Goal: Transaction & Acquisition: Purchase product/service

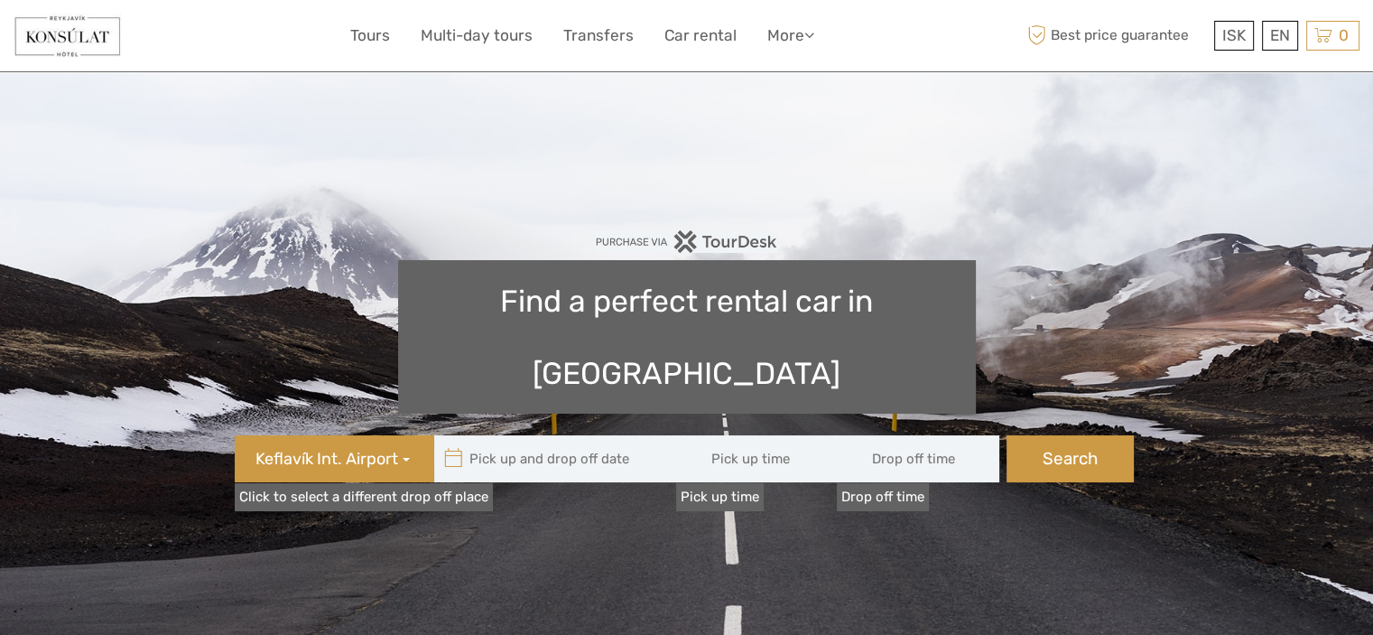
type input "08:00"
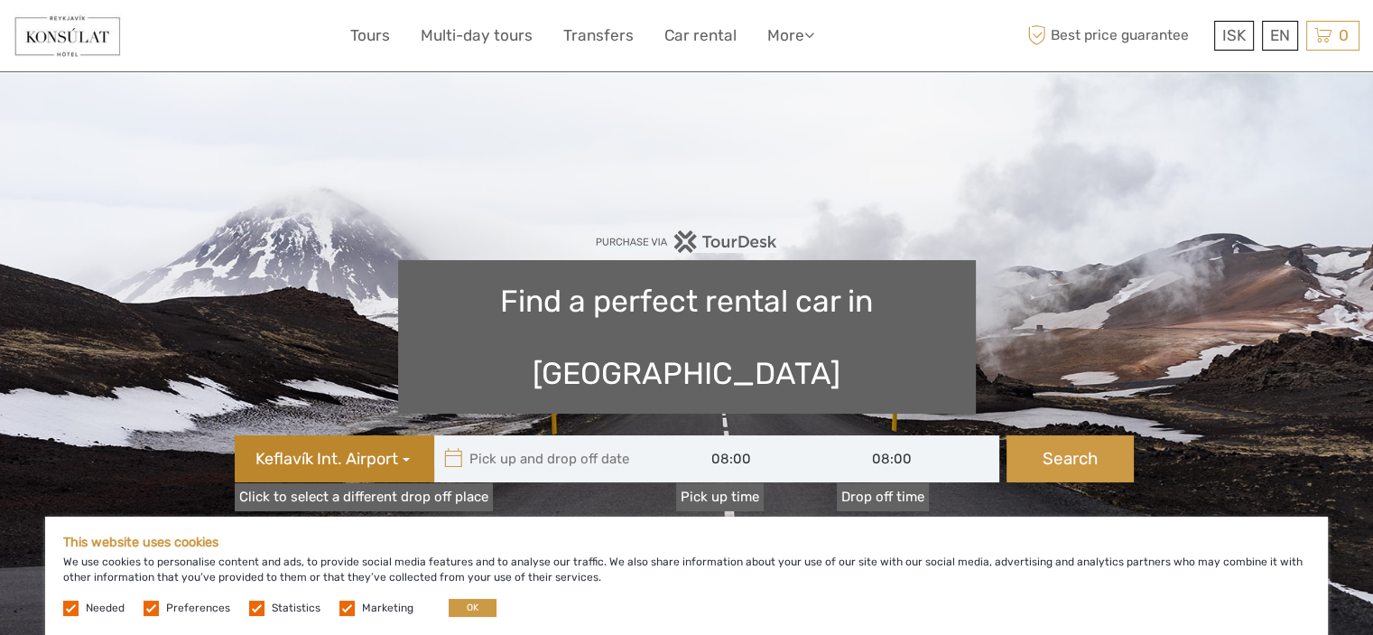
click at [404, 458] on span "button" at bounding box center [406, 460] width 7 height 4
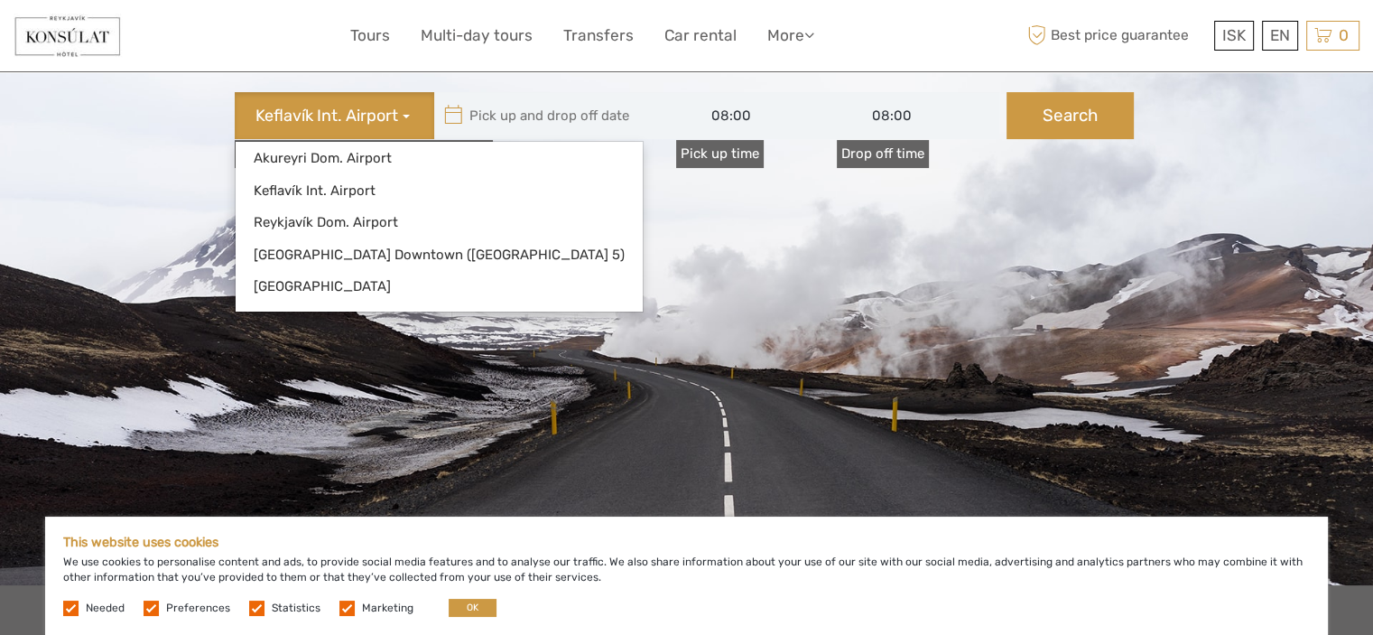
scroll to position [327, 0]
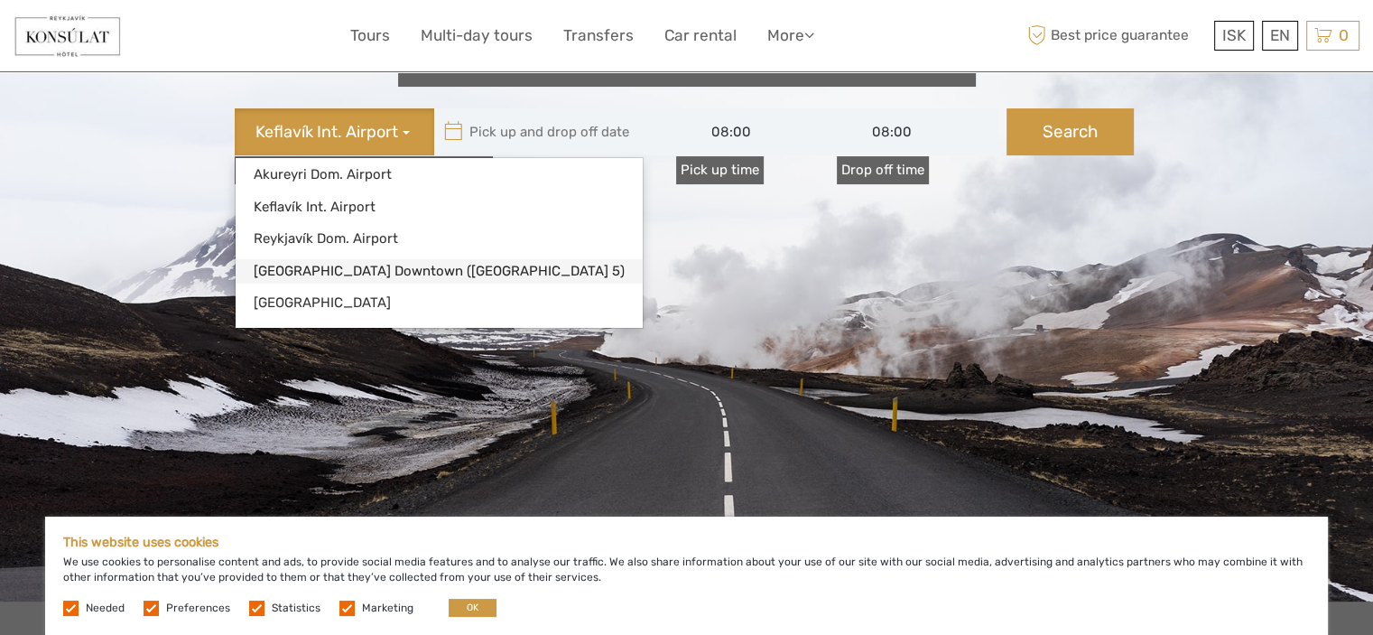
click at [477, 259] on link "[GEOGRAPHIC_DATA] Downtown ([GEOGRAPHIC_DATA] 5)" at bounding box center [439, 271] width 407 height 24
type input "[DATE]"
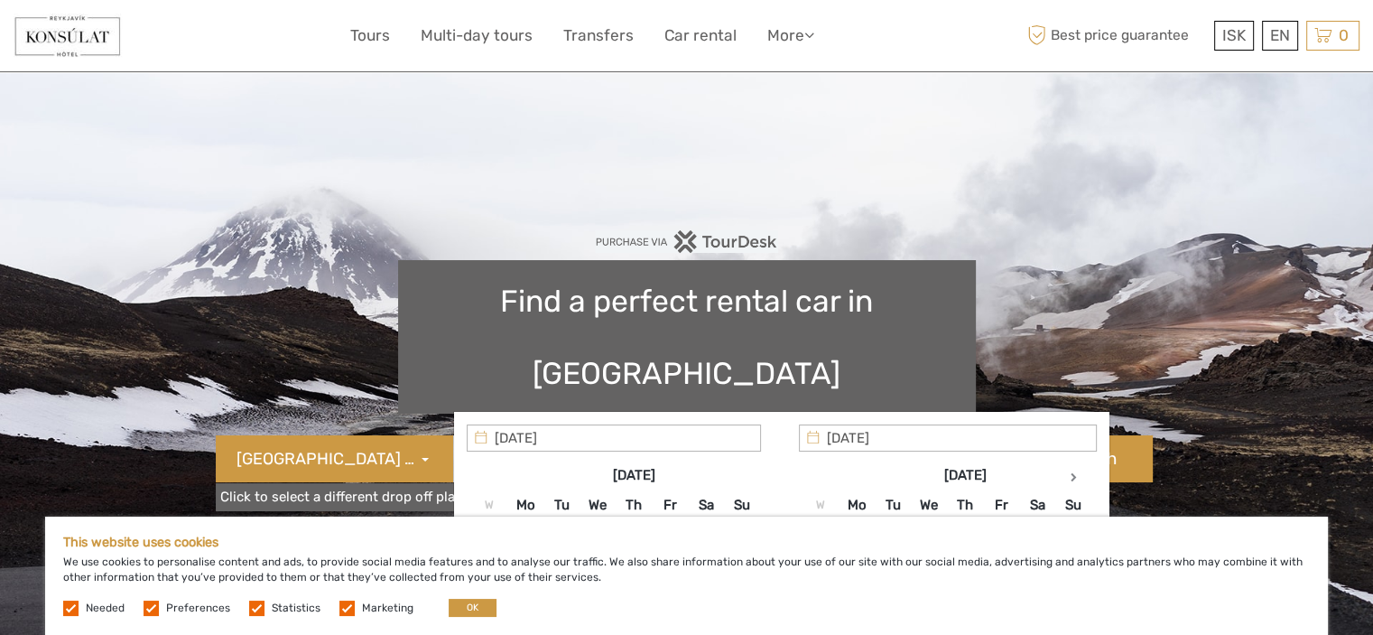
type input "[DATE] - [DATE]"
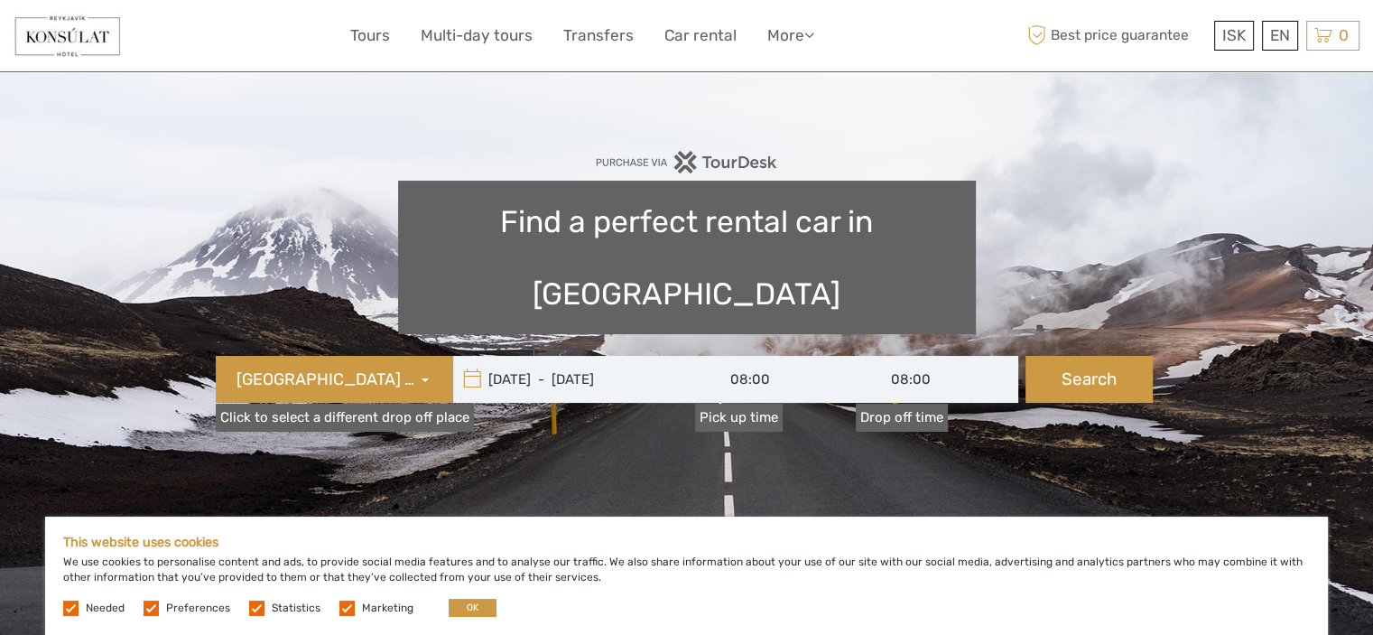
scroll to position [116, 0]
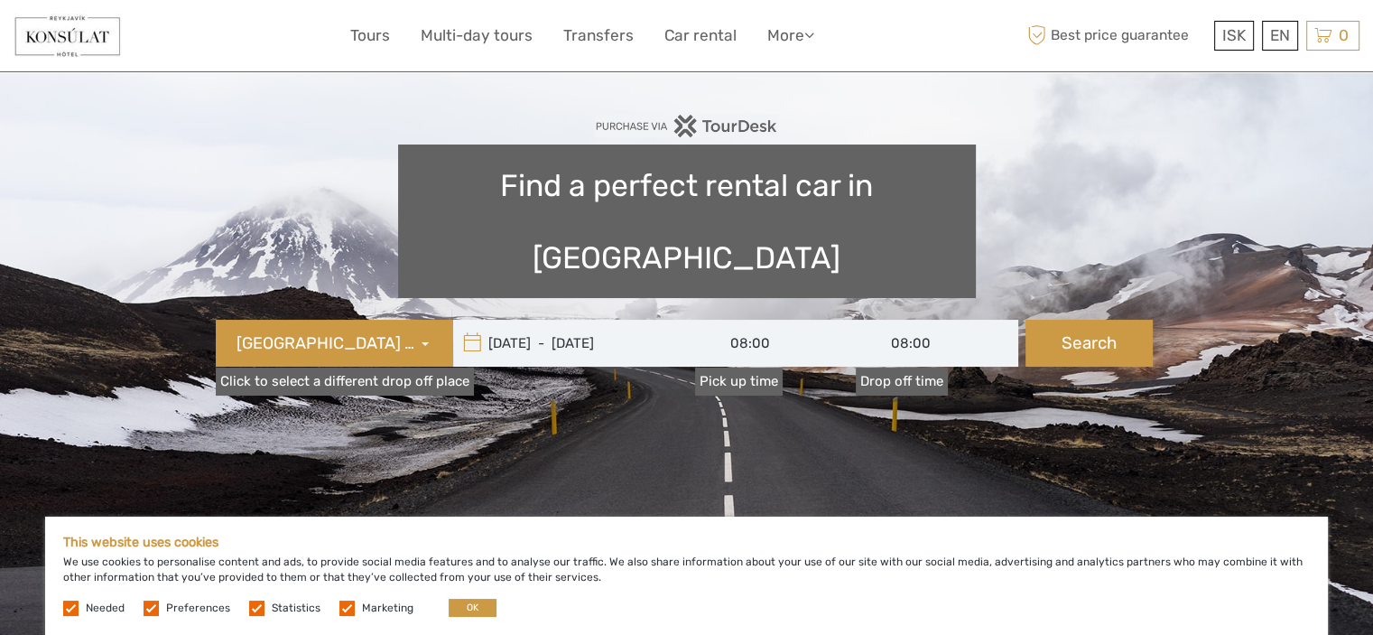
click at [474, 329] on icon at bounding box center [472, 343] width 19 height 29
click at [513, 320] on input "03/09/2025 - 04/09/2025" at bounding box center [575, 343] width 244 height 47
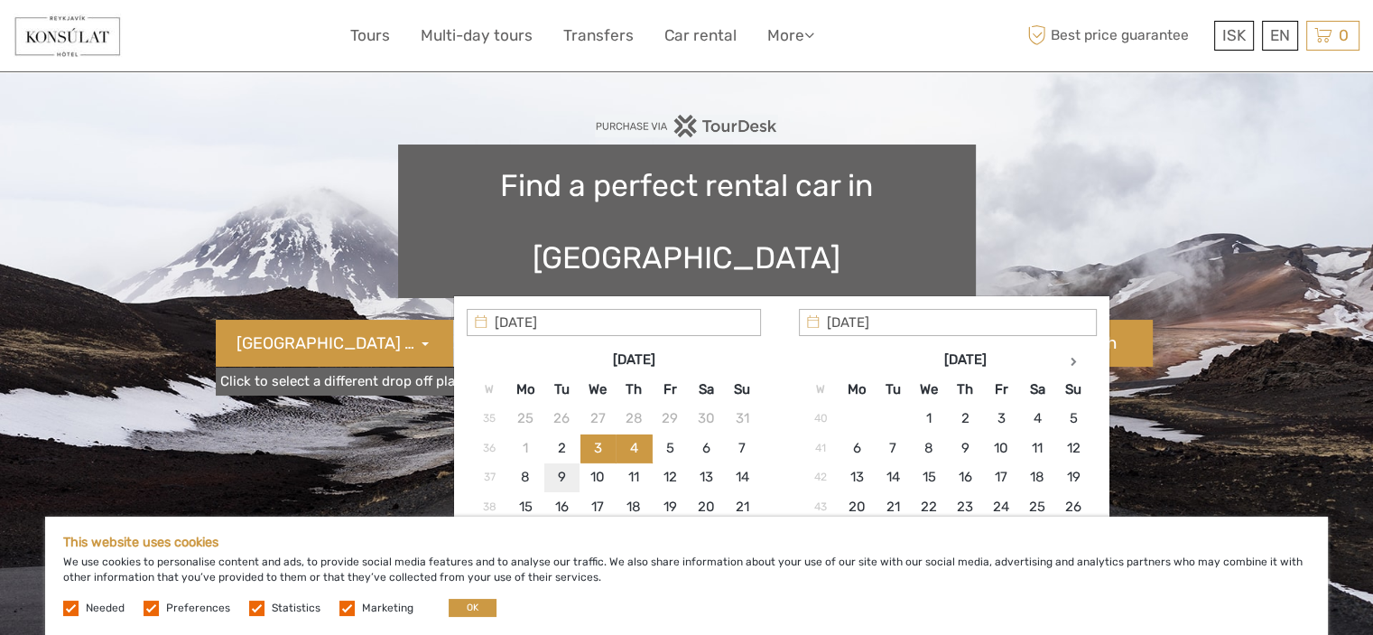
type input "[DATE]"
type input "09/09/2025 - 09/09/2025"
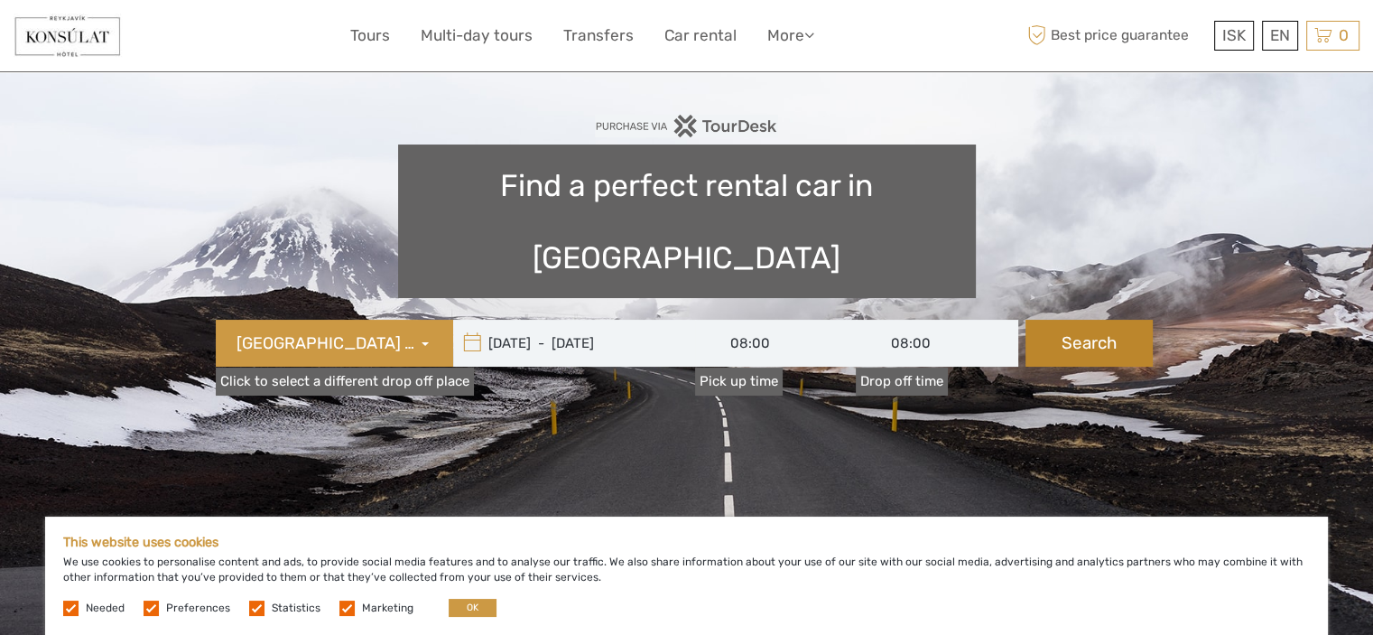
click at [1072, 320] on button "Search" at bounding box center [1089, 343] width 127 height 47
type input "09/09/2025 - 09/09/2025"
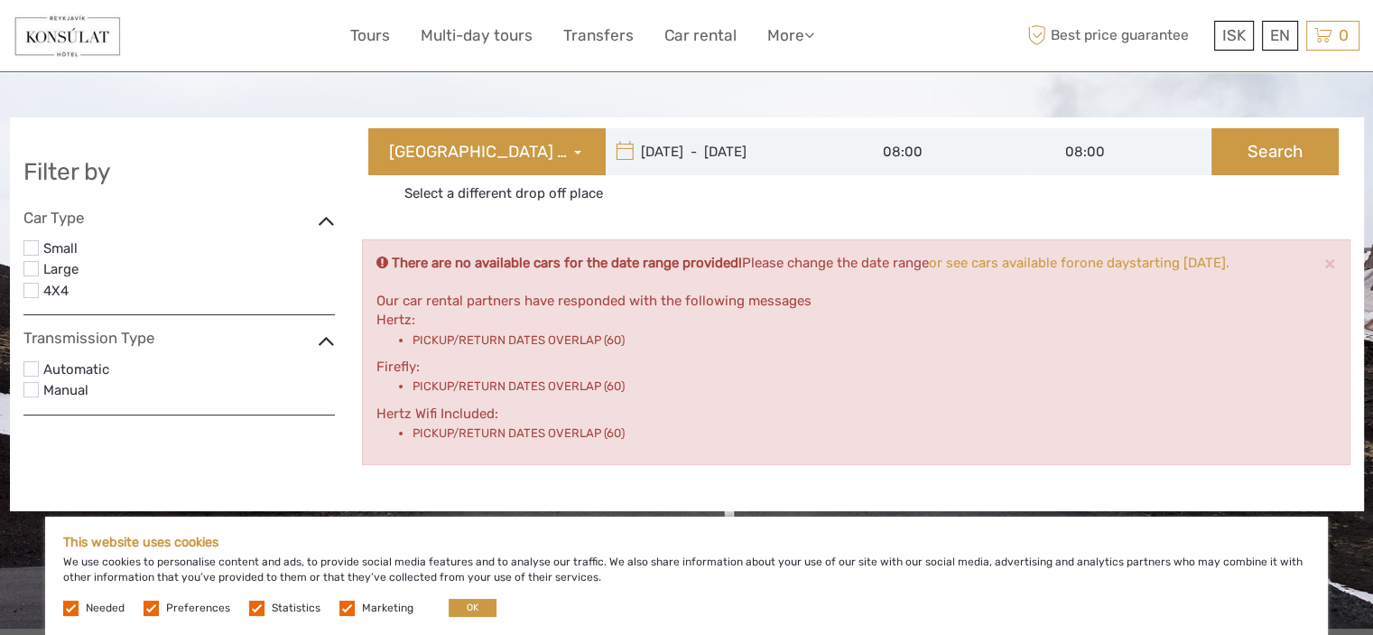
click at [898, 149] on input "08:00" at bounding box center [939, 151] width 182 height 47
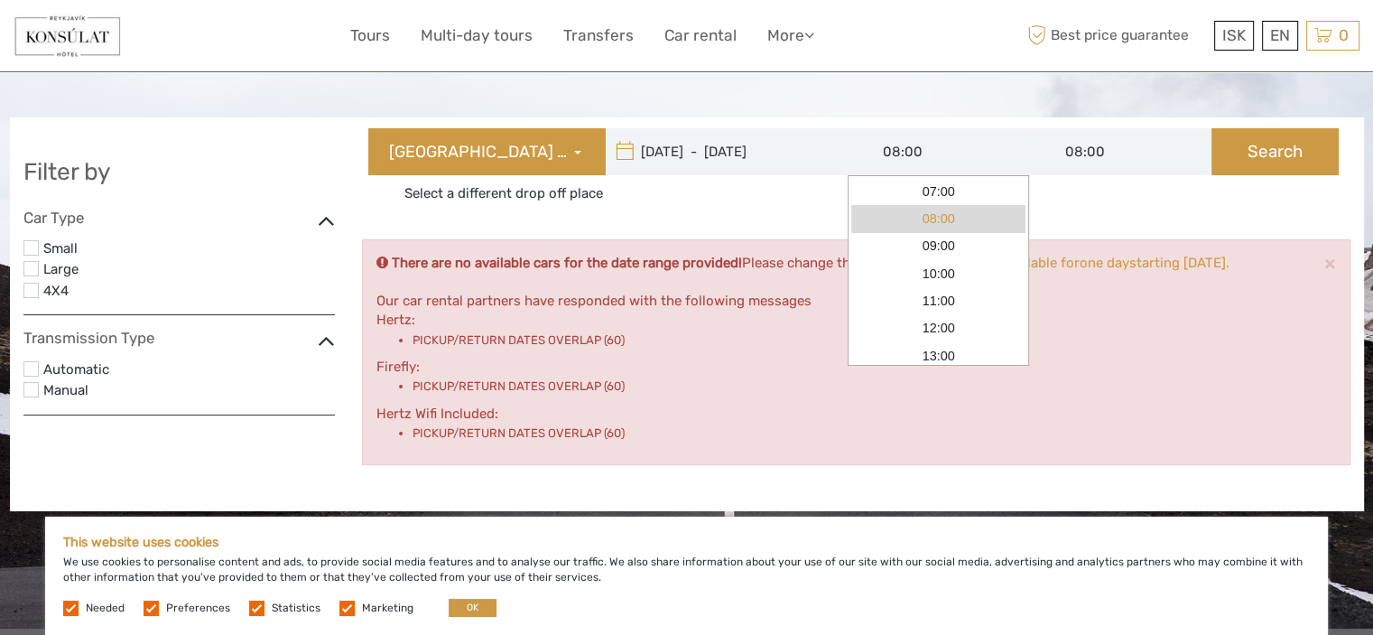
click at [910, 219] on link "08:00" at bounding box center [938, 218] width 174 height 27
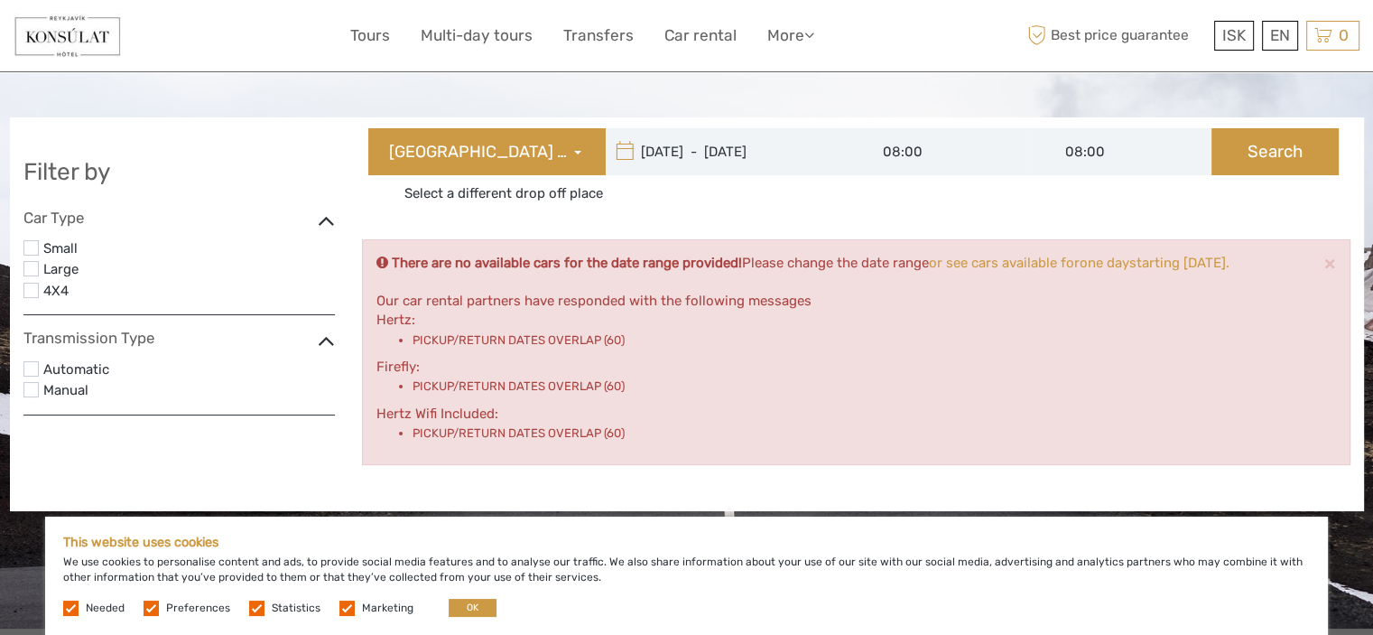
click at [1141, 165] on input "08:00" at bounding box center [1121, 151] width 182 height 47
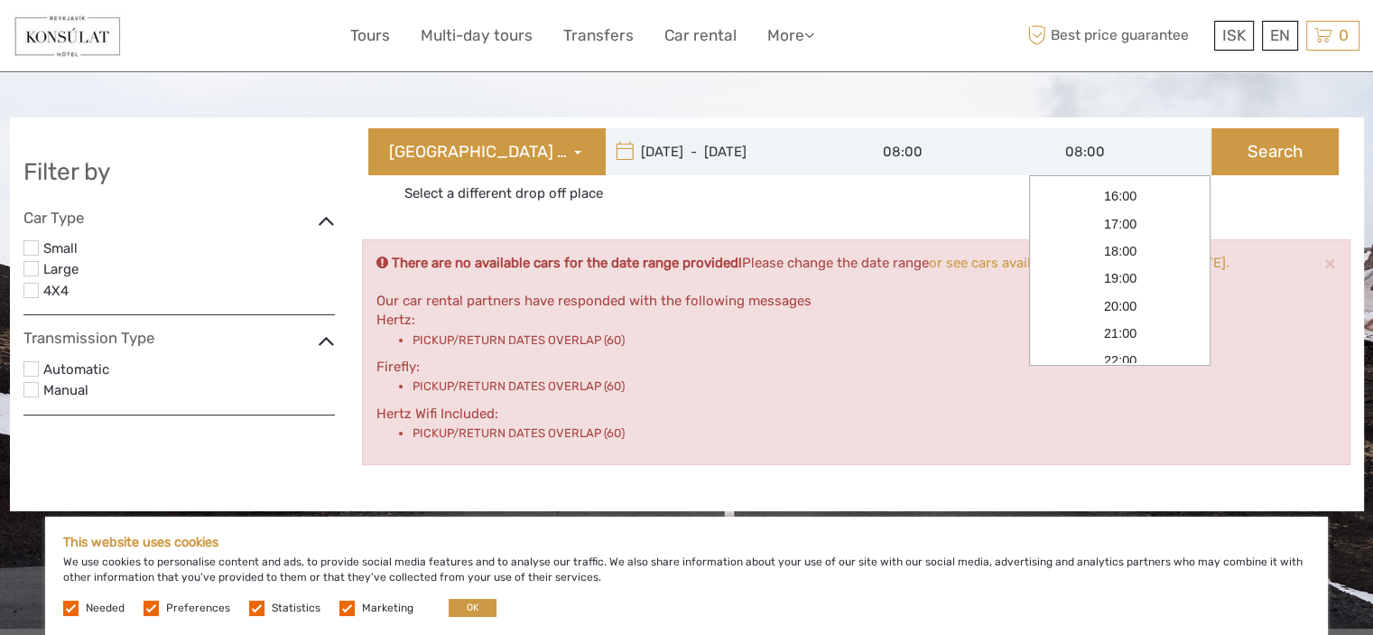
scroll to position [263, 0]
click at [1116, 285] on link "20:00" at bounding box center [1120, 284] width 174 height 27
type input "20:00"
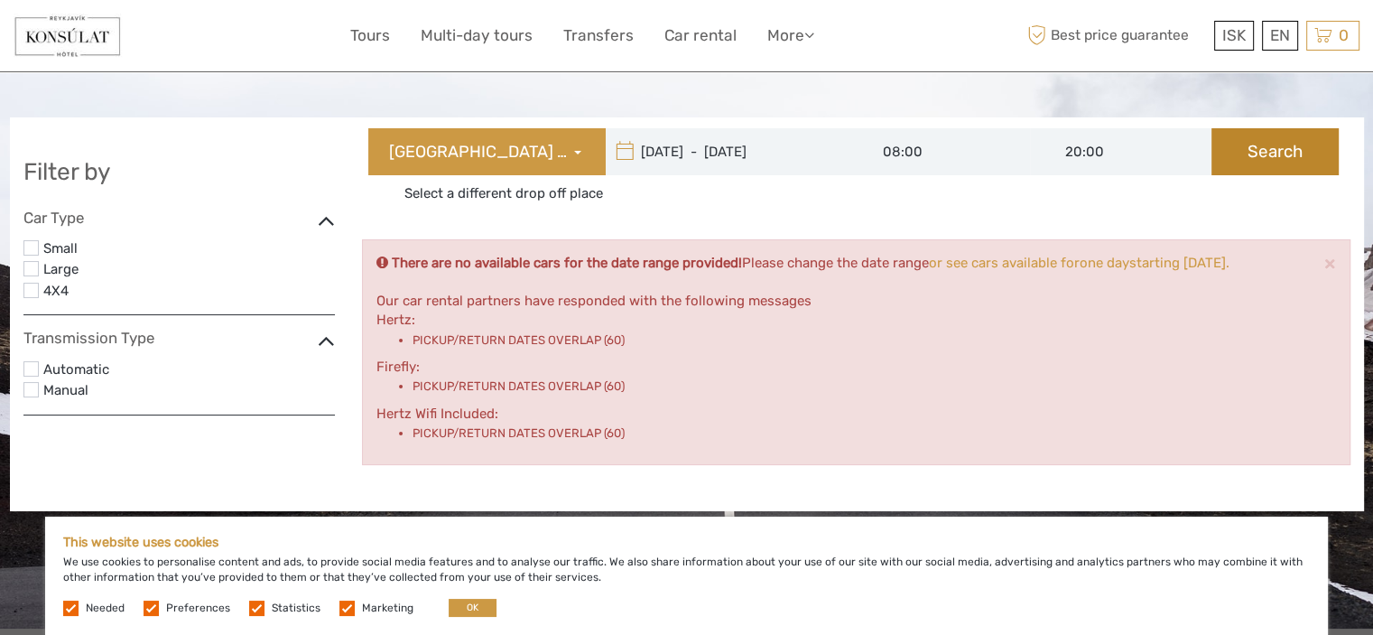
click at [1262, 167] on button "Search" at bounding box center [1275, 151] width 127 height 47
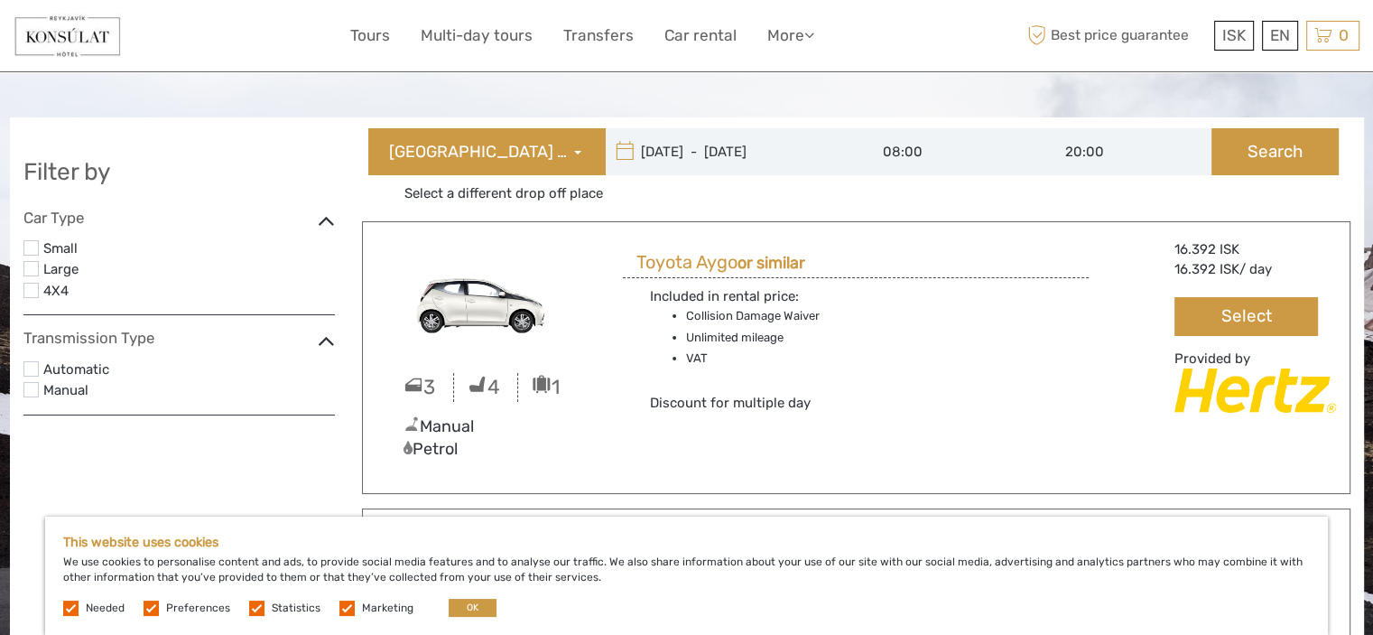
type input "09/09/2025"
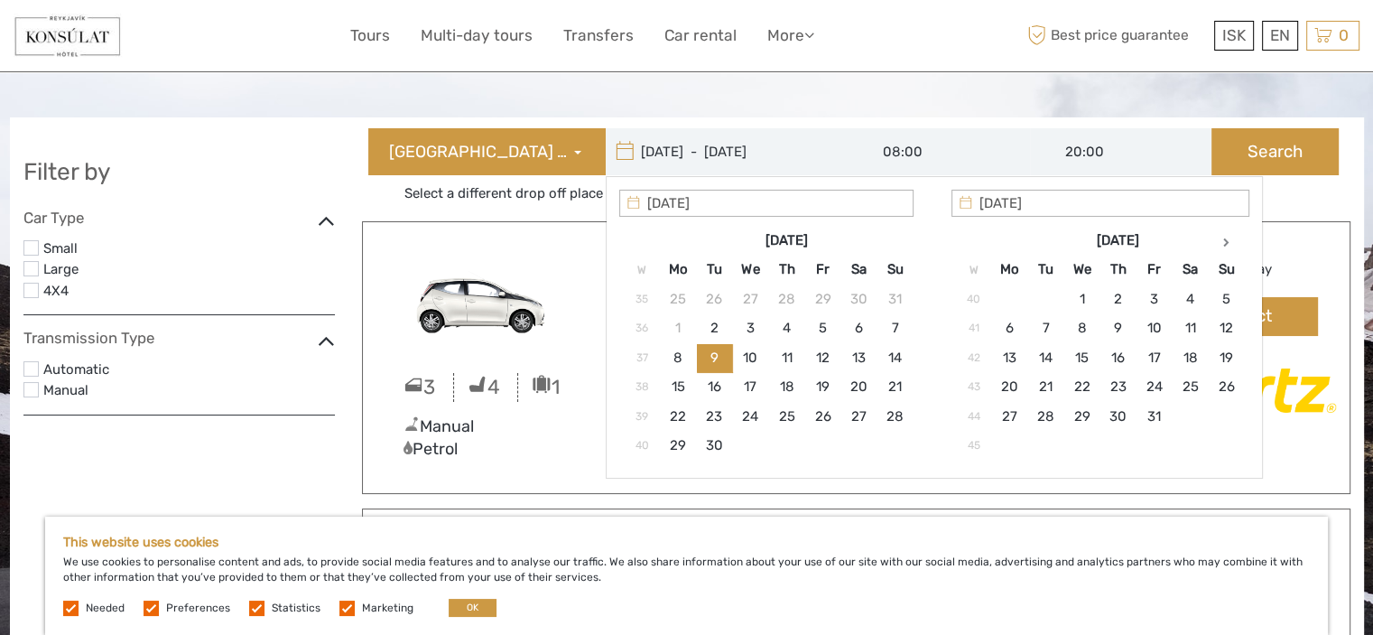
click at [753, 152] on input "09/09/2025 - 09/09/2025" at bounding box center [728, 151] width 244 height 47
type input "10/09/2025"
type input "10/09/2025 - 10/09/2025"
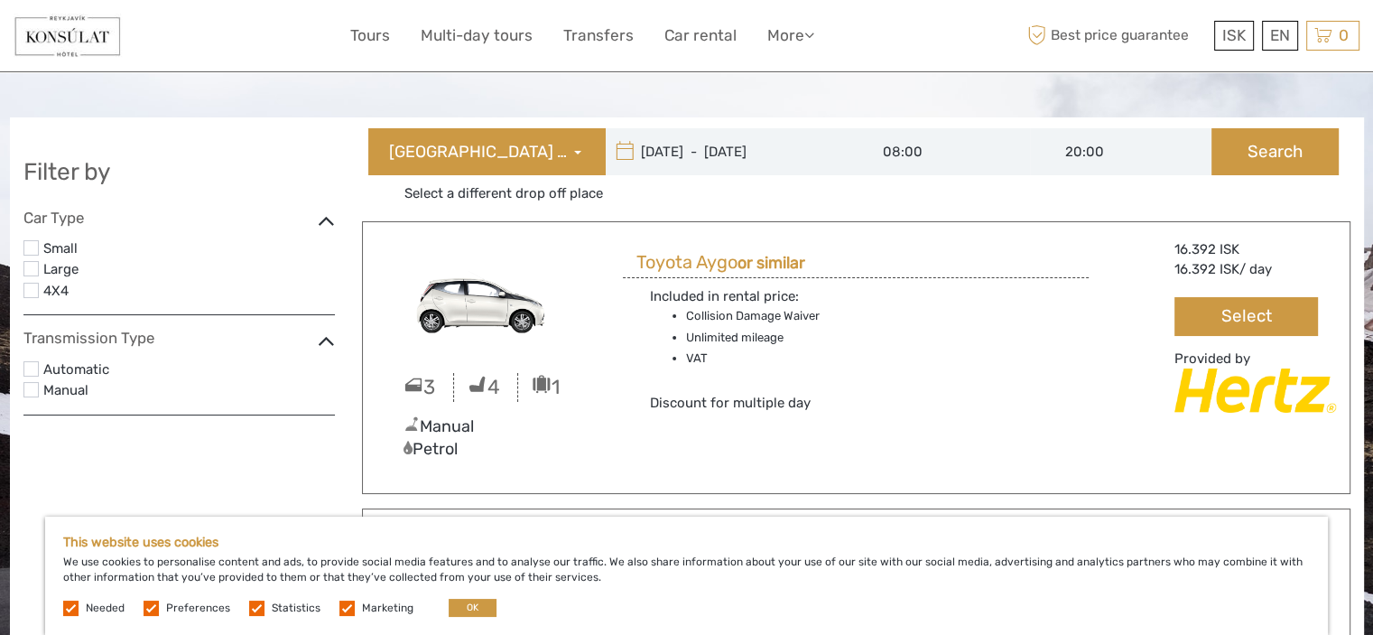
click at [690, 152] on input "10/09/2025 - 10/09/2025" at bounding box center [728, 151] width 244 height 47
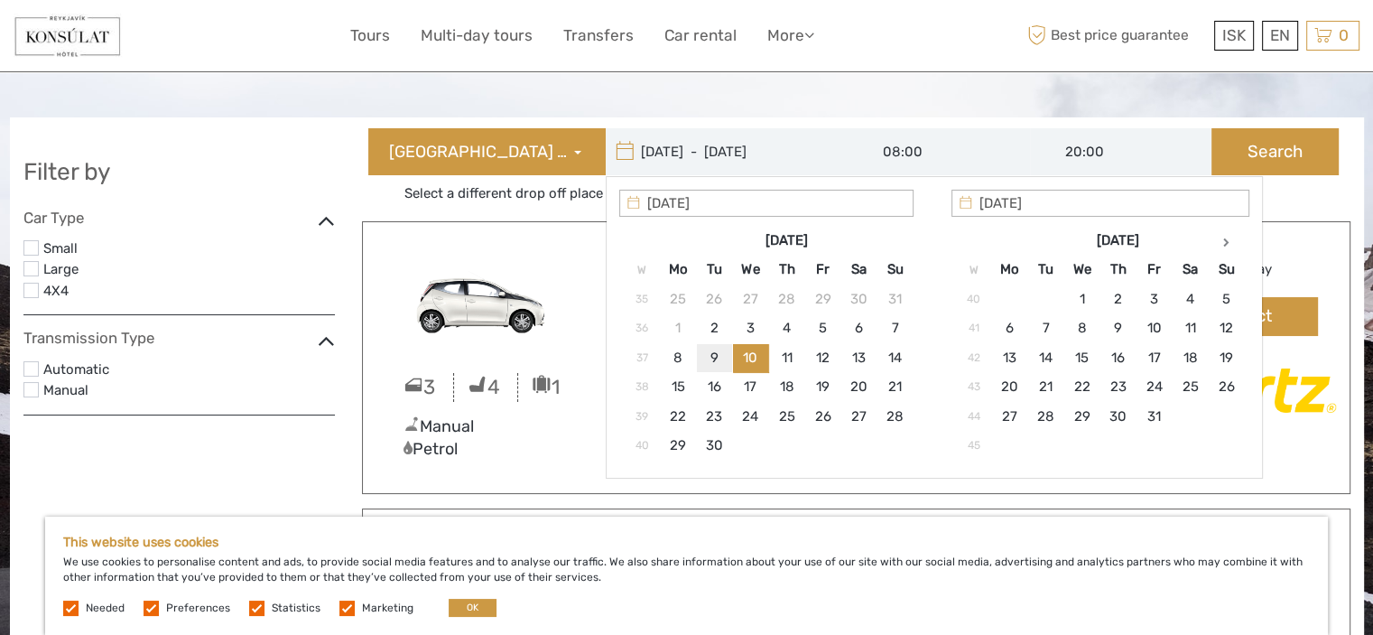
type input "09/09/2025"
type input "10/09/2025"
type input "09/09/2025 - 10/09/2025"
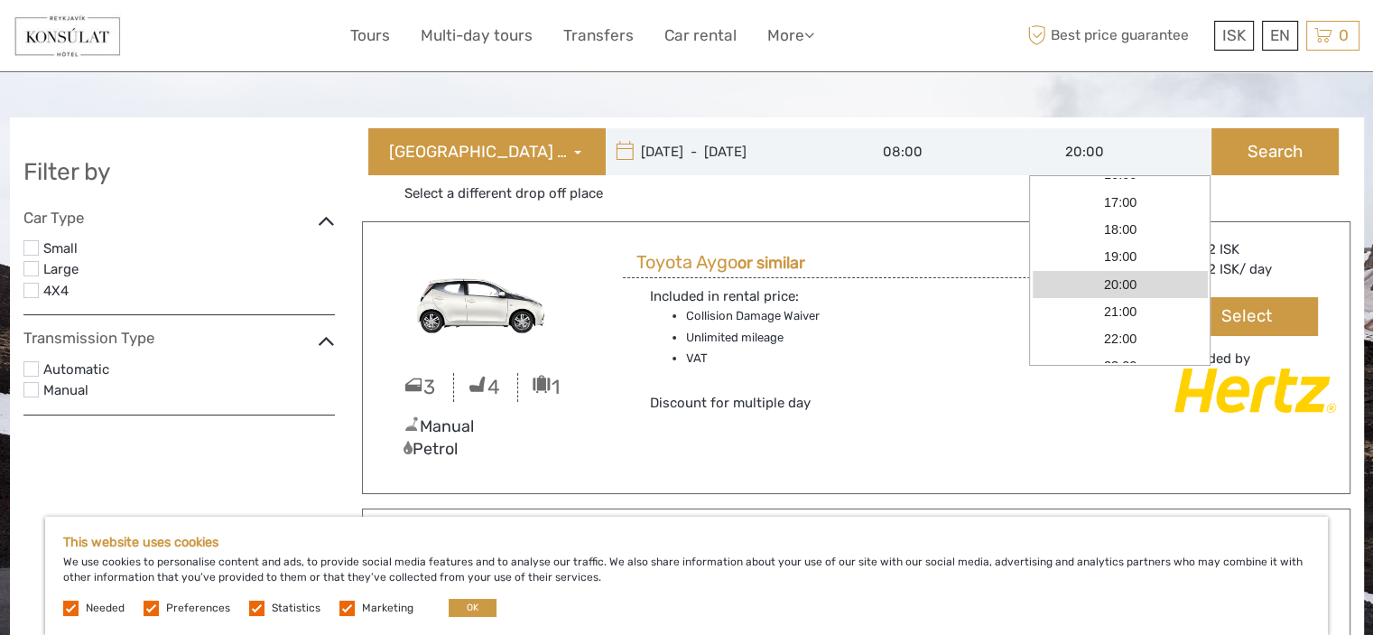
click at [1067, 158] on input "20:00" at bounding box center [1121, 151] width 182 height 47
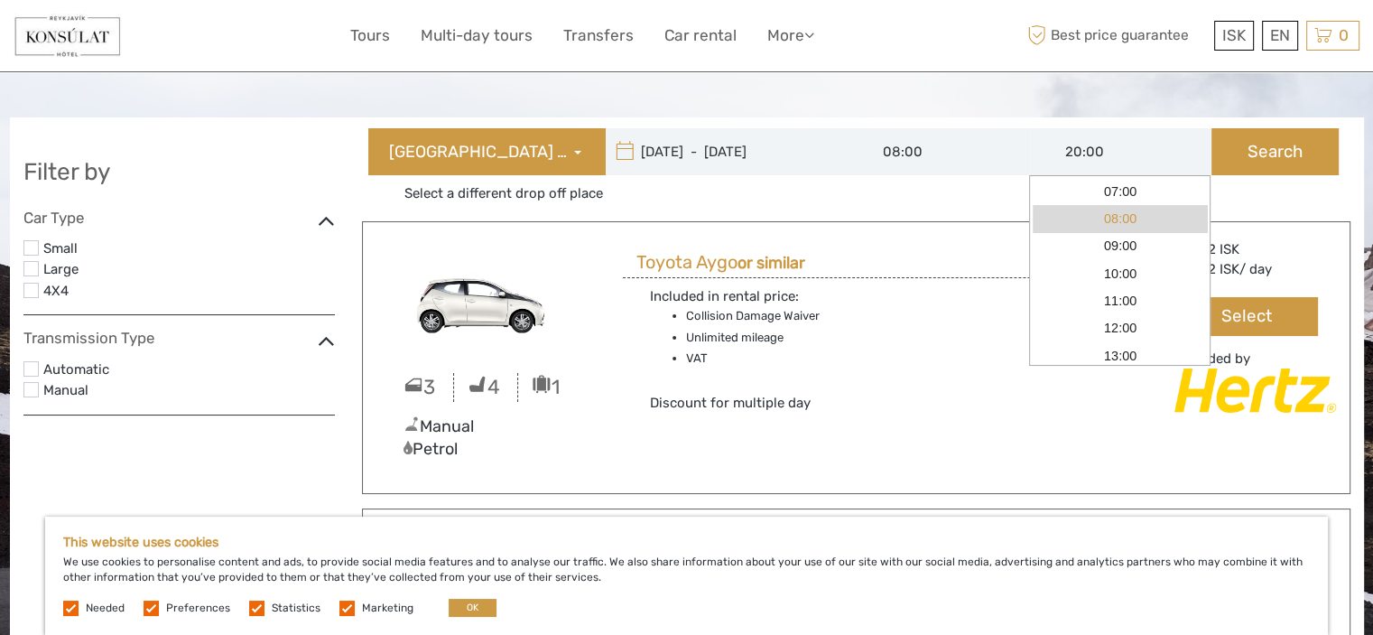
click at [1172, 222] on link "08:00" at bounding box center [1120, 218] width 174 height 27
type input "08:00"
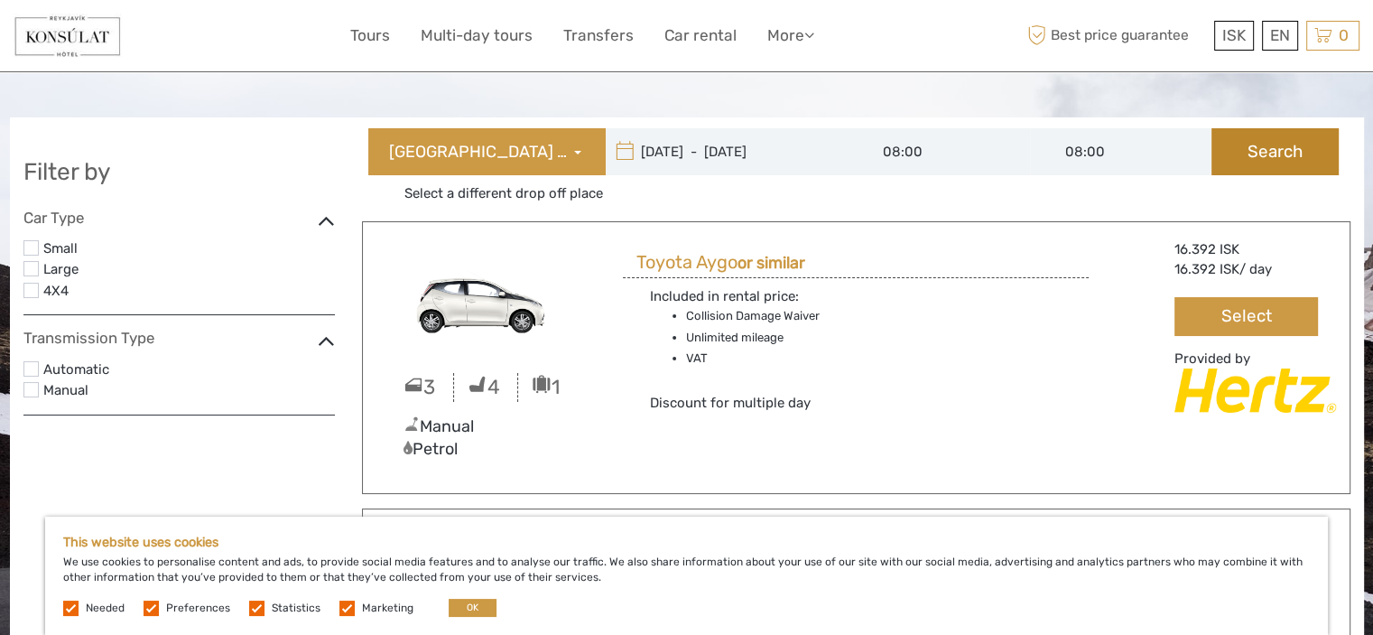
click at [1257, 154] on button "Search" at bounding box center [1275, 151] width 127 height 47
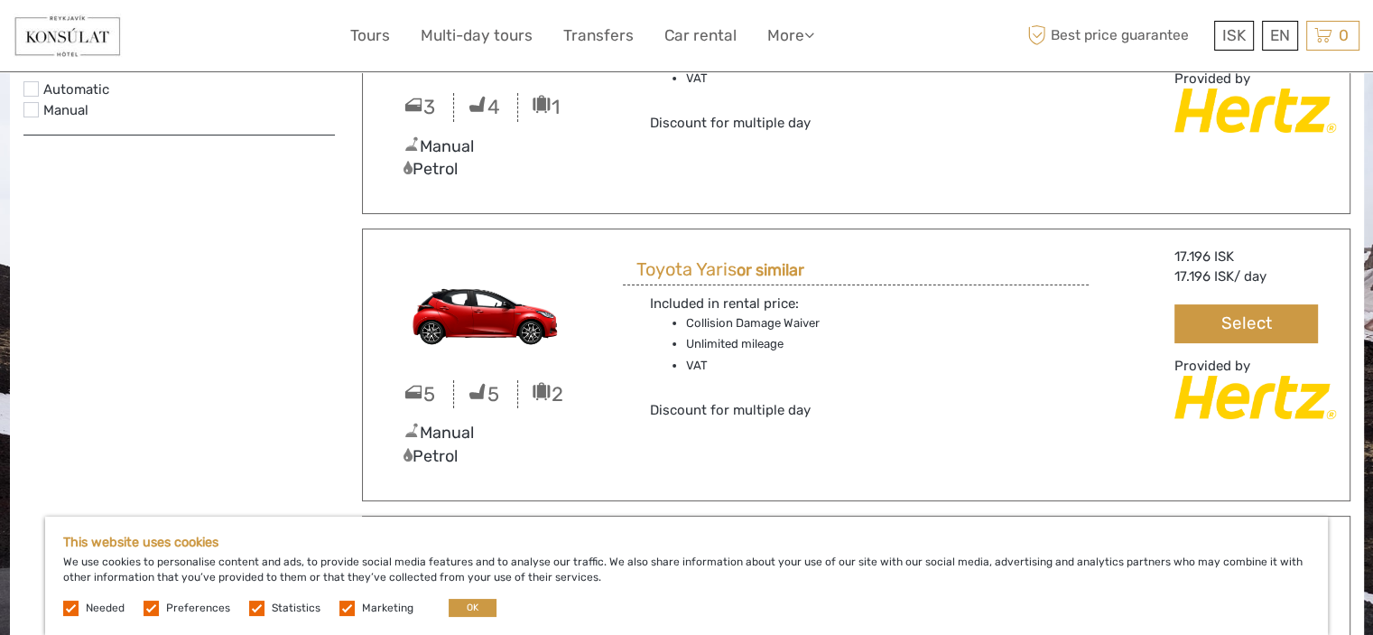
scroll to position [293, 0]
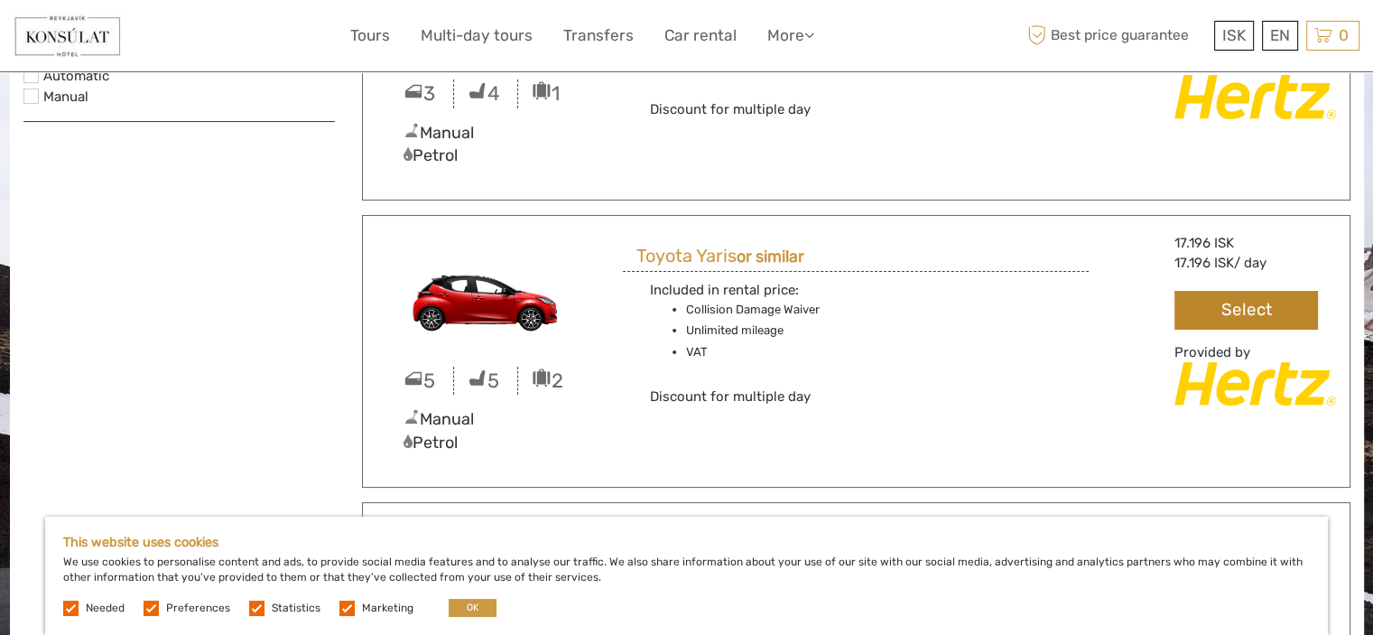
click at [1240, 311] on button "Select" at bounding box center [1246, 310] width 143 height 39
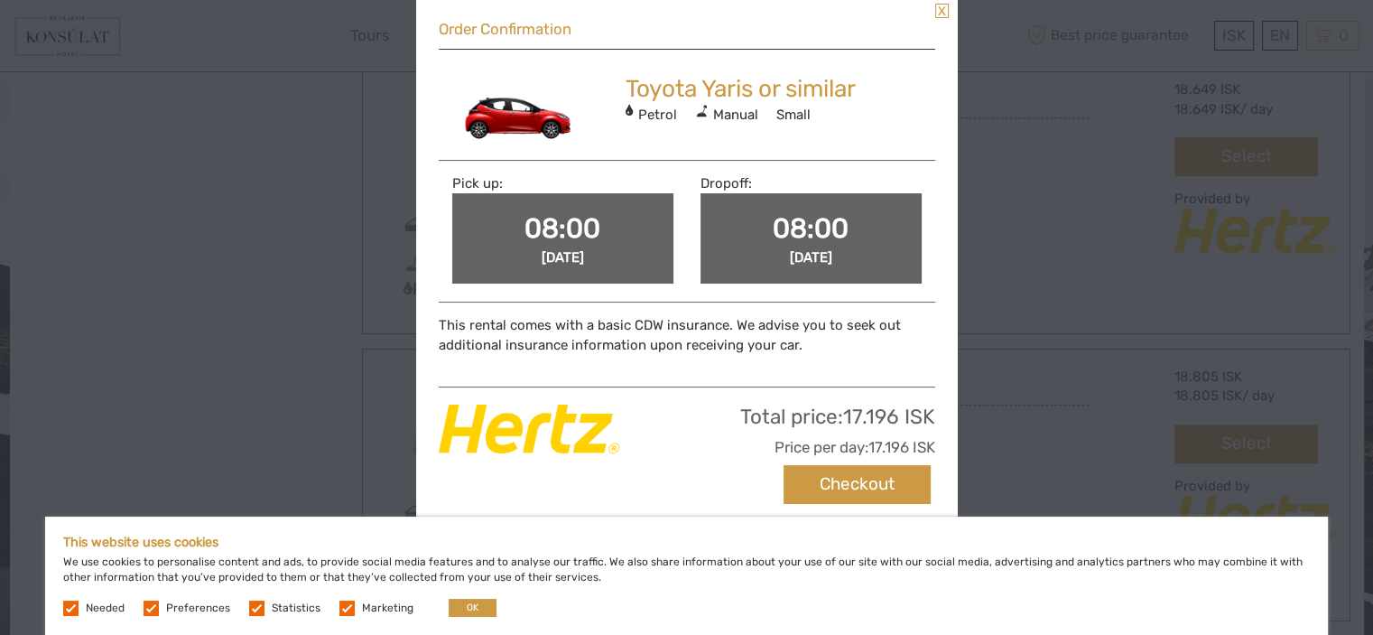
scroll to position [1143, 0]
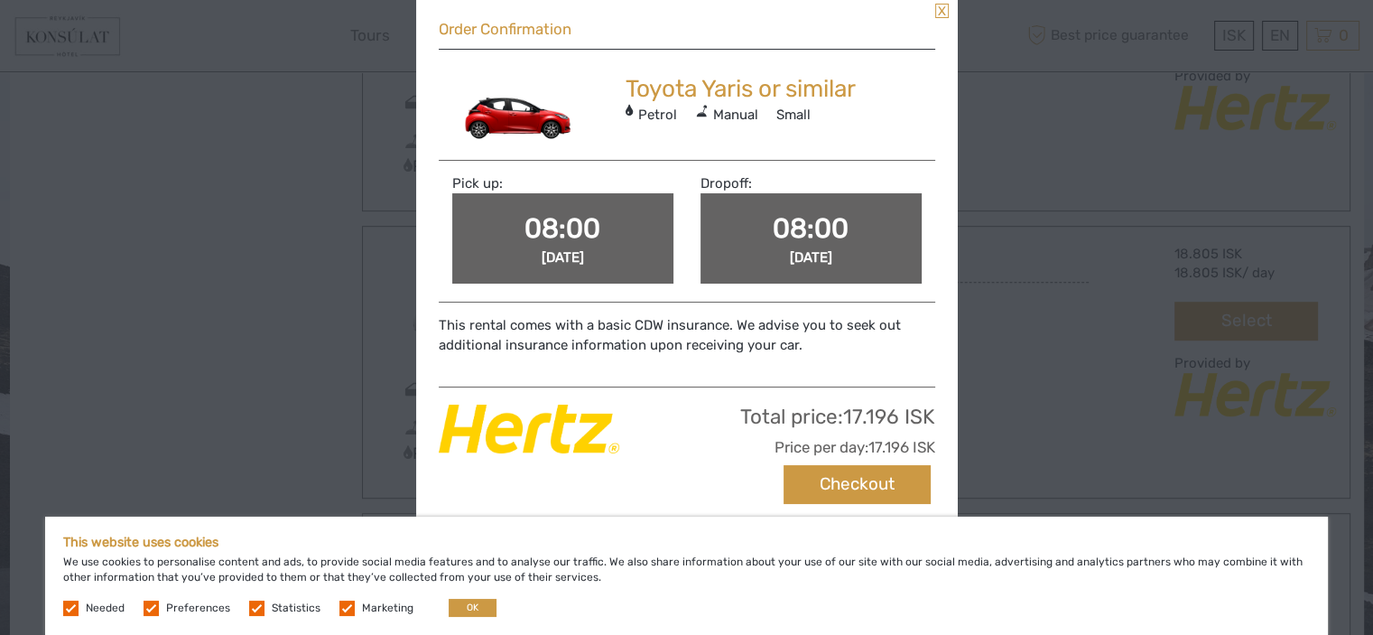
click at [937, 14] on link at bounding box center [942, 11] width 14 height 14
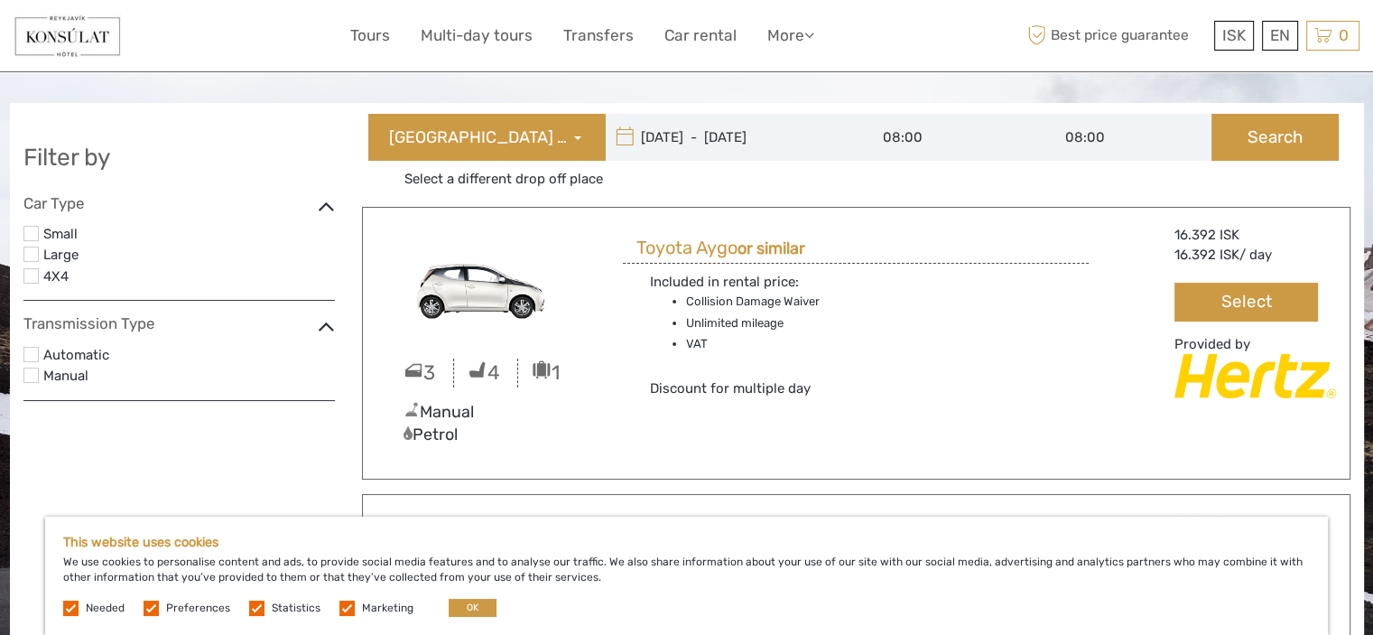
scroll to position [0, 0]
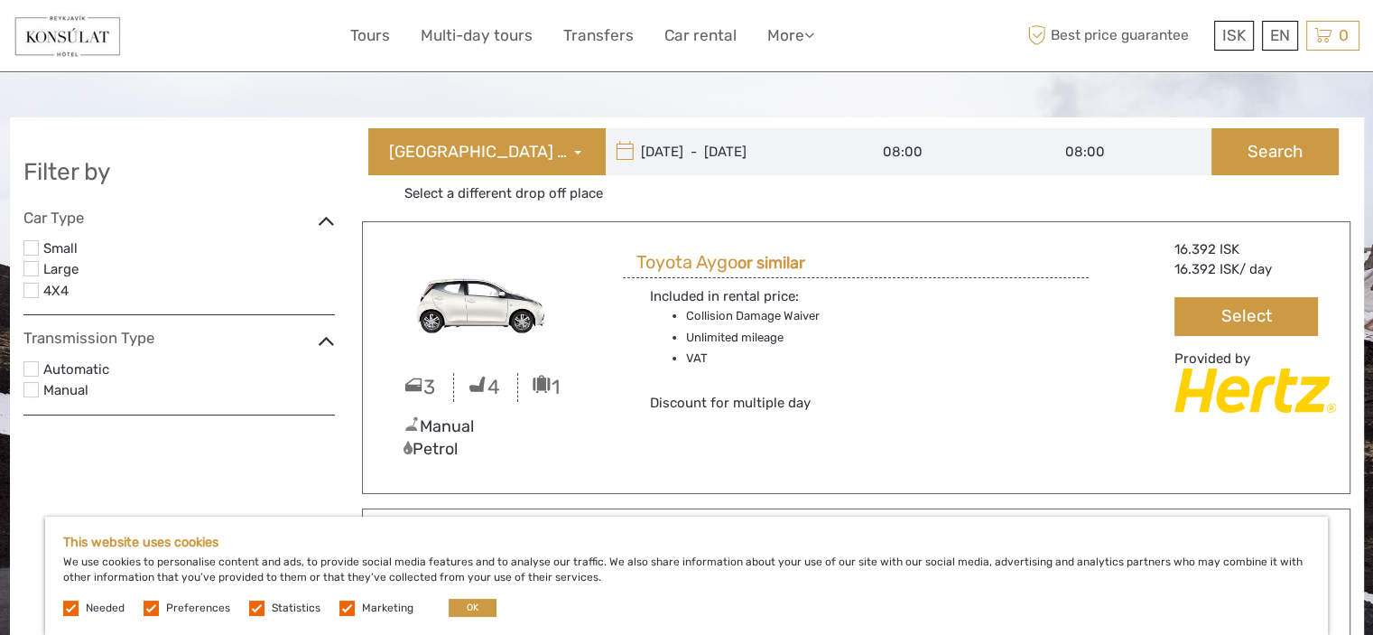
click at [688, 153] on input "[DATE] - [DATE]" at bounding box center [728, 151] width 244 height 47
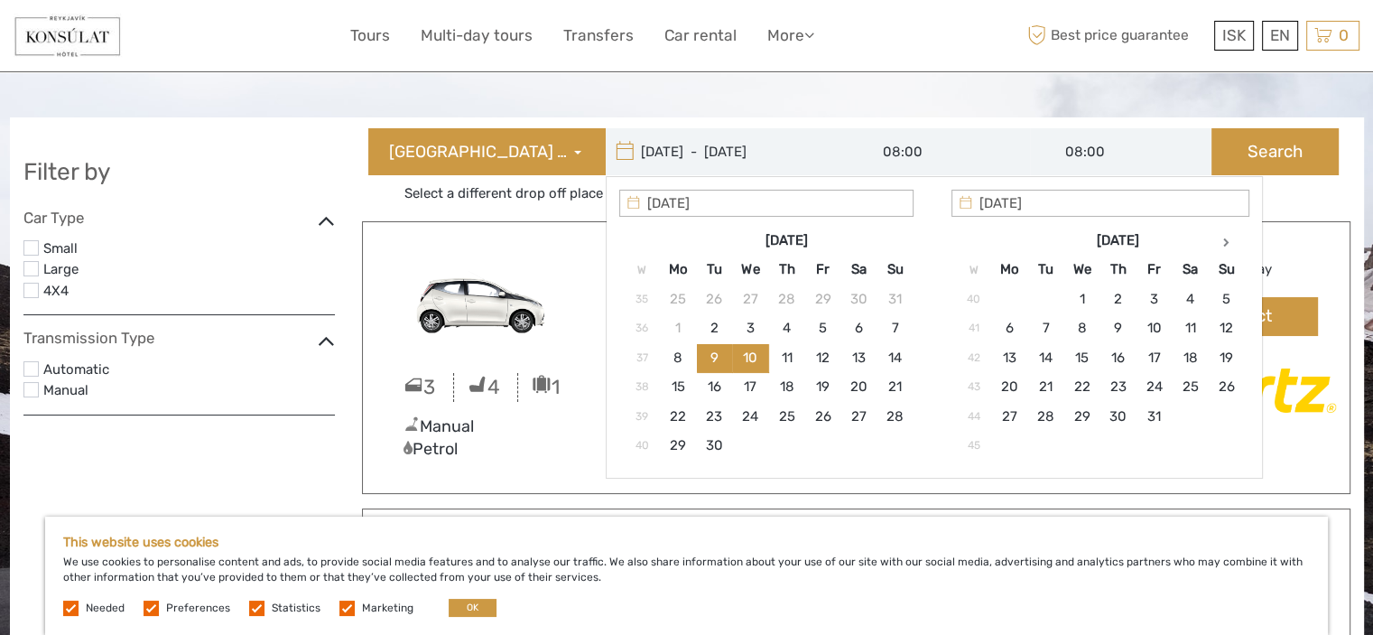
type input "[DATE]"
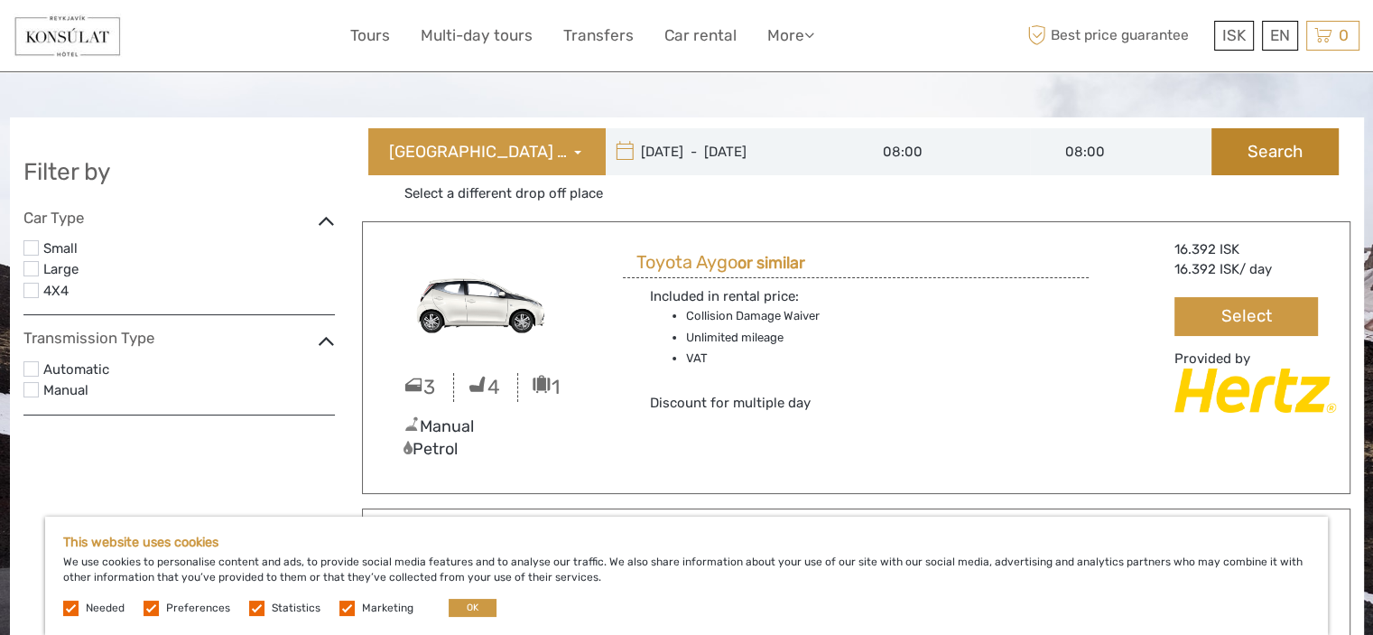
click at [1278, 165] on button "Search" at bounding box center [1275, 151] width 127 height 47
click at [1231, 319] on button "Select" at bounding box center [1246, 316] width 143 height 39
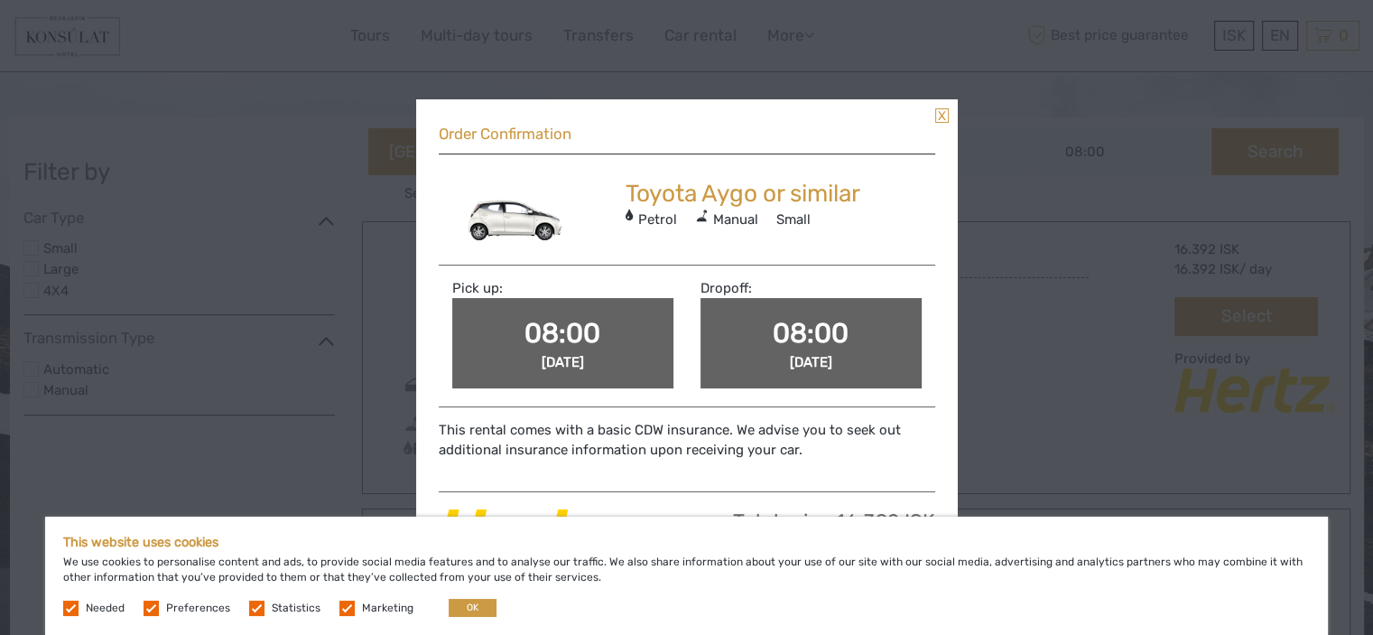
click at [942, 111] on link at bounding box center [942, 115] width 14 height 14
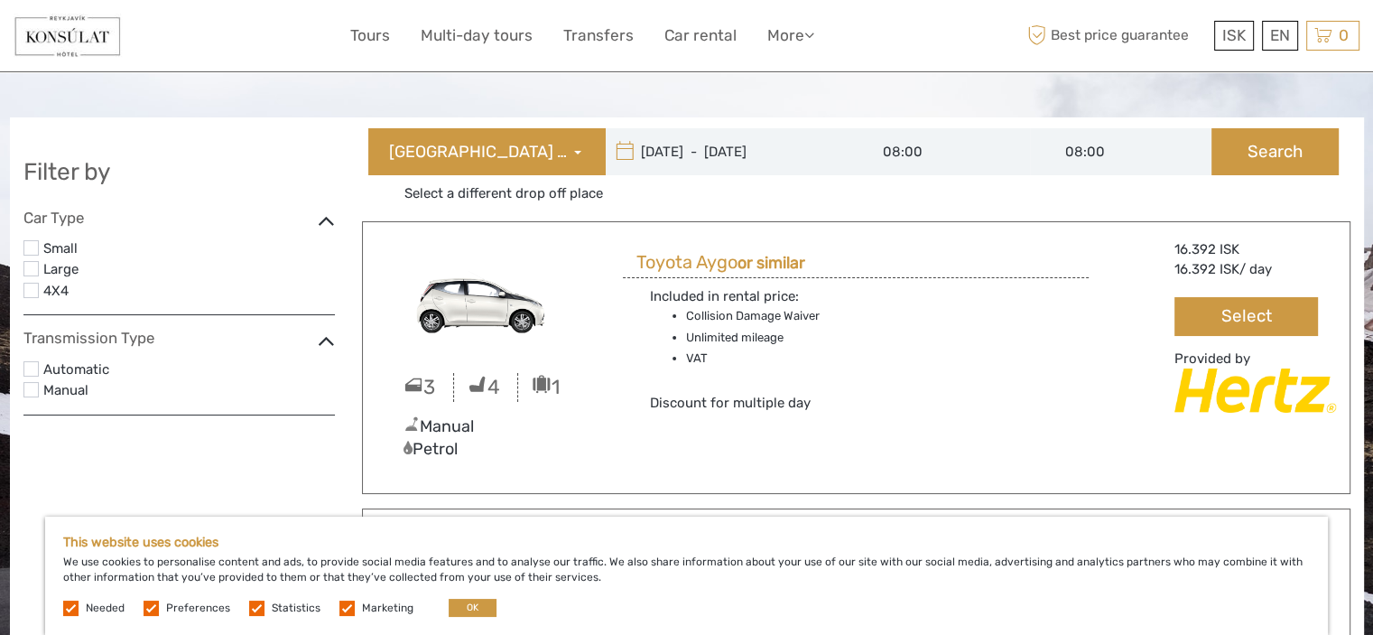
click at [624, 153] on icon at bounding box center [625, 151] width 19 height 29
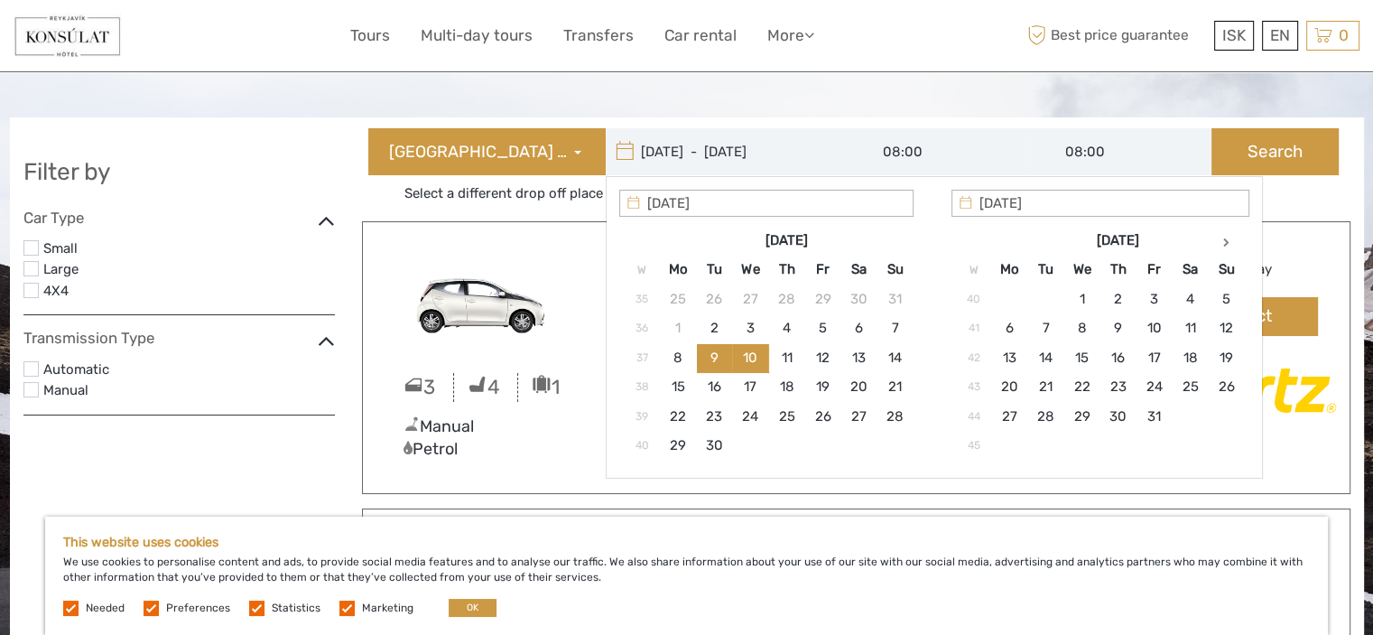
click at [661, 153] on input "09/09/2025 - 10/09/2025" at bounding box center [728, 151] width 244 height 47
type input "09/09/2025"
type input "10/09/2025"
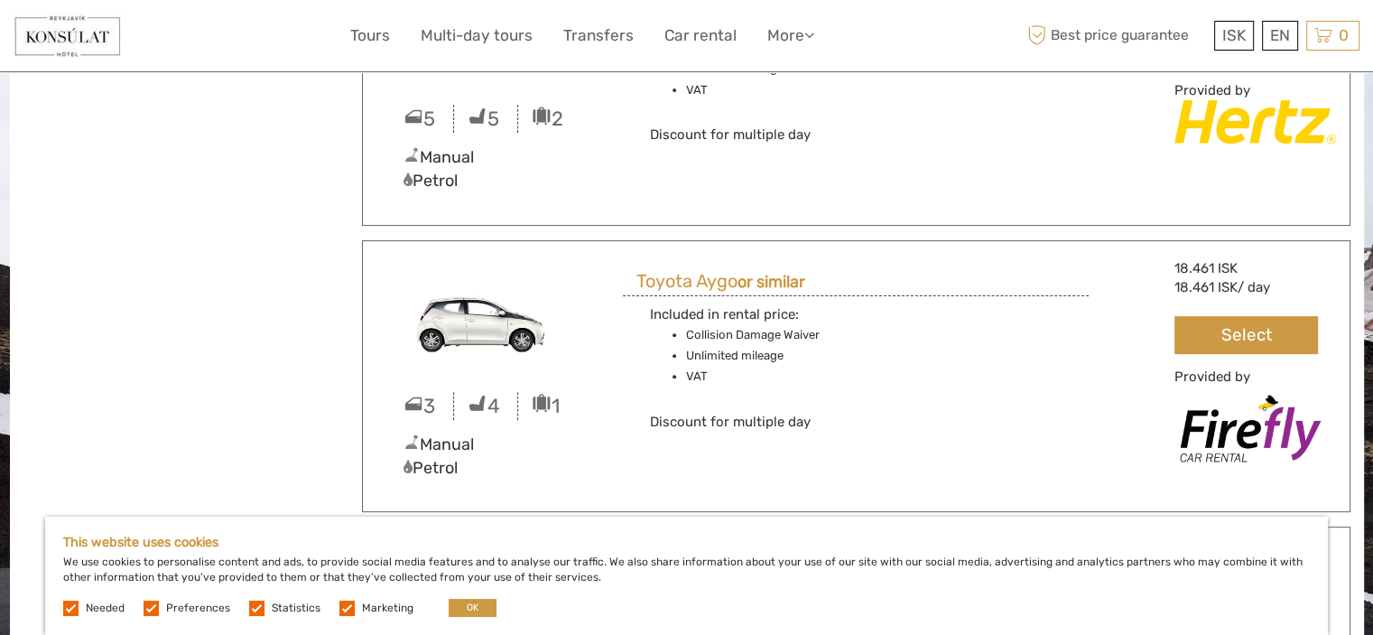
scroll to position [1110, 0]
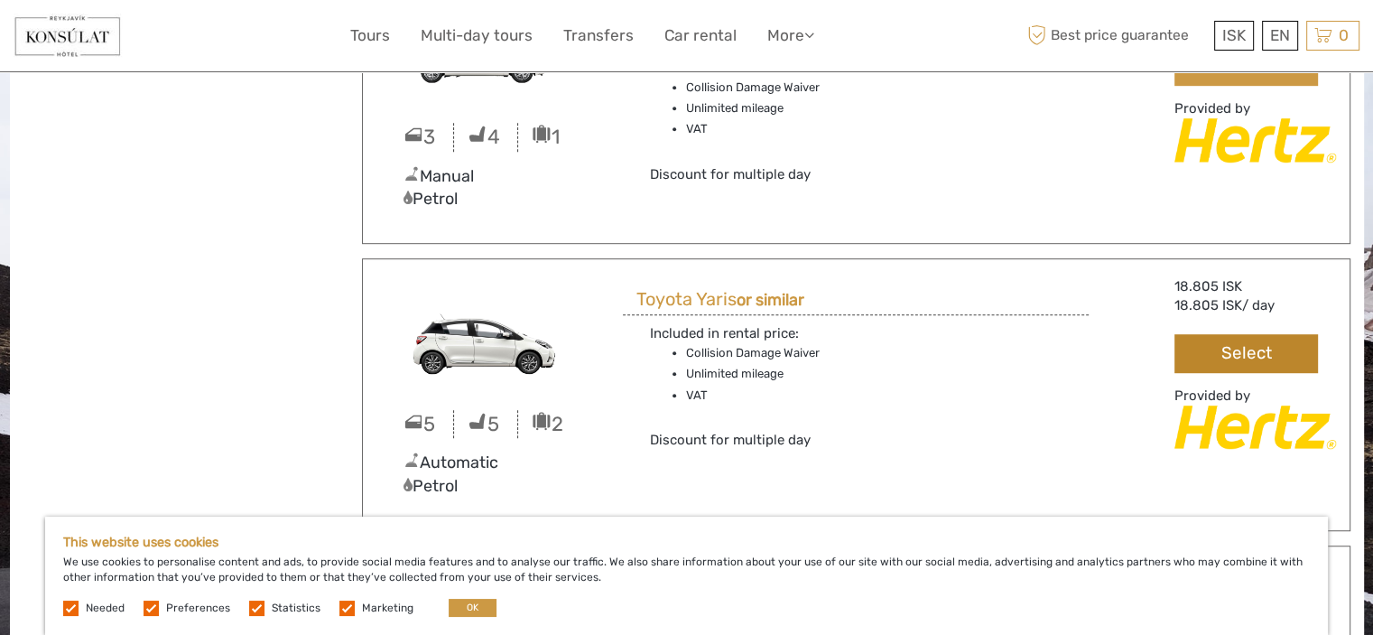
click at [1224, 346] on button "Select" at bounding box center [1246, 353] width 143 height 39
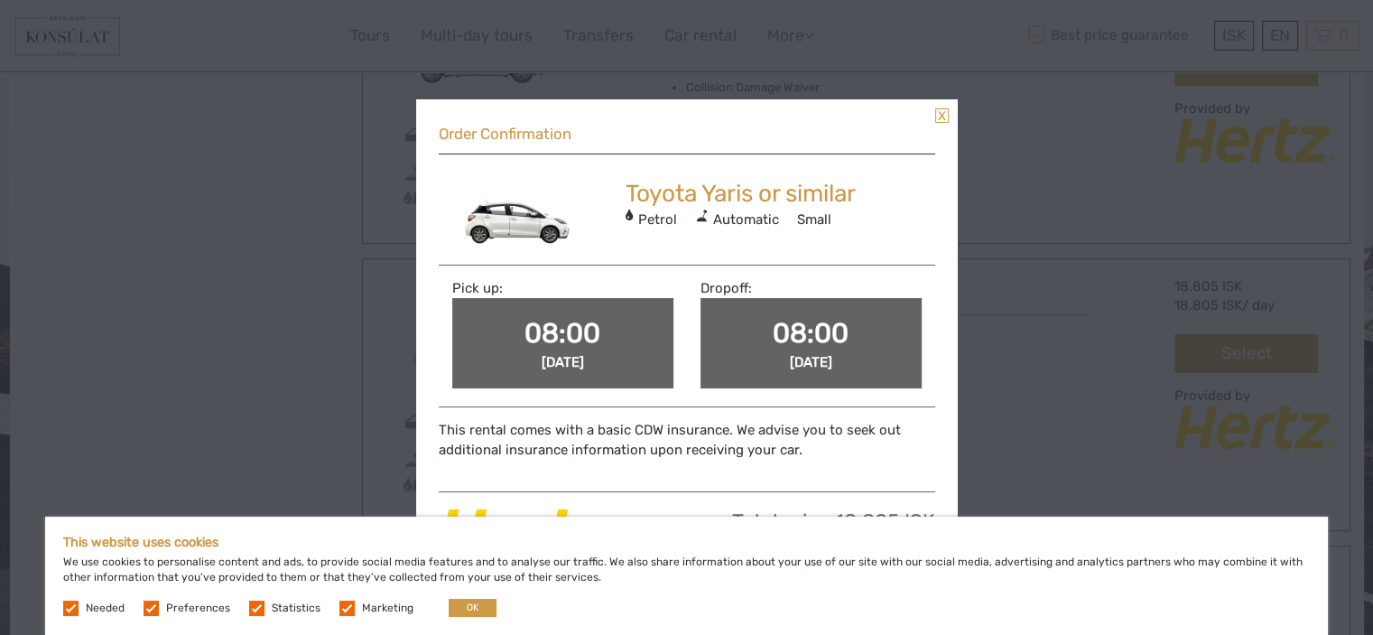
click at [942, 119] on link at bounding box center [942, 115] width 14 height 14
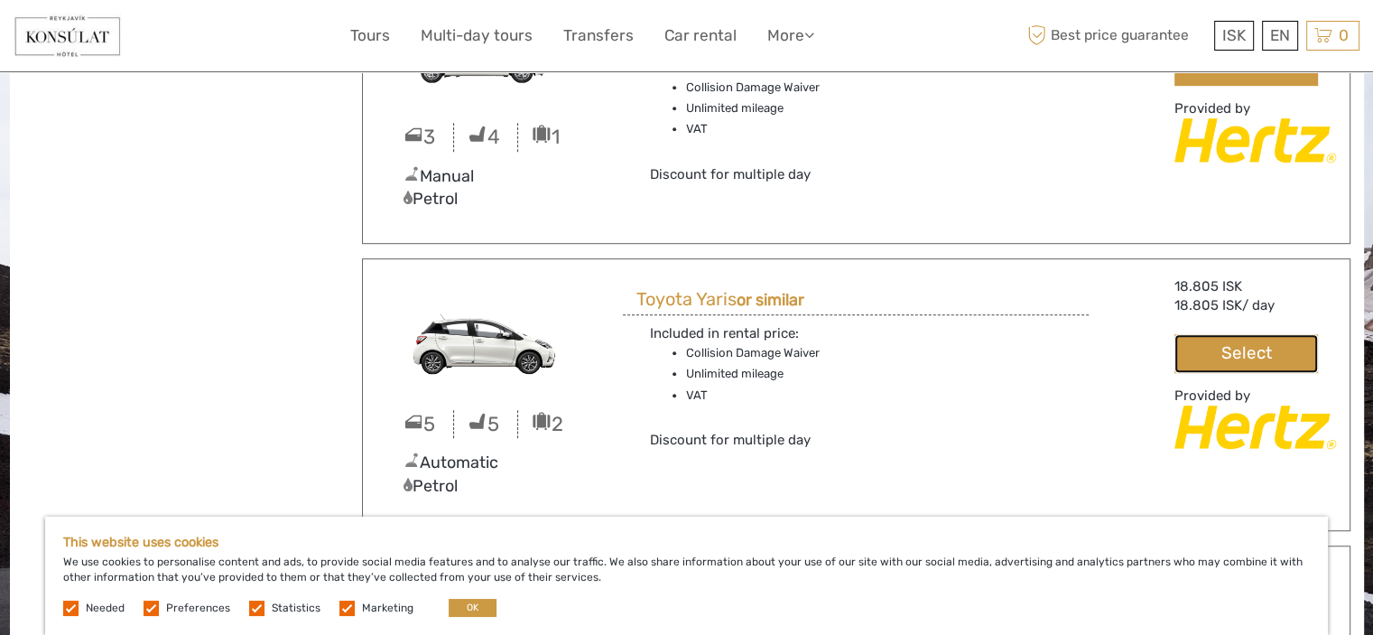
scroll to position [1666, 0]
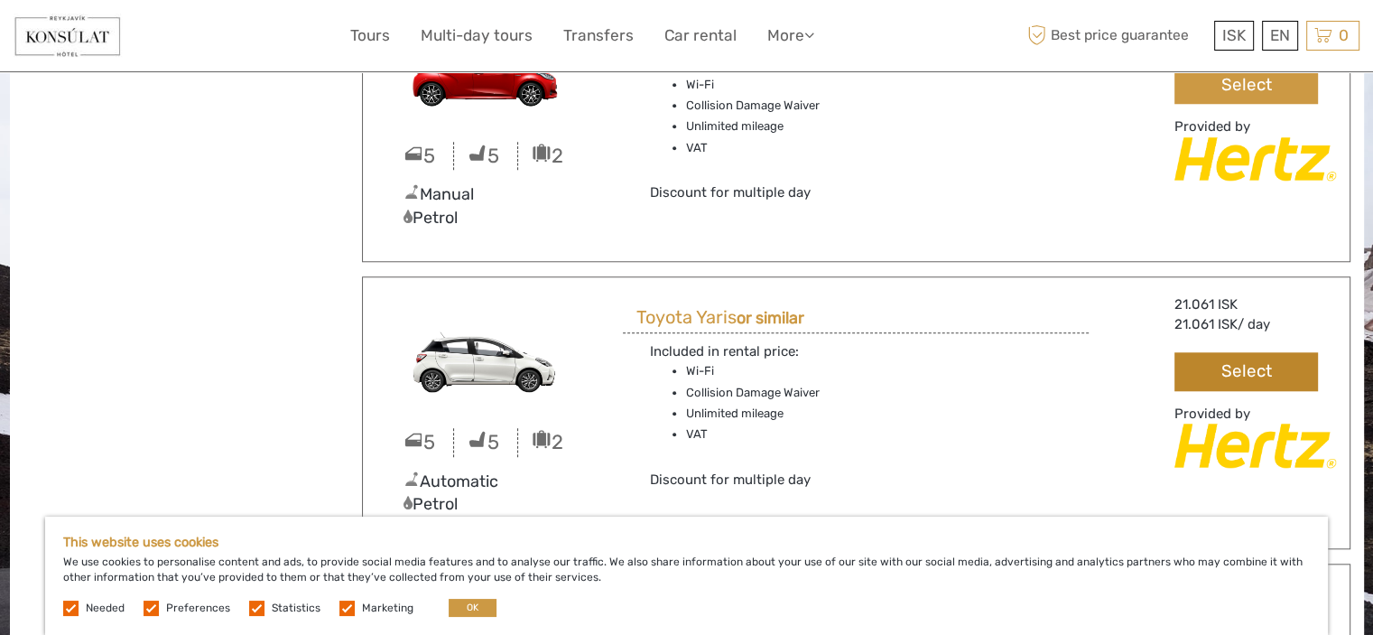
click at [1249, 357] on button "Select" at bounding box center [1246, 371] width 143 height 39
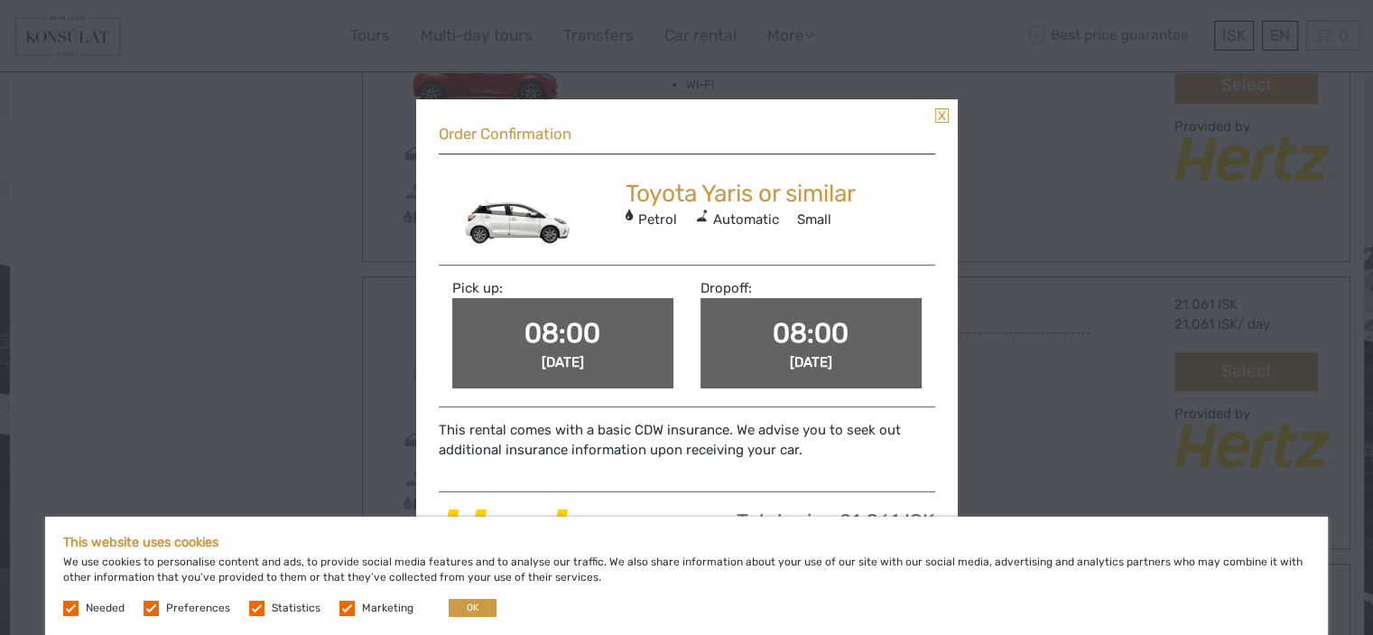
click at [938, 115] on link at bounding box center [942, 115] width 14 height 14
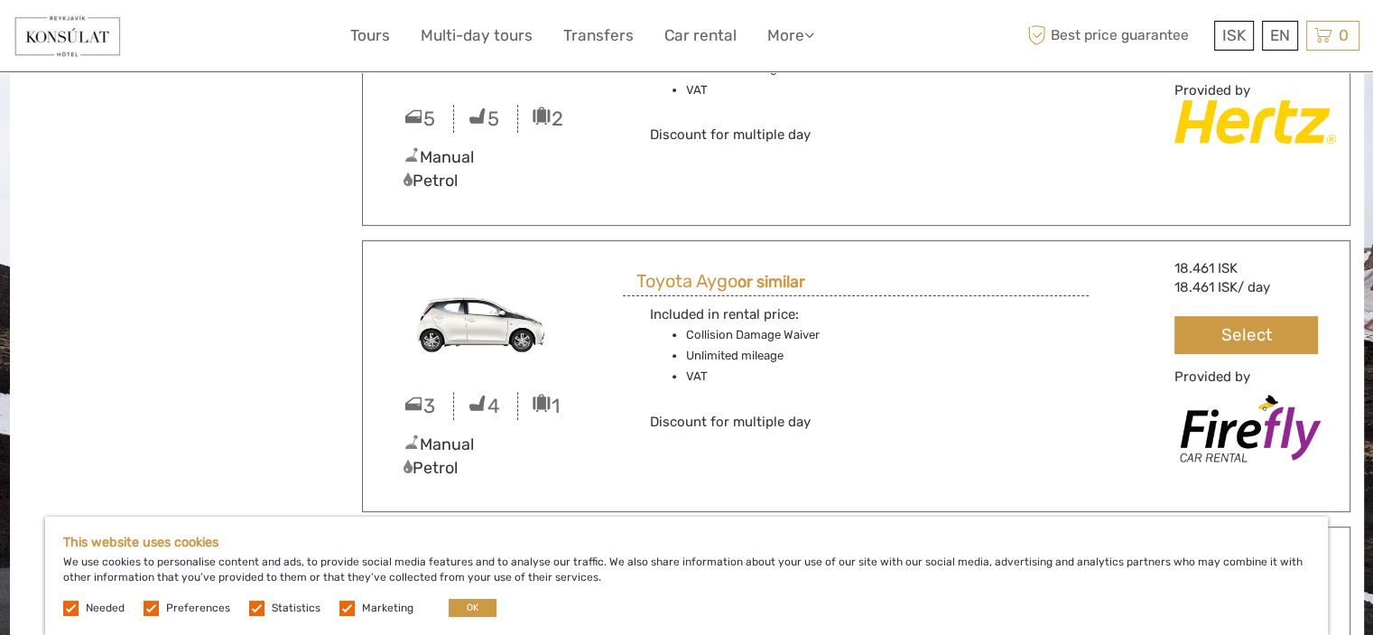
scroll to position [0, 0]
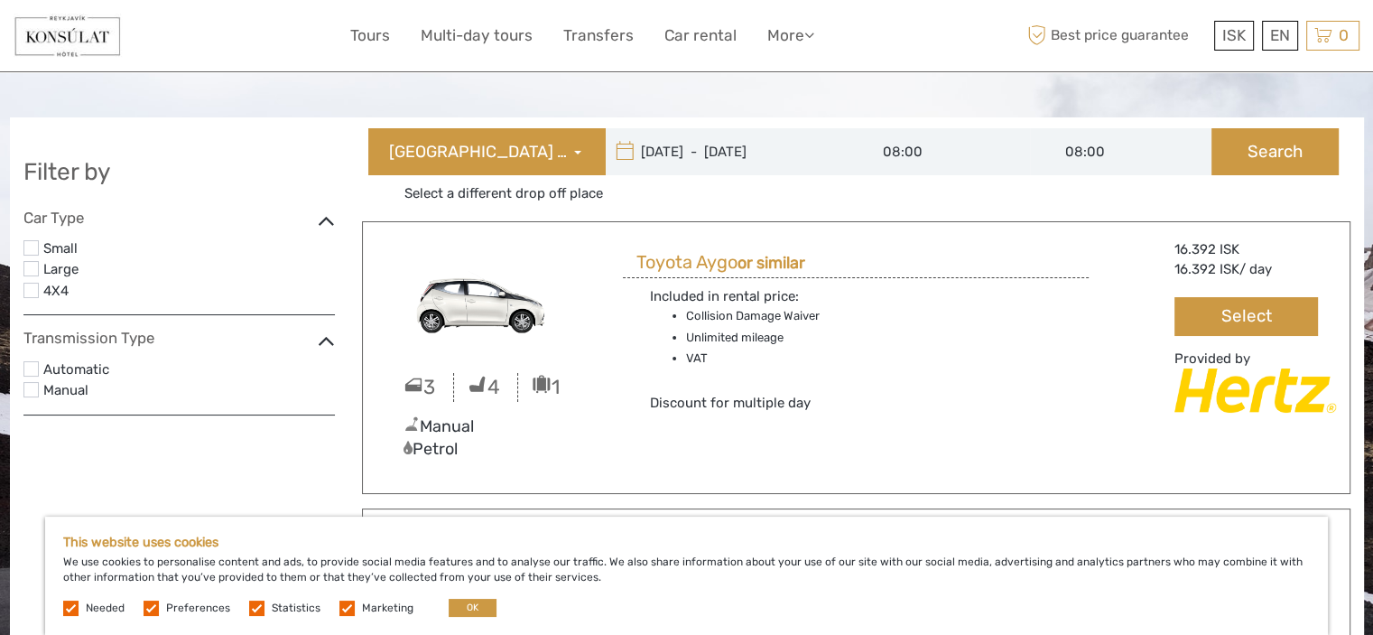
click at [692, 154] on input "09/09/2025 - 10/09/2025" at bounding box center [728, 151] width 244 height 47
click at [910, 153] on input "08:00" at bounding box center [939, 151] width 182 height 47
click at [936, 258] on link "09:00" at bounding box center [938, 246] width 174 height 27
type input "09:00"
click at [1289, 172] on button "Search" at bounding box center [1275, 151] width 127 height 47
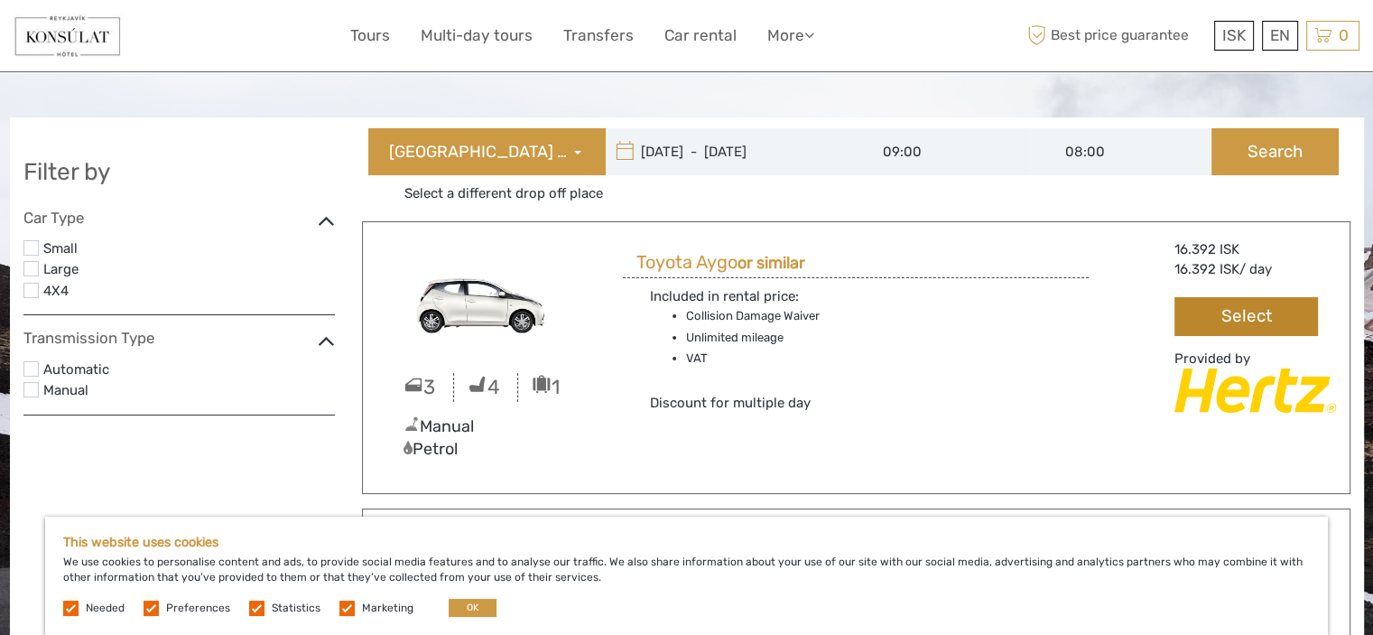
click at [1258, 320] on button "Select" at bounding box center [1246, 316] width 143 height 39
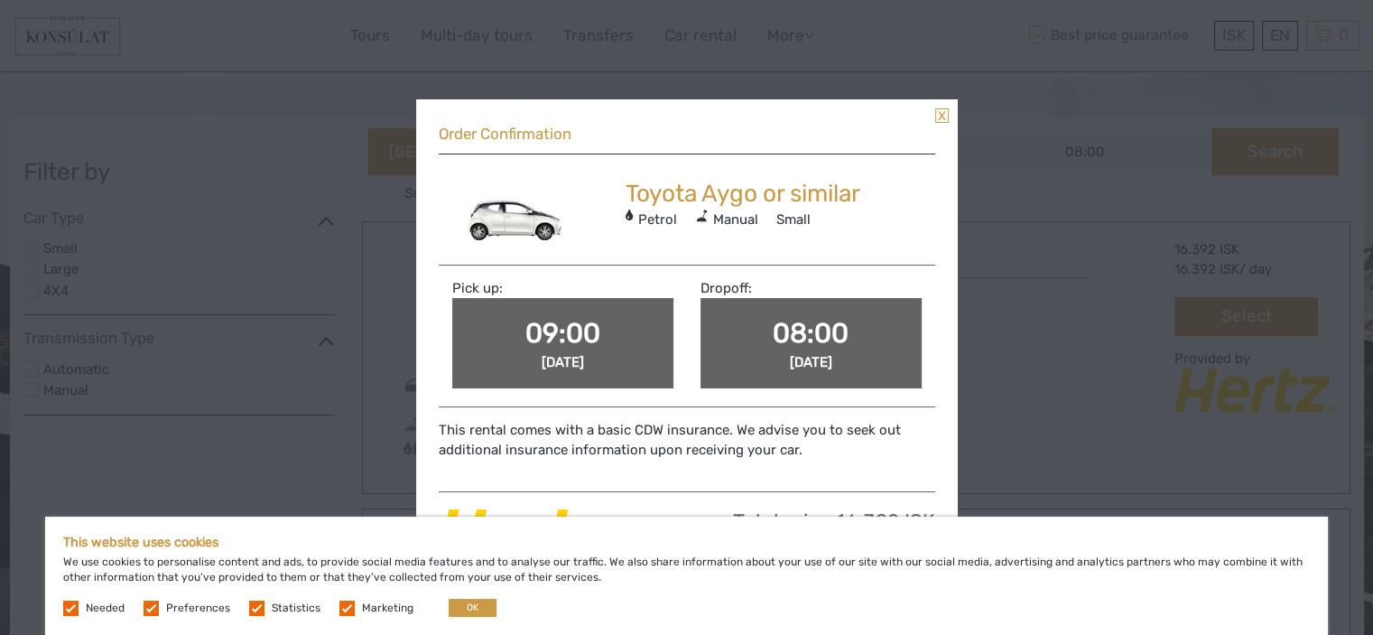
click at [942, 116] on link at bounding box center [942, 115] width 14 height 14
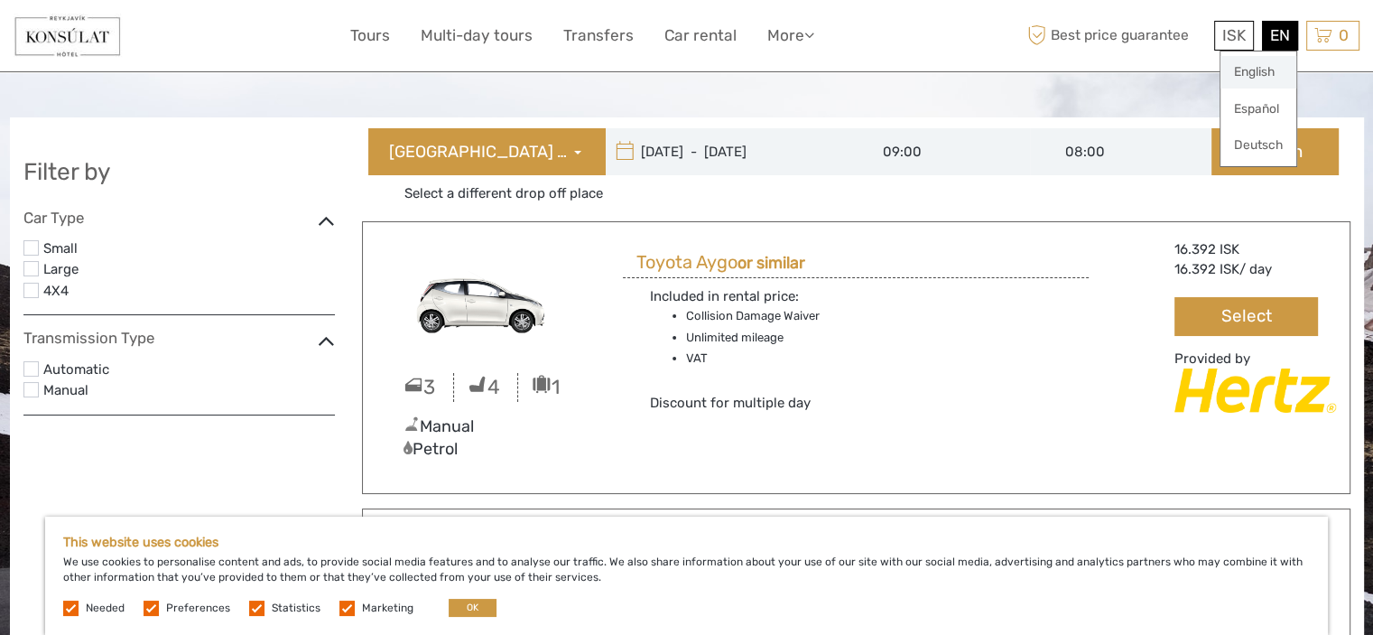
click at [1258, 71] on link "English" at bounding box center [1259, 72] width 76 height 32
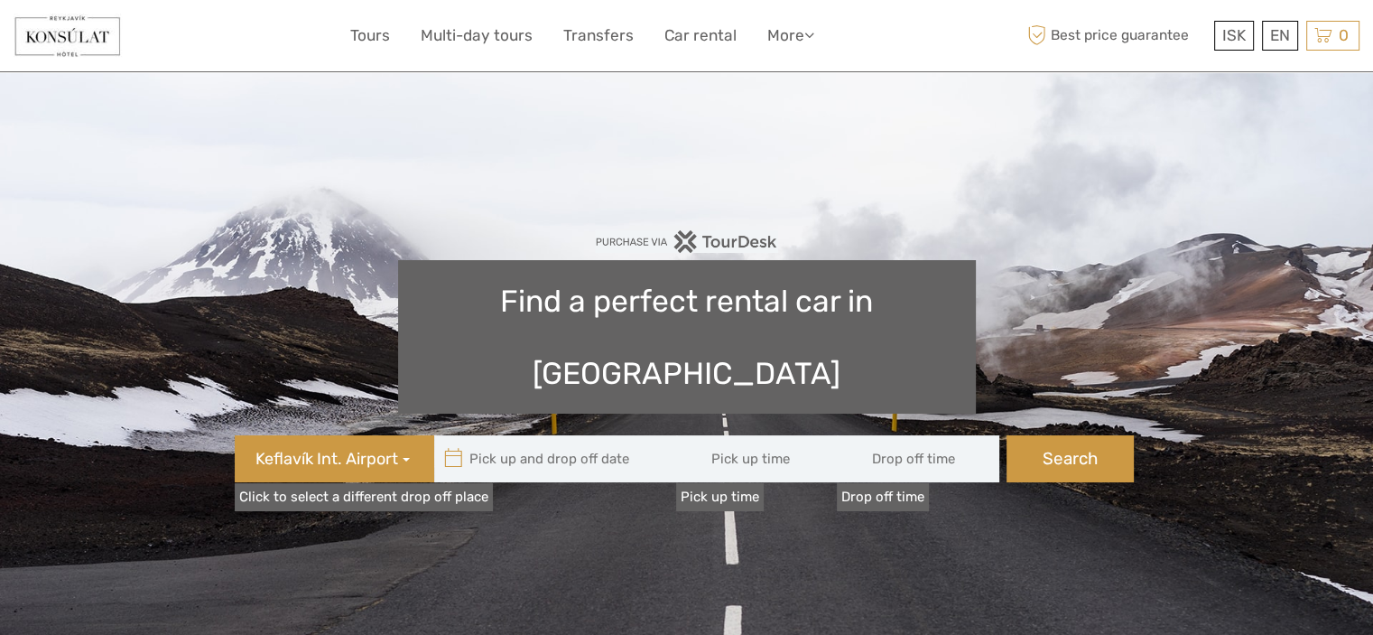
type input "08:00"
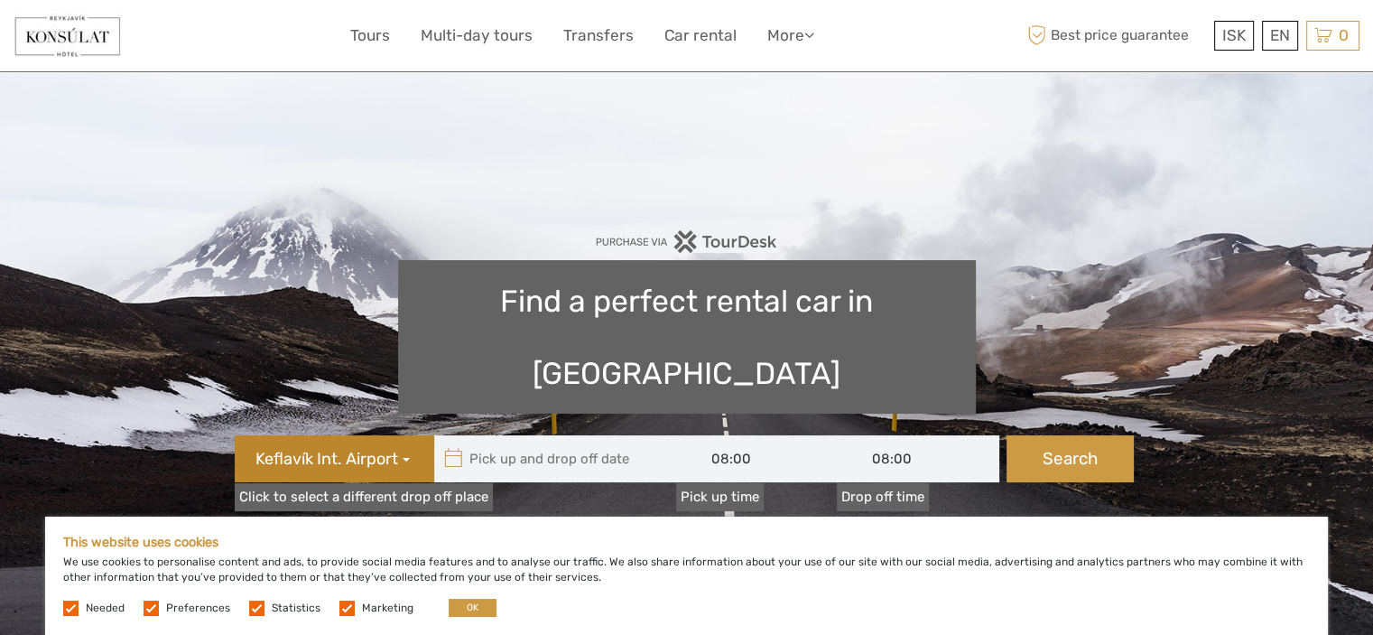
click at [406, 435] on button "Keflavík Int. Airport" at bounding box center [335, 458] width 200 height 47
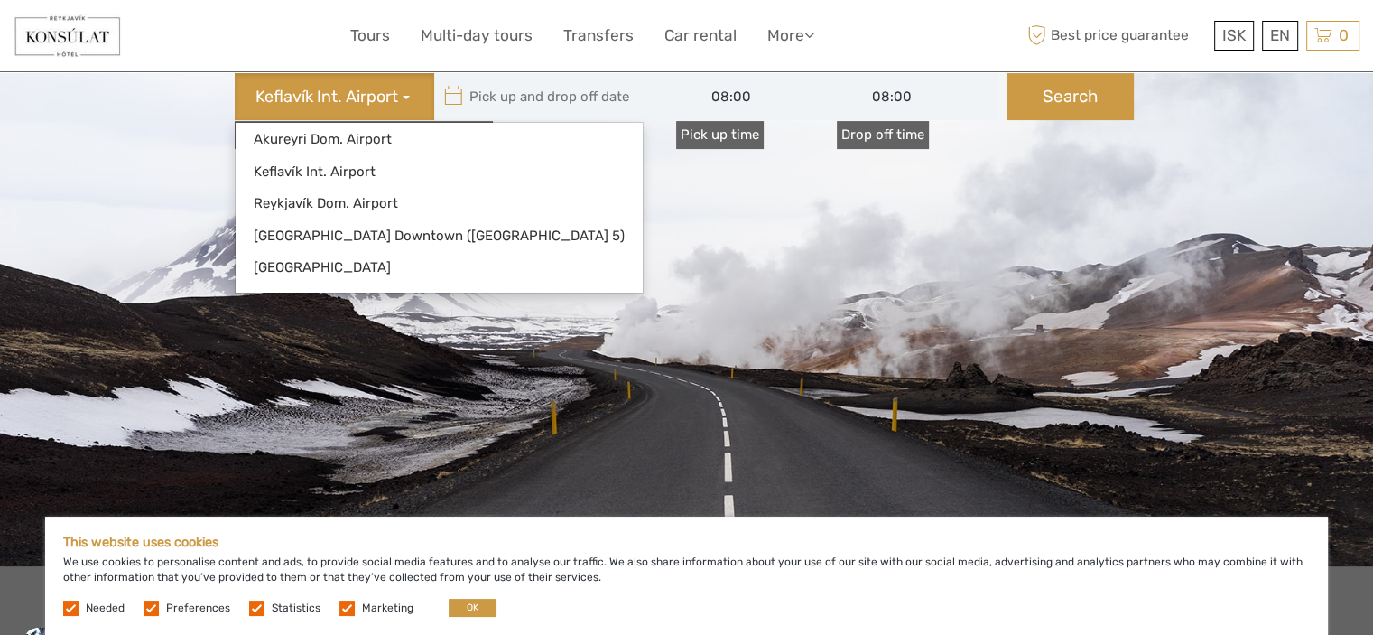
scroll to position [359, 0]
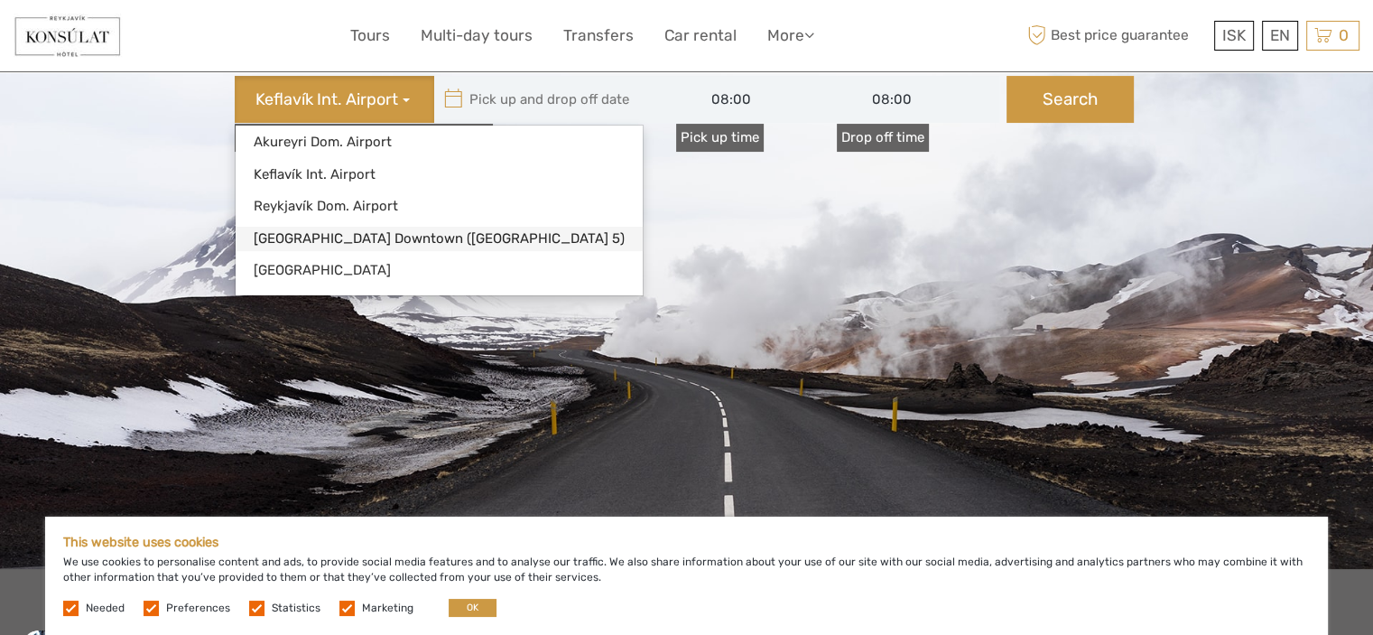
click at [379, 227] on link "[GEOGRAPHIC_DATA] Downtown ([GEOGRAPHIC_DATA] 5)" at bounding box center [439, 239] width 407 height 24
type input "[DATE]"
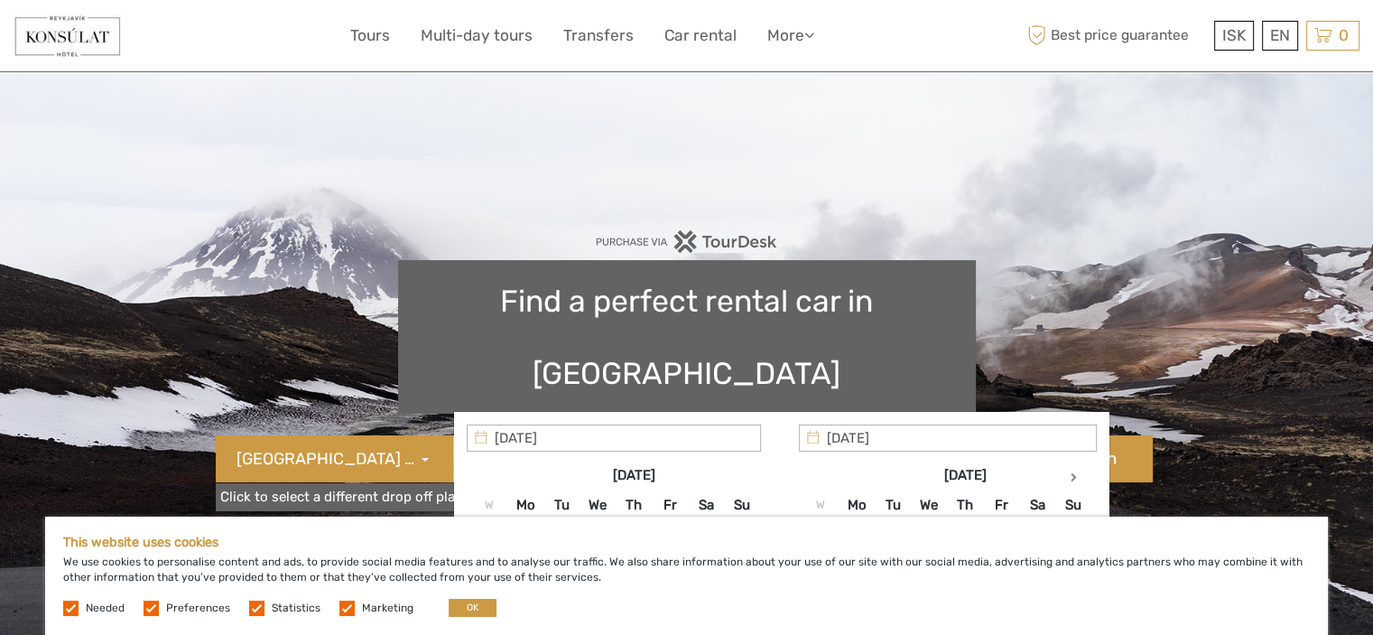
type input "[DATE] - [DATE]"
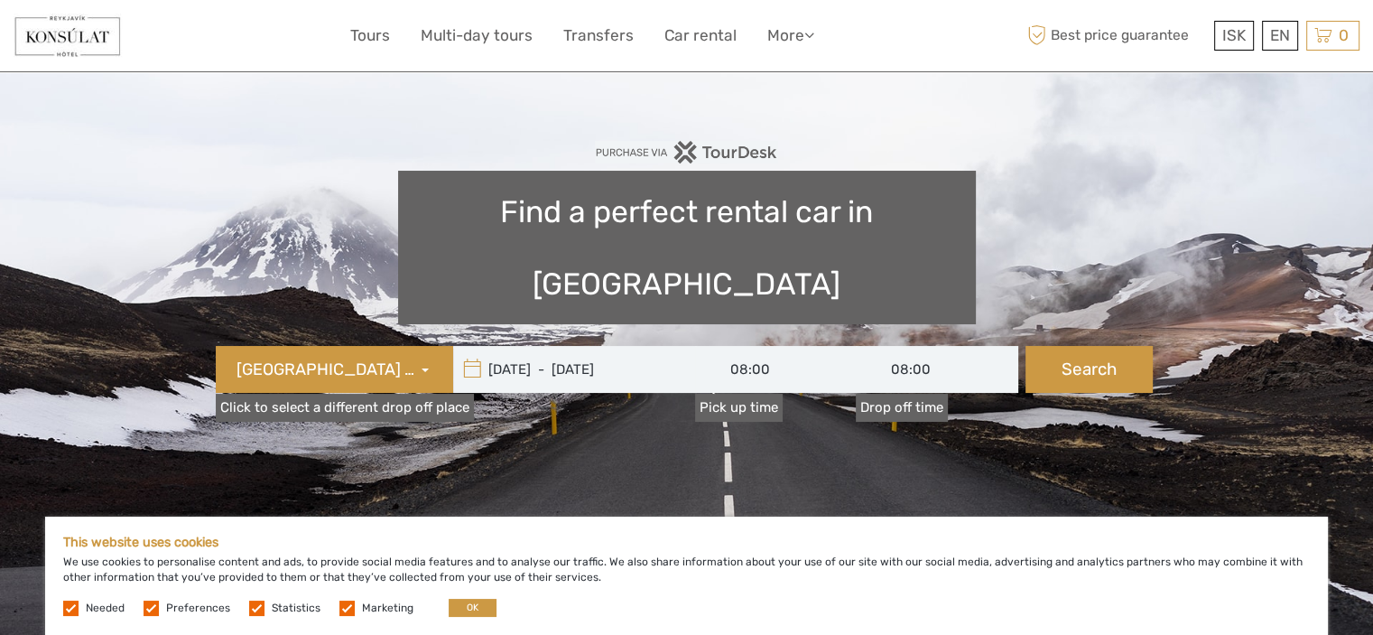
scroll to position [127, 0]
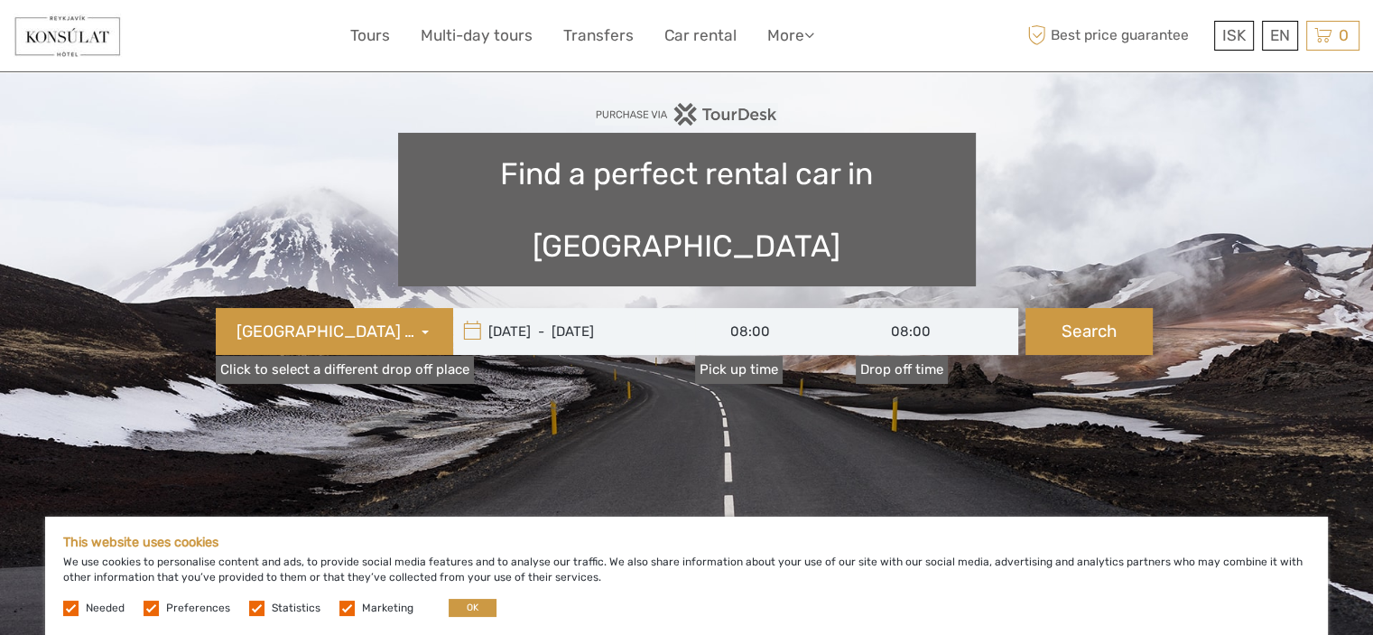
click at [466, 317] on icon at bounding box center [472, 331] width 19 height 29
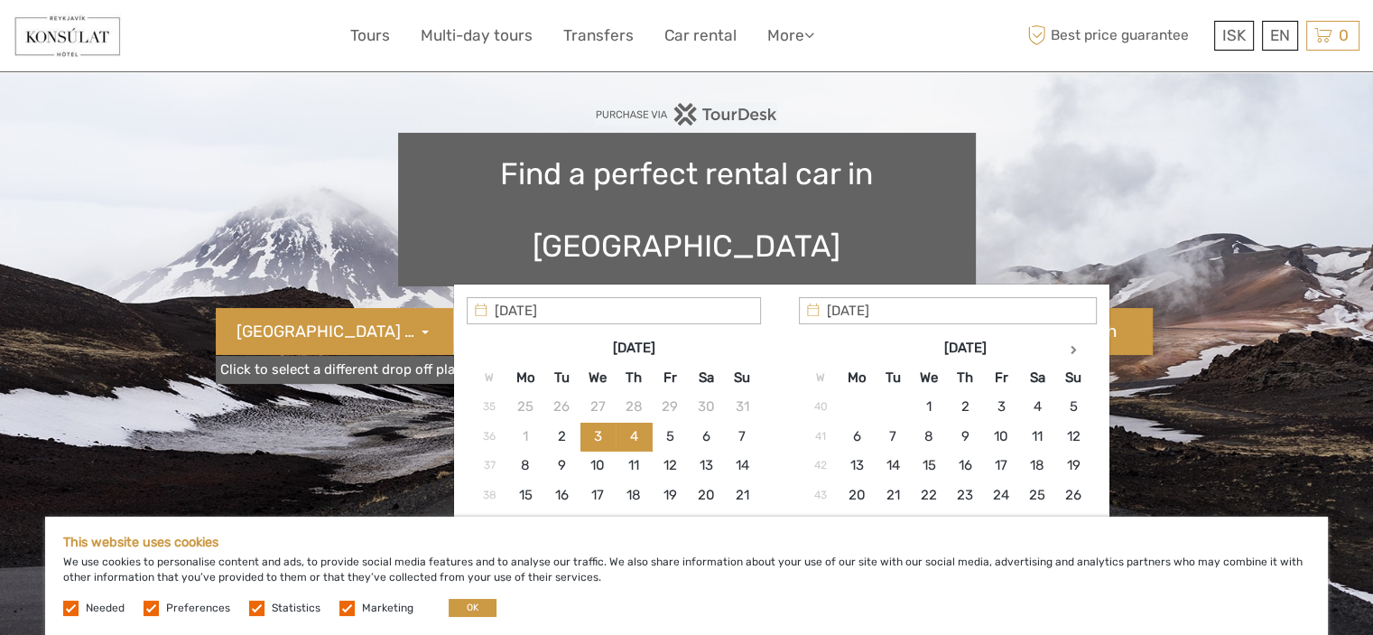
click at [507, 308] on input "03/09/2025 - 04/09/2025" at bounding box center [575, 331] width 244 height 47
type input "[DATE]"
type input "[DATE] - [DATE]"
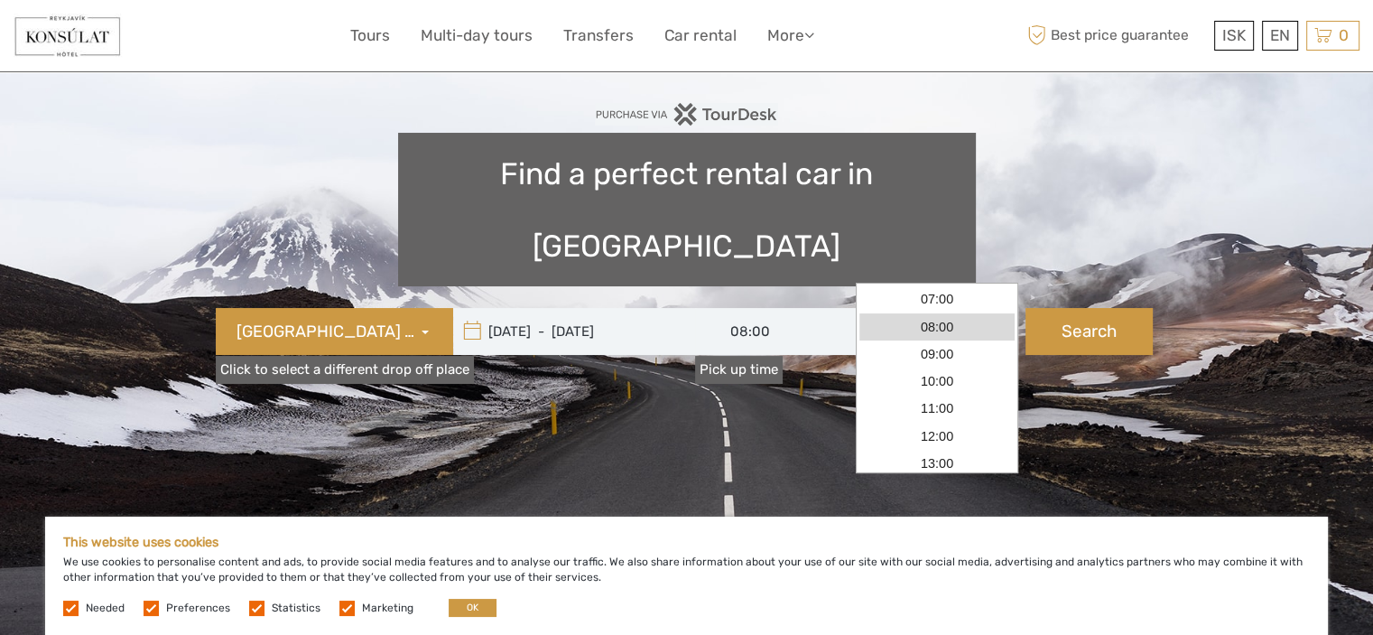
click at [896, 308] on input "08:00" at bounding box center [937, 331] width 162 height 47
click at [1098, 308] on button "Search" at bounding box center [1089, 331] width 127 height 47
type input "09/09/2025 - 10/09/2025"
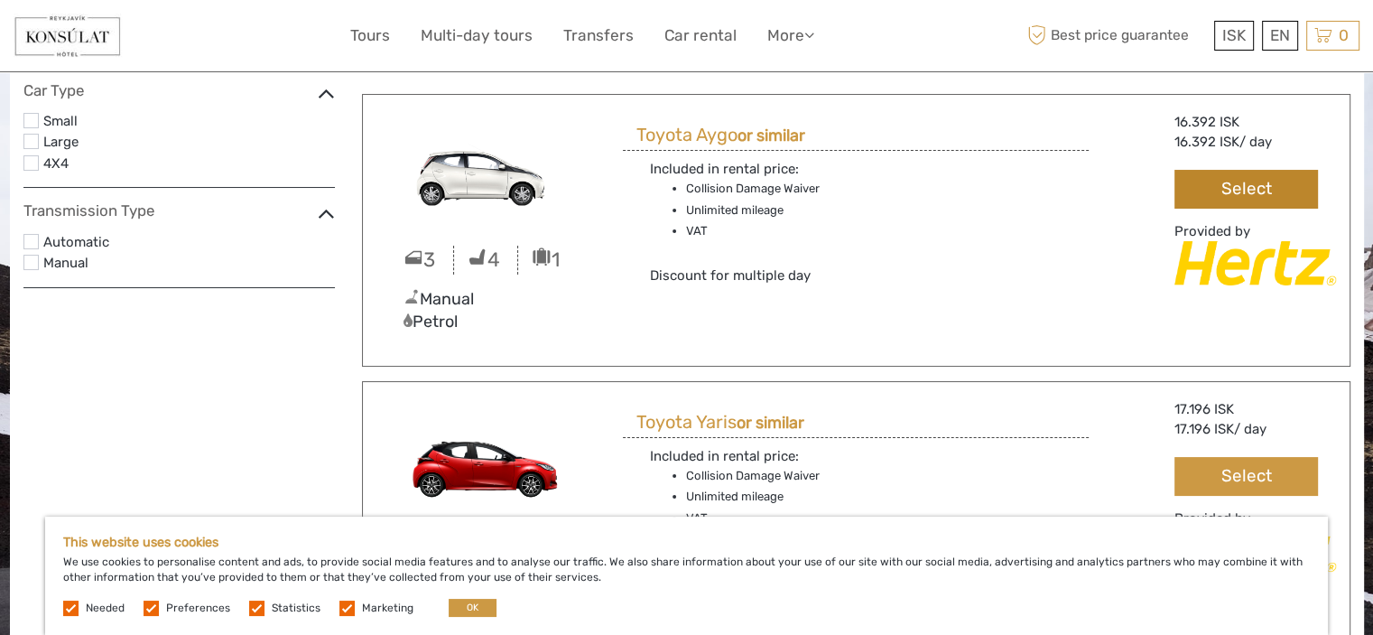
click at [1217, 190] on button "Select" at bounding box center [1246, 189] width 143 height 39
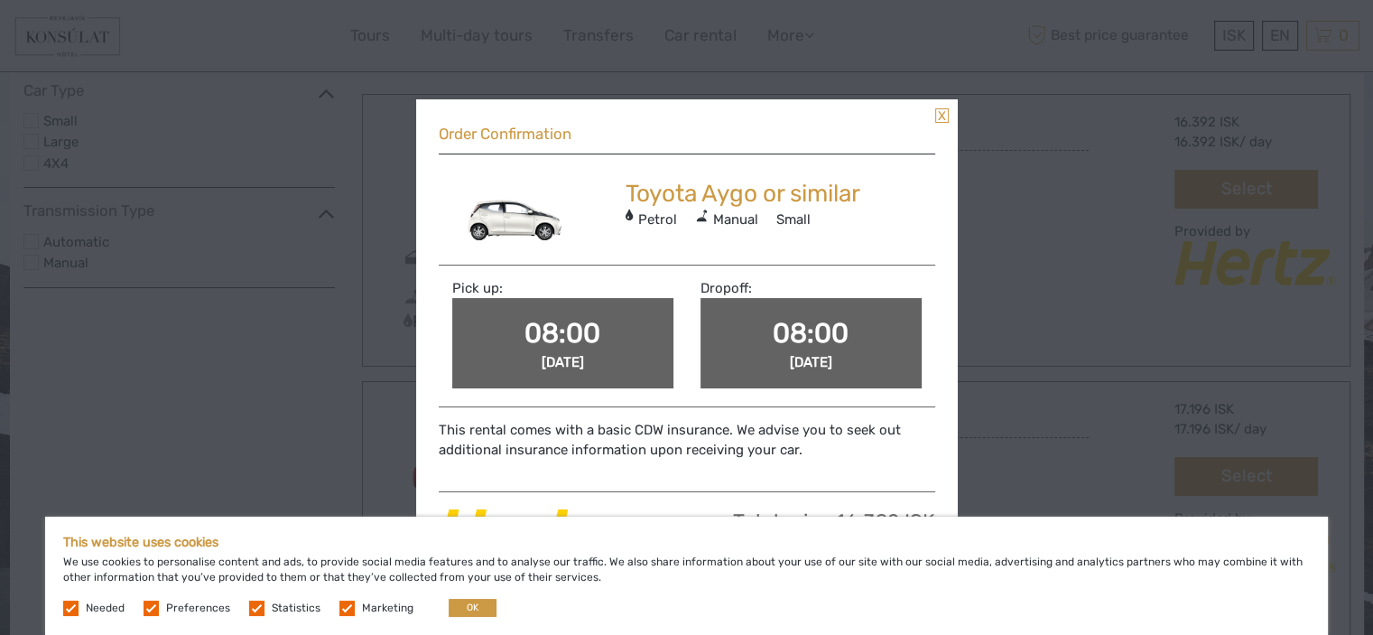
click at [946, 117] on link at bounding box center [942, 115] width 14 height 14
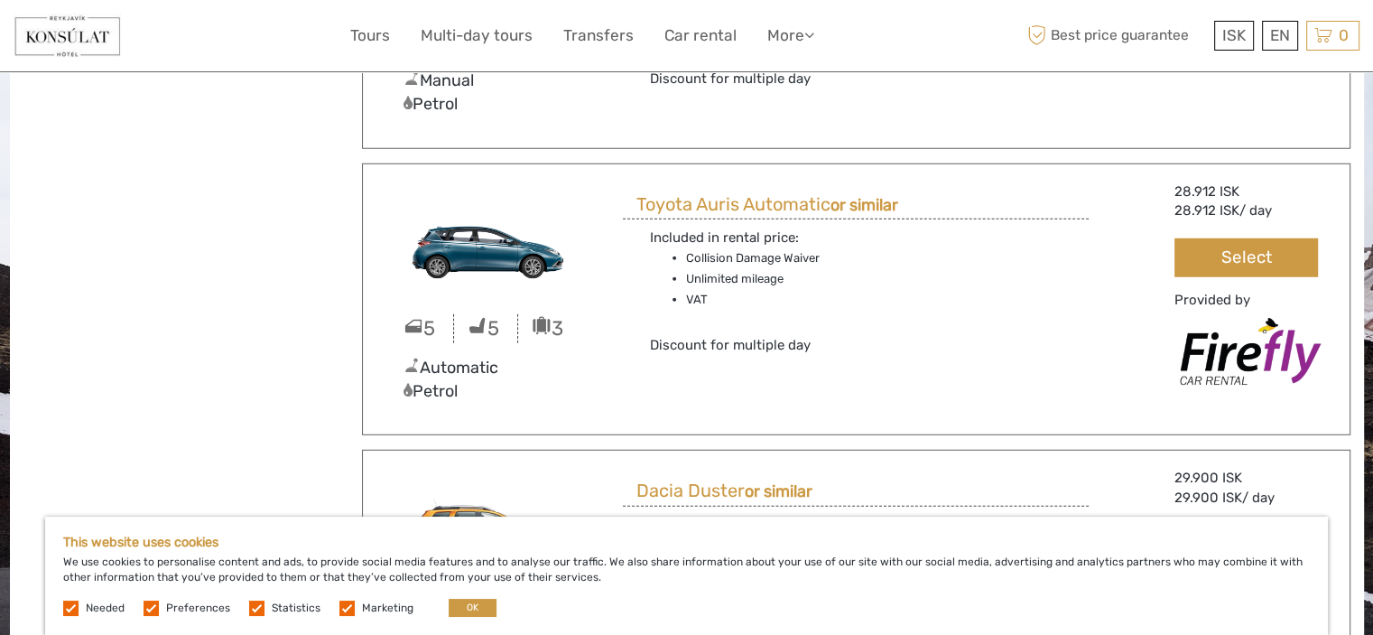
scroll to position [4962, 0]
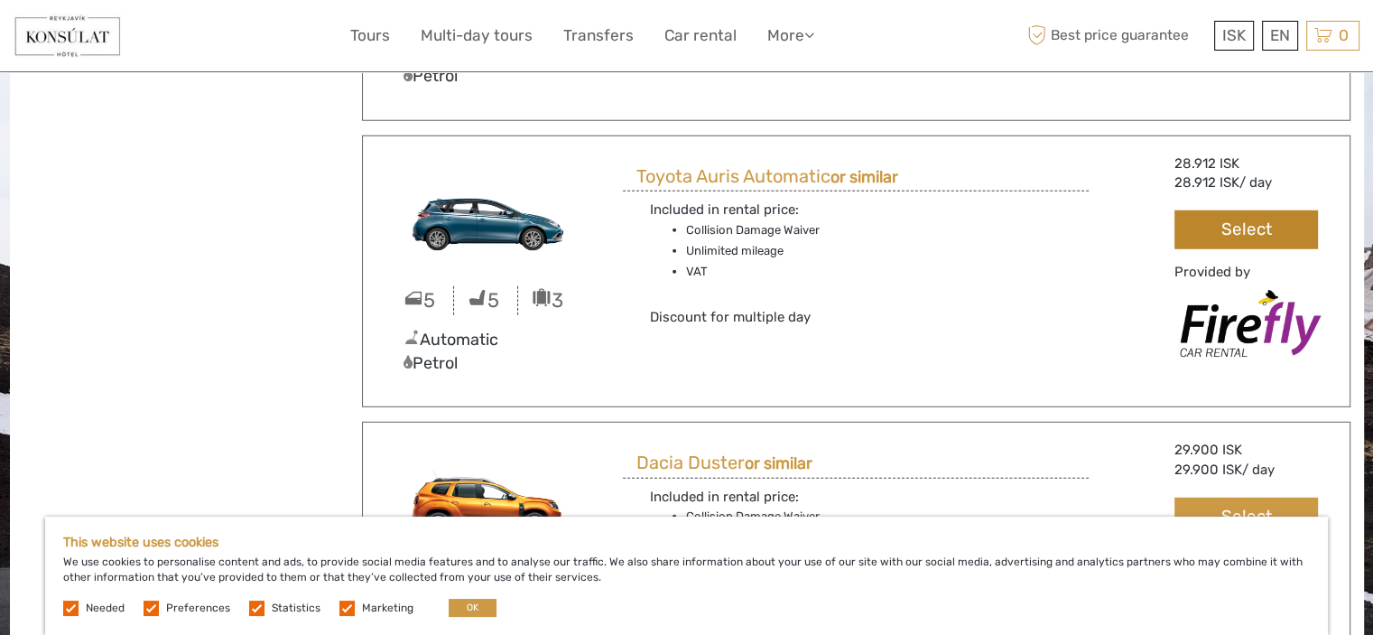
click at [1267, 234] on button "Select" at bounding box center [1246, 229] width 143 height 39
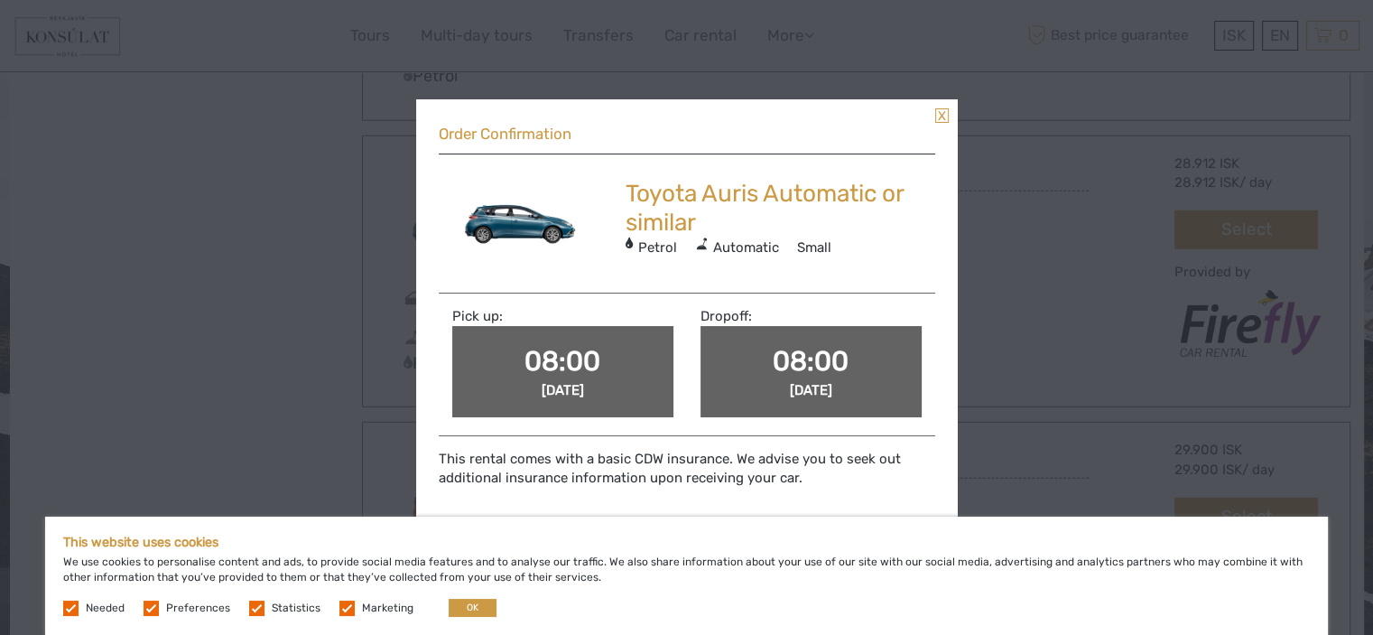
click at [939, 115] on link at bounding box center [942, 115] width 14 height 14
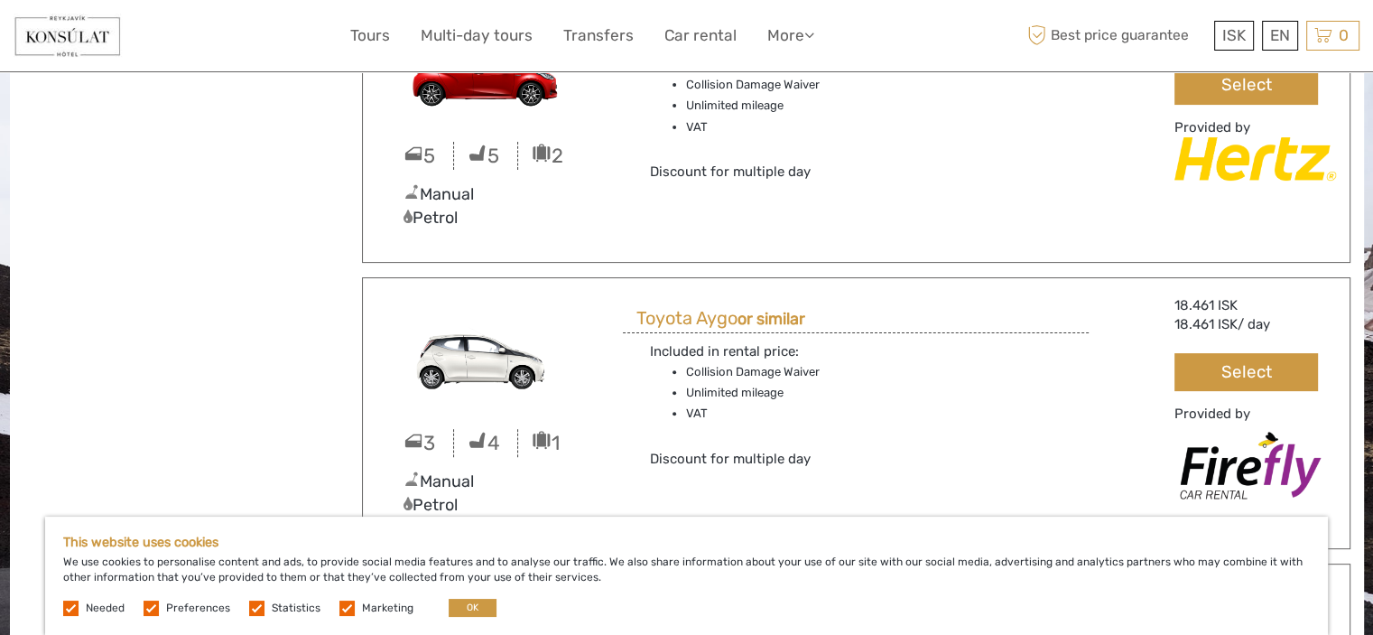
scroll to position [0, 0]
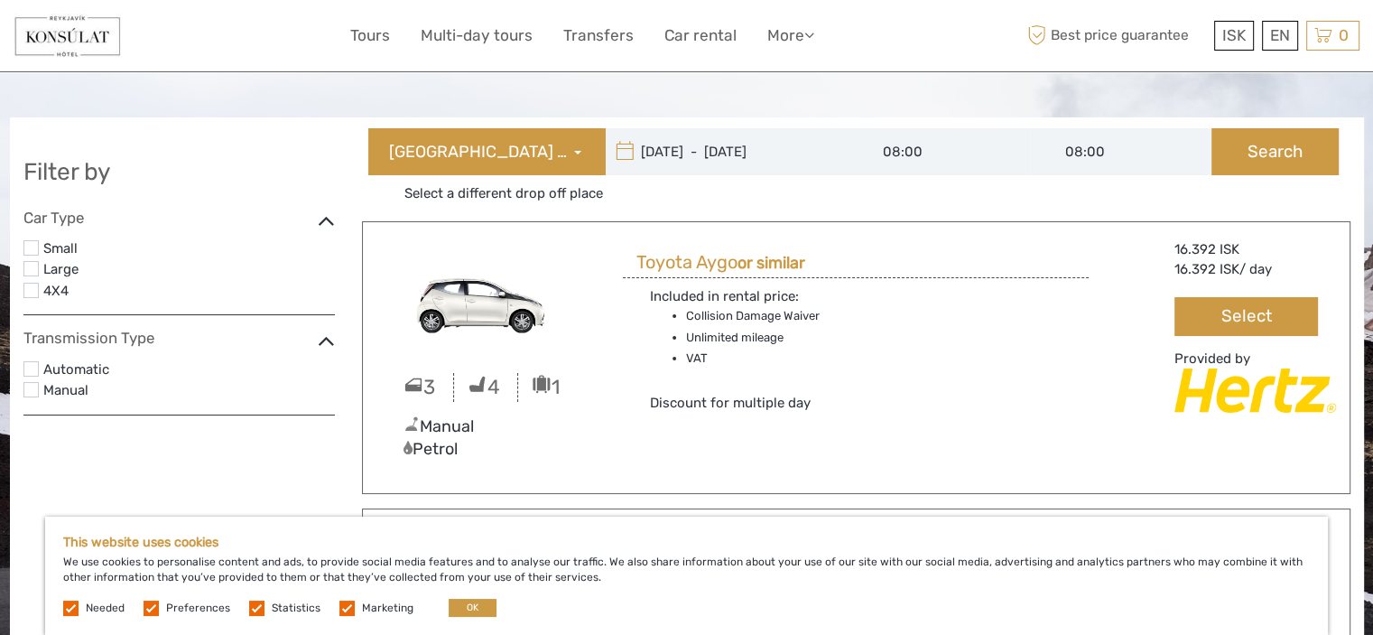
type input "[DATE]"
click at [692, 153] on input "[DATE] - [DATE]" at bounding box center [728, 151] width 244 height 47
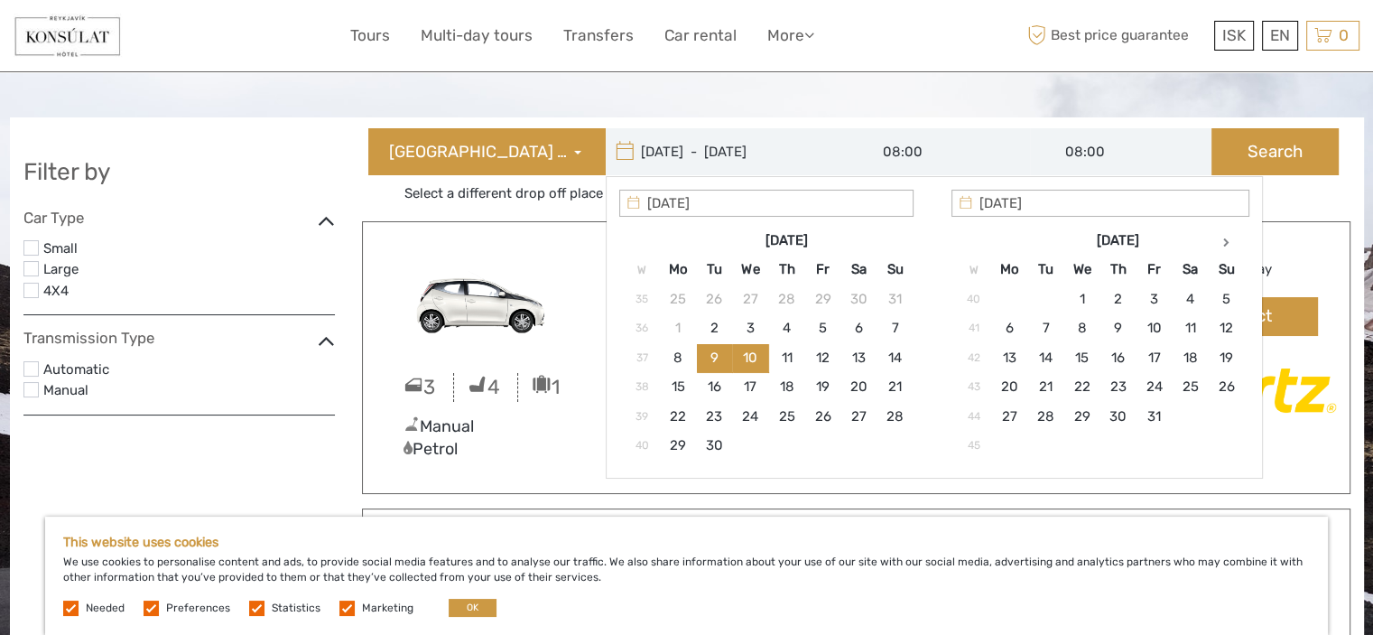
type input "[DATE]"
type input "[DATE] - [DATE]"
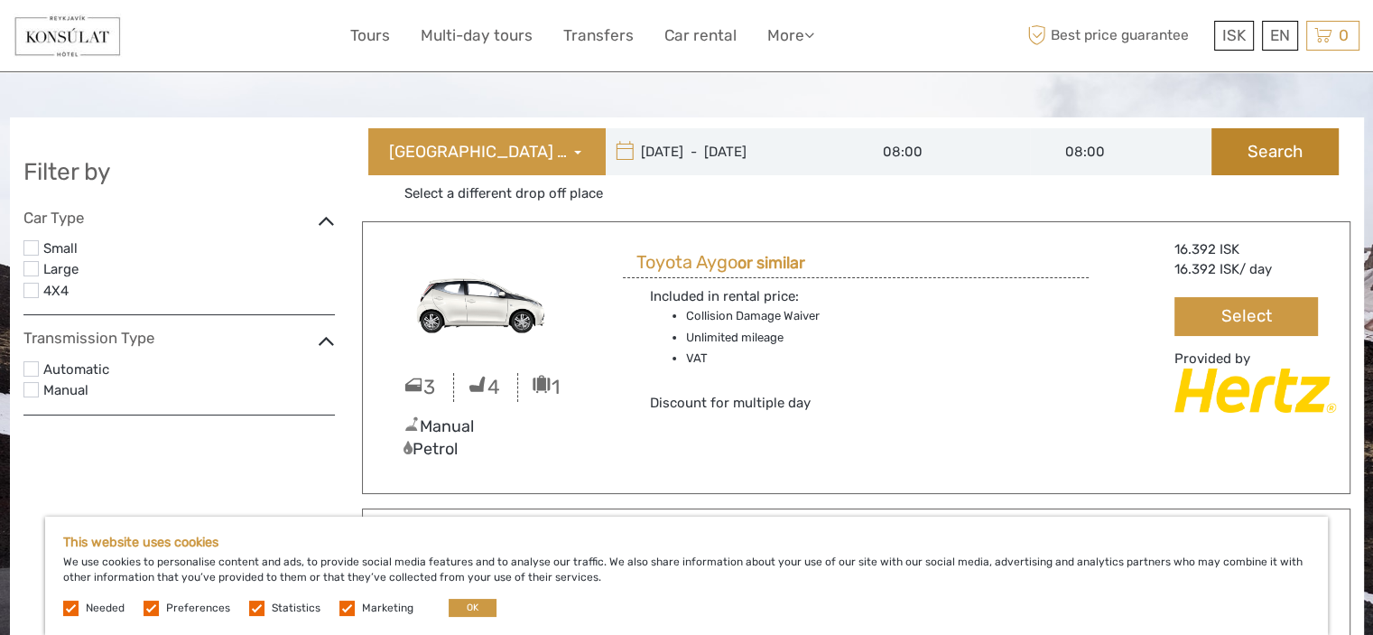
click at [1246, 165] on button "Search" at bounding box center [1275, 151] width 127 height 47
click at [1242, 303] on button "Select" at bounding box center [1246, 316] width 143 height 39
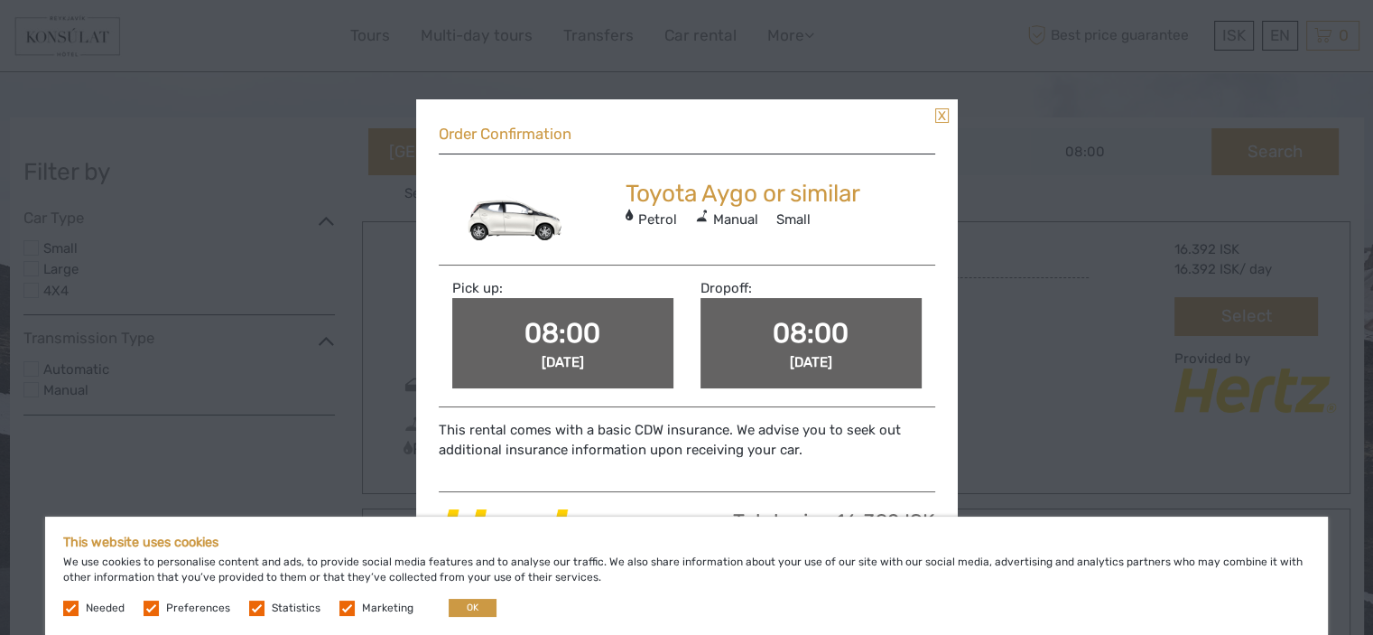
click at [942, 116] on link at bounding box center [942, 115] width 14 height 14
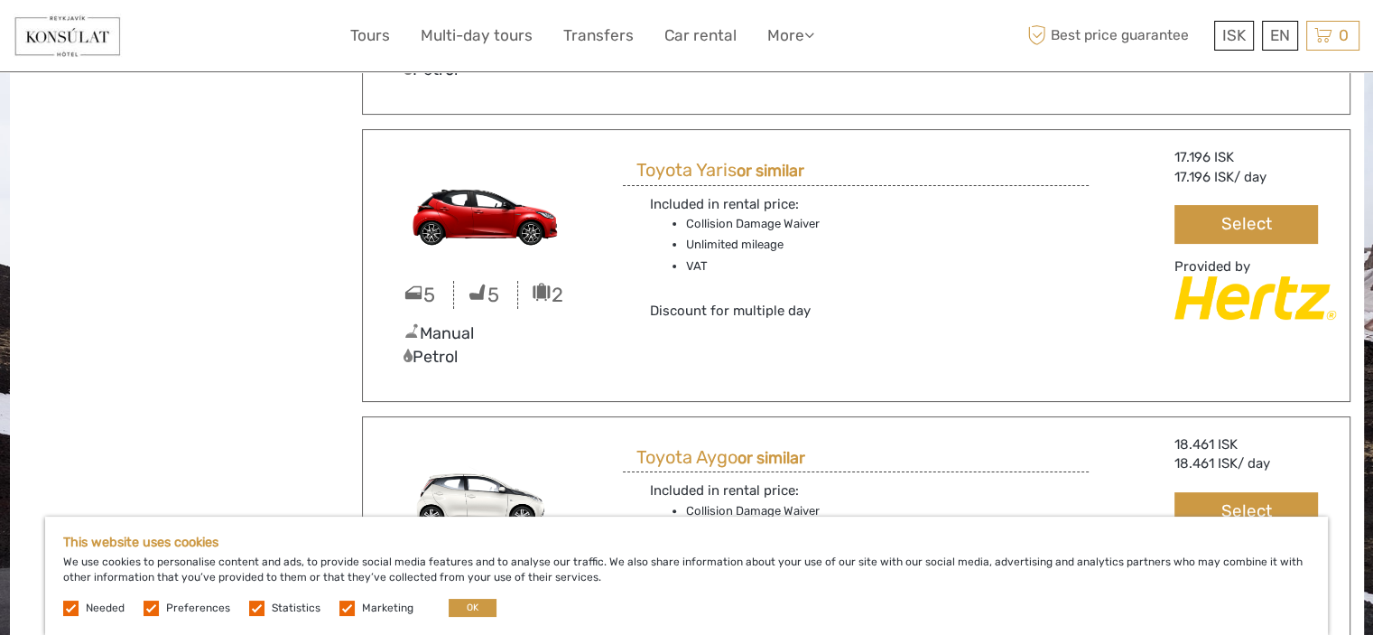
scroll to position [406, 0]
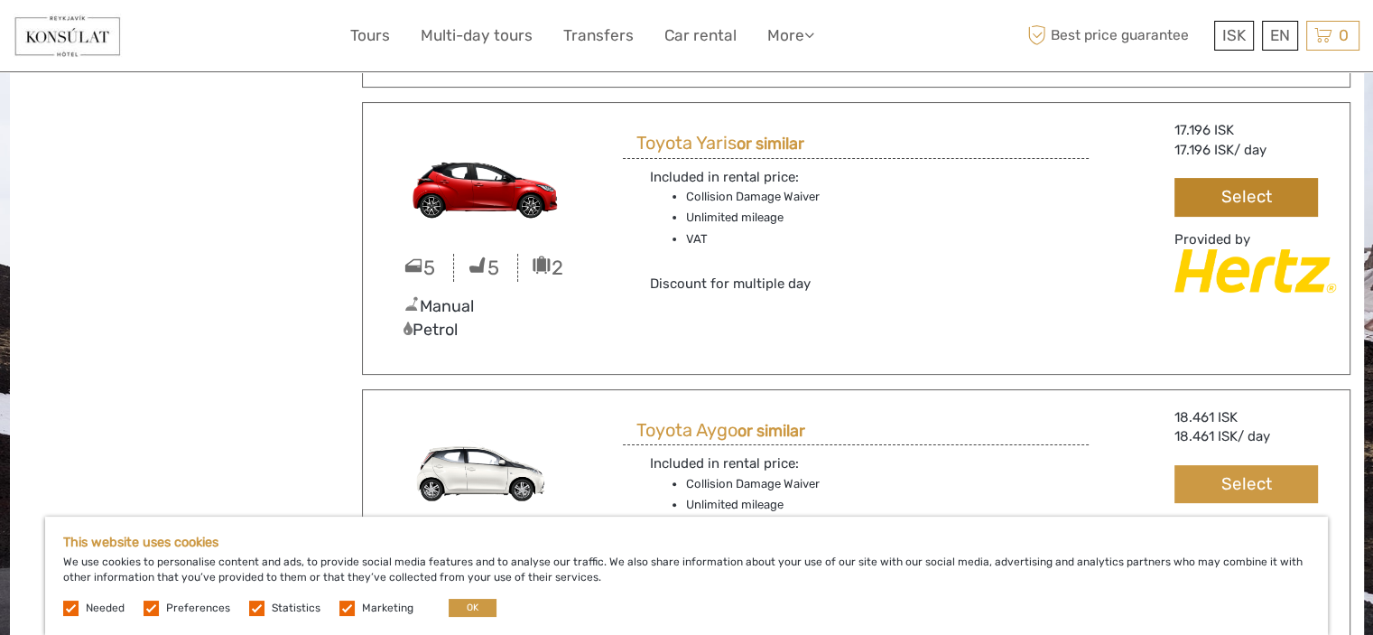
click at [1229, 204] on button "Select" at bounding box center [1246, 197] width 143 height 39
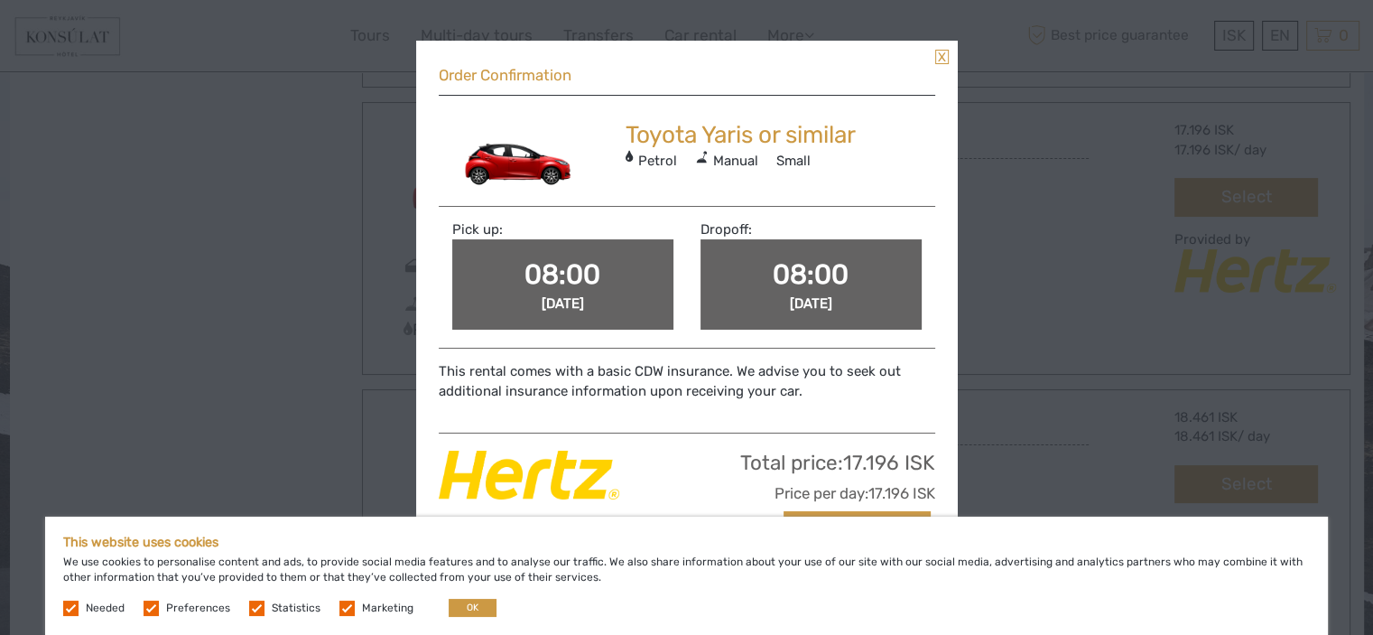
scroll to position [105, 0]
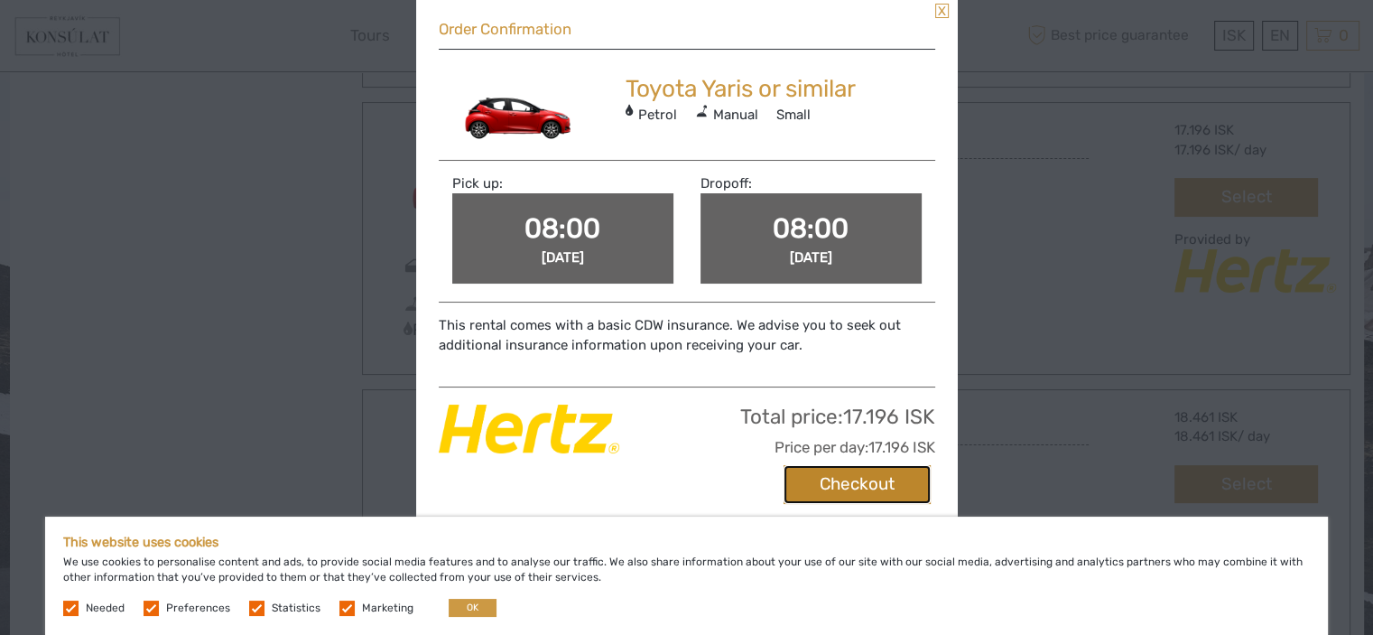
click at [863, 479] on button "Checkout" at bounding box center [857, 484] width 147 height 39
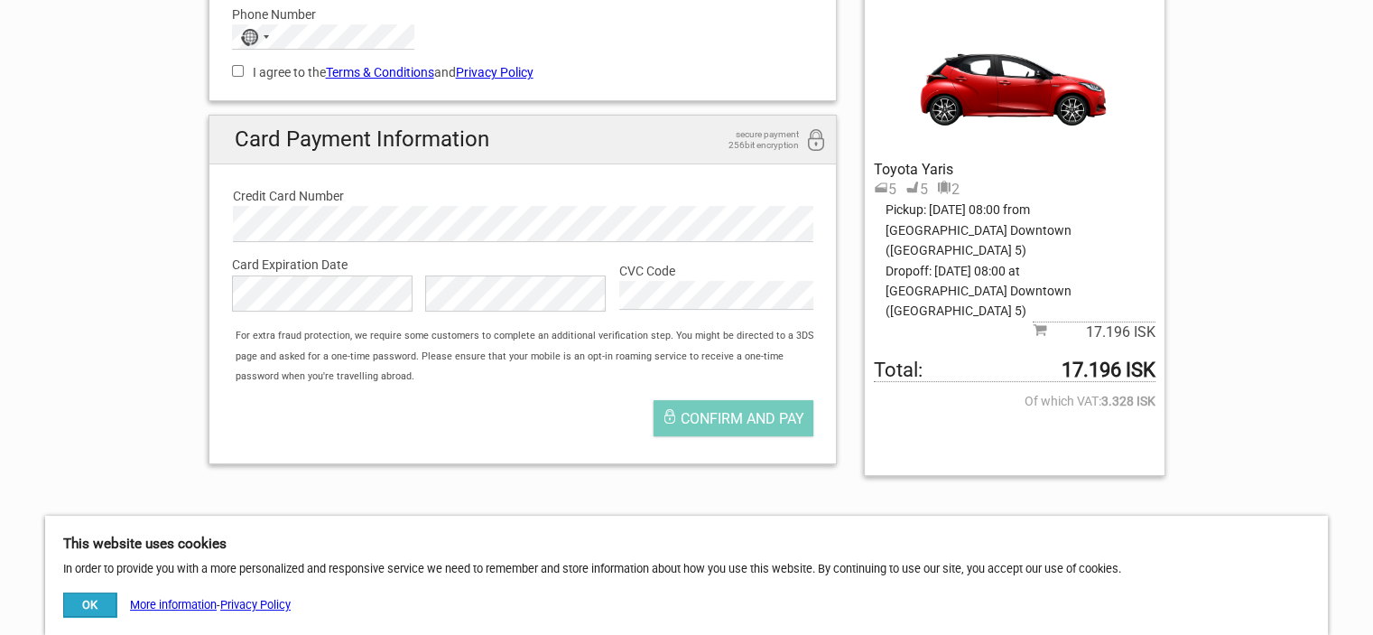
scroll to position [234, 0]
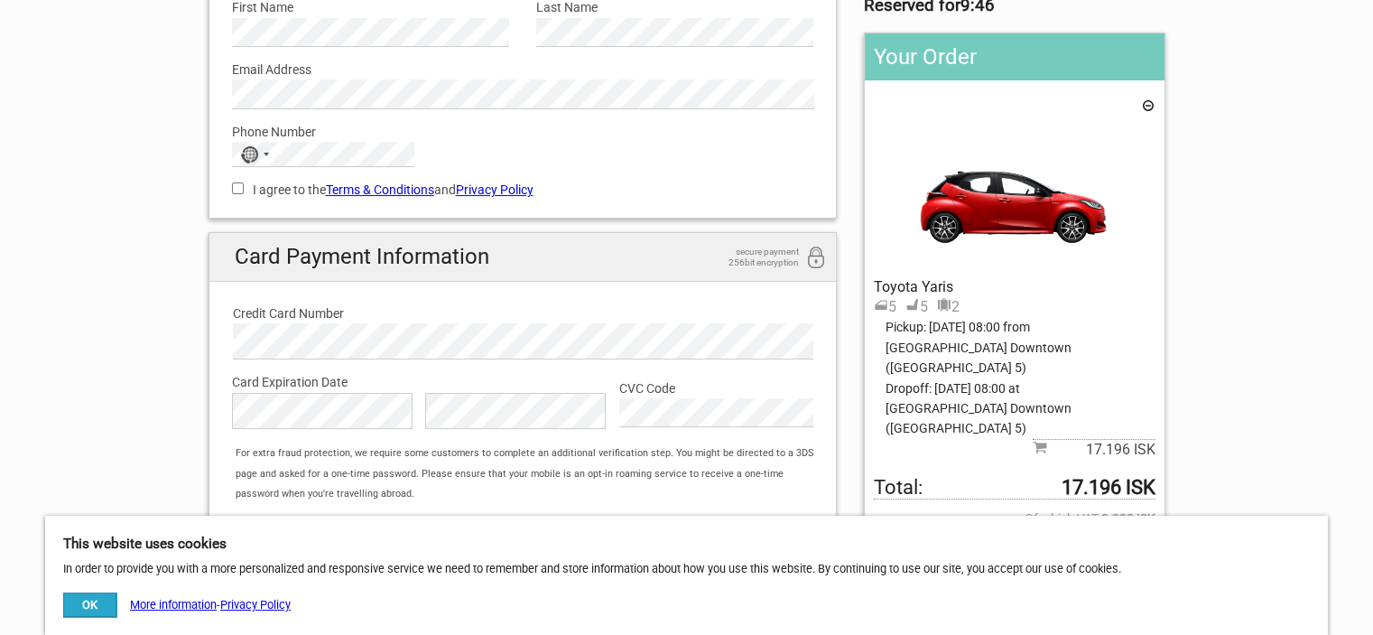
click at [240, 185] on input "I agree to the Terms & Conditions and Privacy Policy" at bounding box center [238, 188] width 12 height 12
checkbox input "true"
click at [675, 385] on label "CVC Code" at bounding box center [716, 388] width 194 height 20
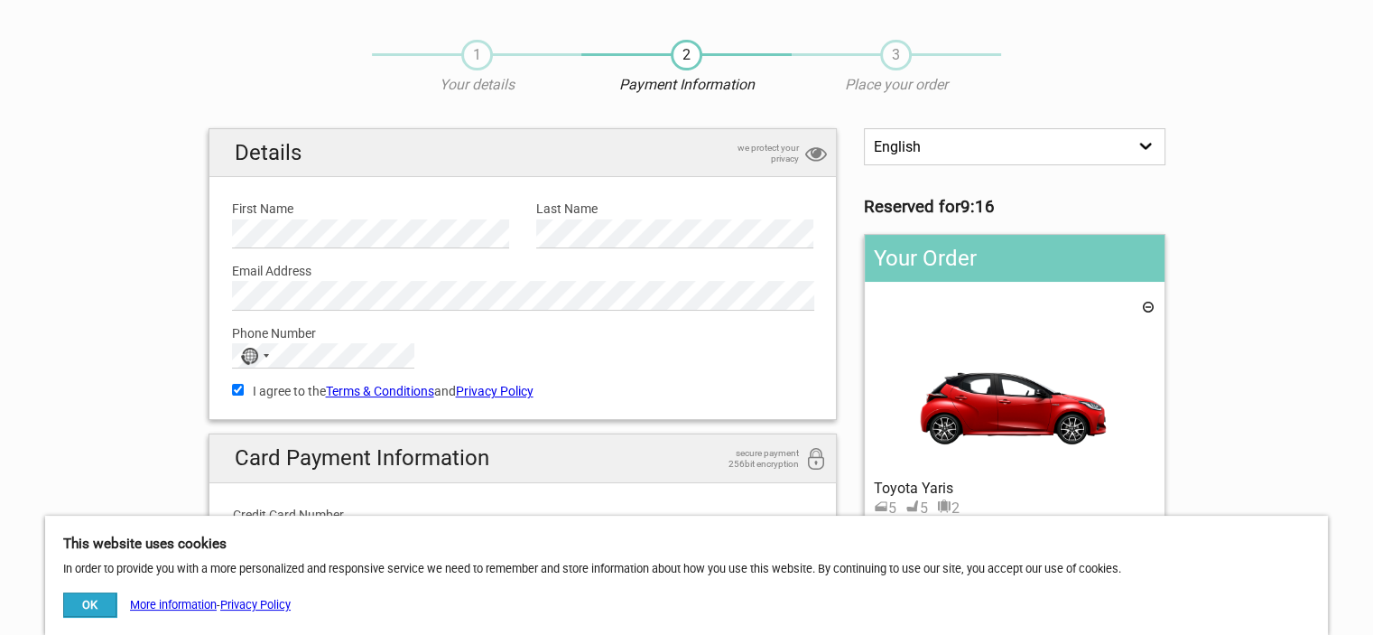
scroll to position [30, 0]
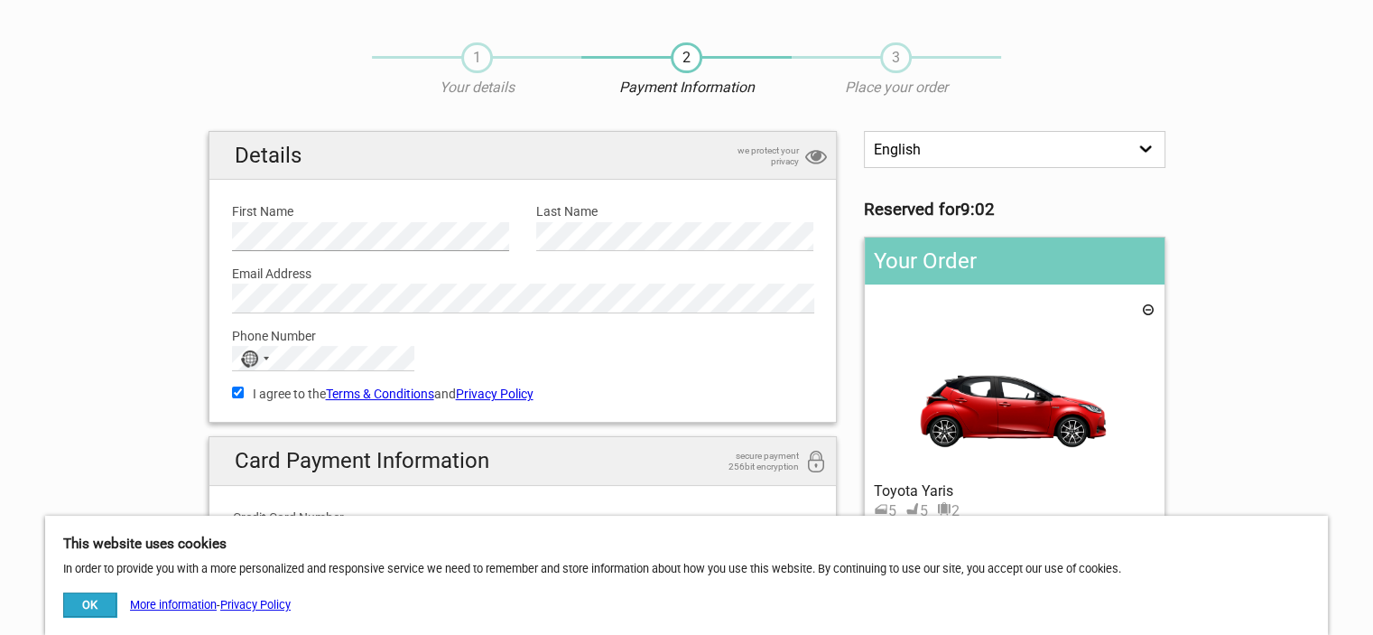
click at [187, 227] on div "1 Your details 2 Payment Information 3 Place your order English Español Deutsch…" at bounding box center [686, 417] width 1011 height 786
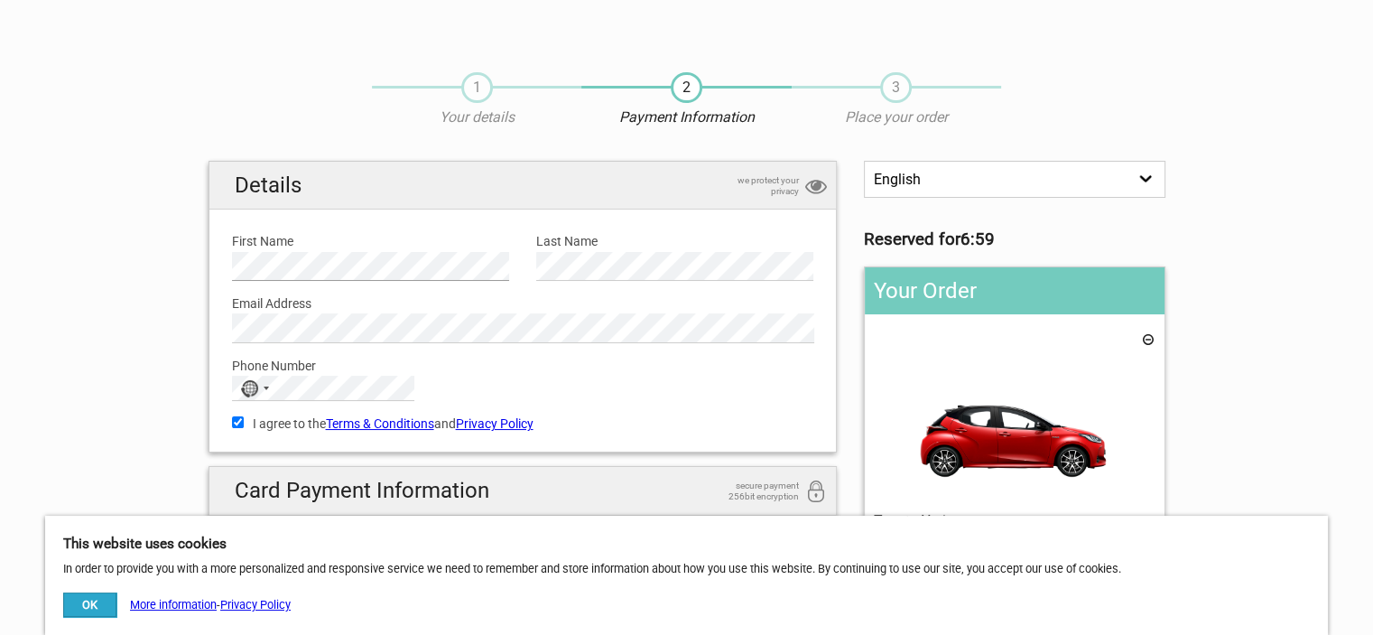
scroll to position [543, 0]
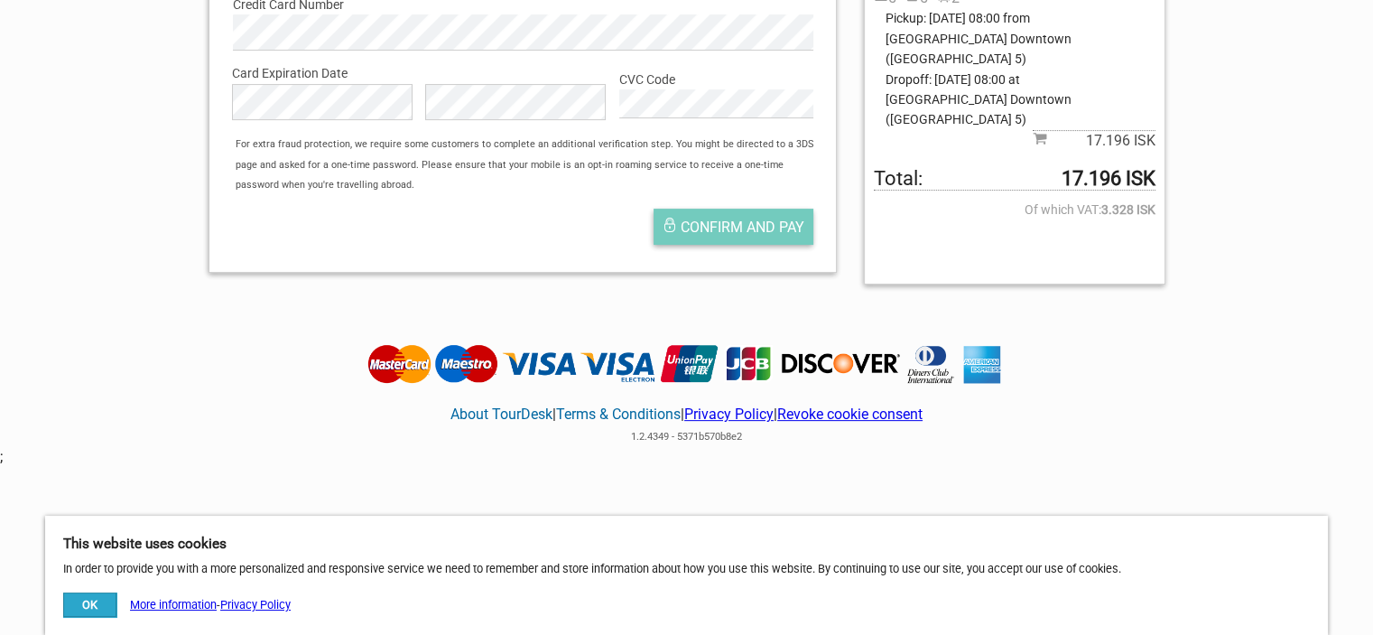
click at [737, 232] on span "Confirm and pay" at bounding box center [743, 226] width 124 height 17
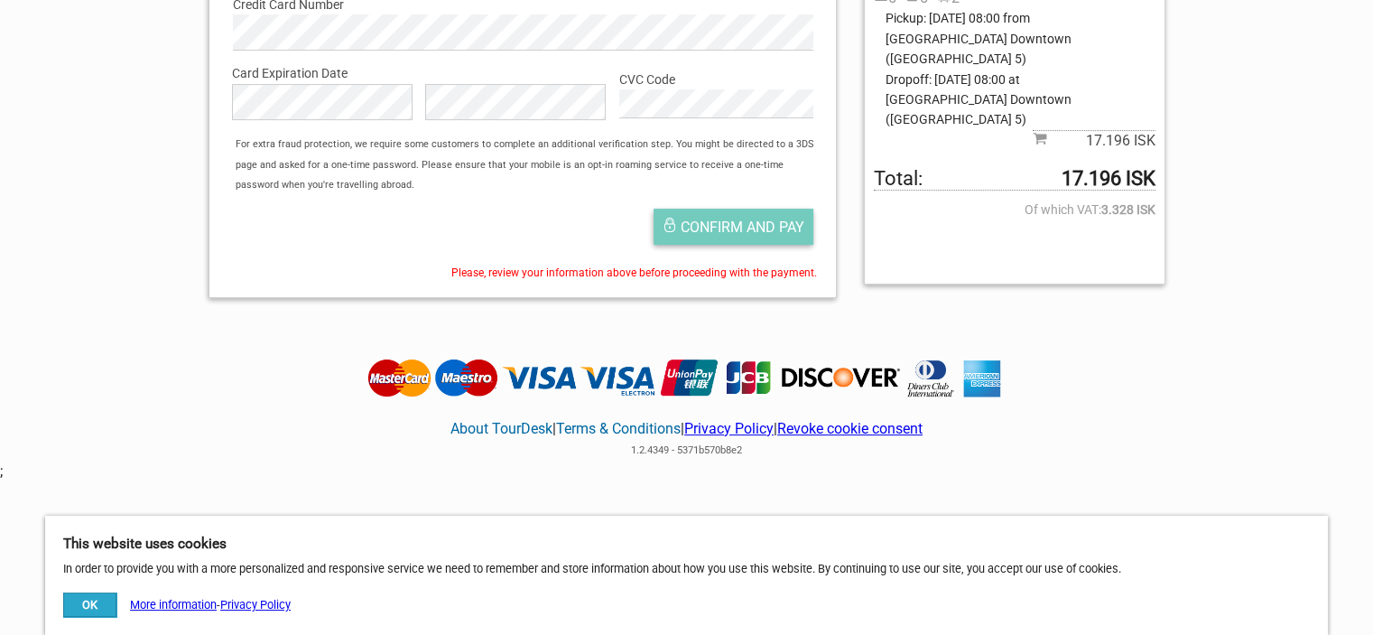
click at [713, 231] on span "Confirm and pay" at bounding box center [743, 226] width 124 height 17
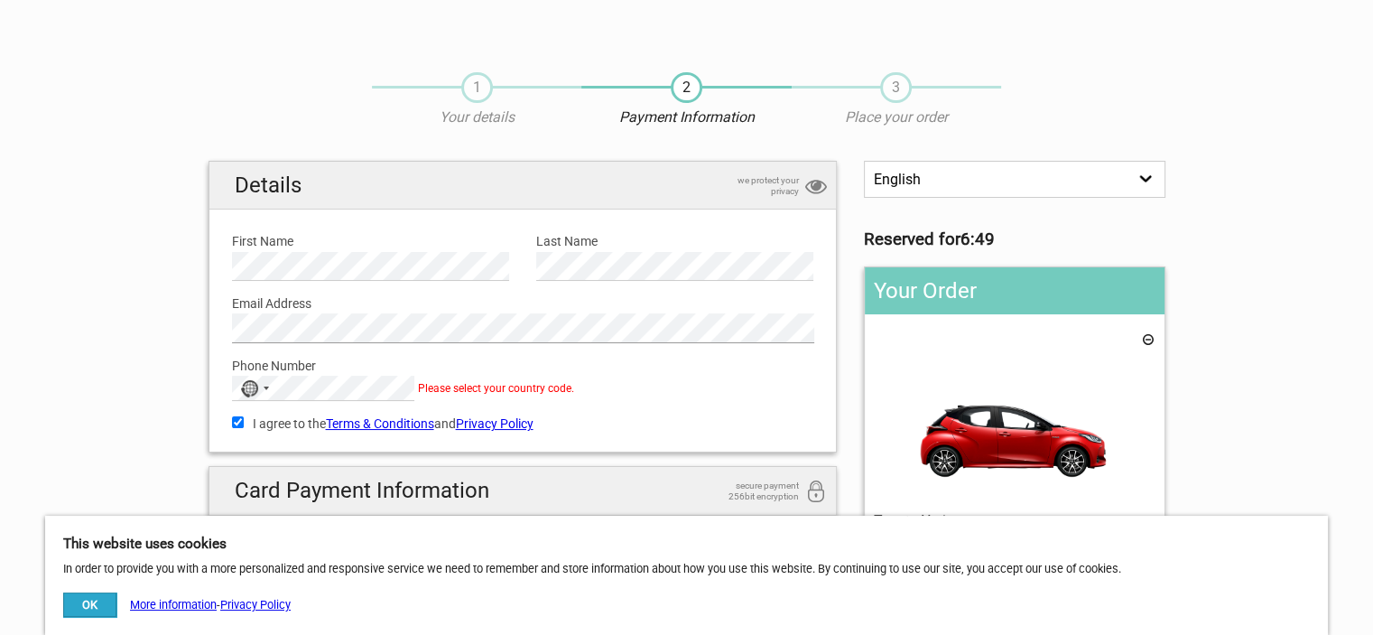
click at [0, 327] on html "1 Your details 2 Payment Information 3 Place your order English Español Deutsch…" at bounding box center [686, 602] width 1373 height 1204
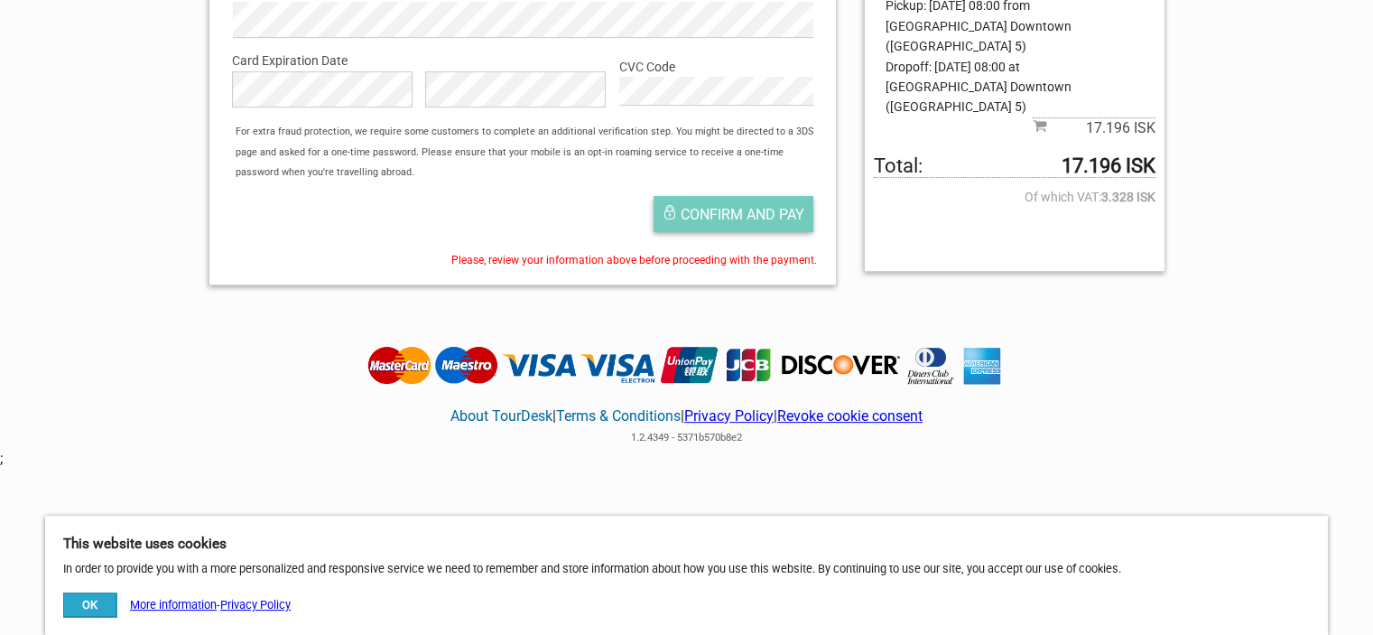
click at [722, 201] on button "Confirm and pay" at bounding box center [734, 214] width 160 height 36
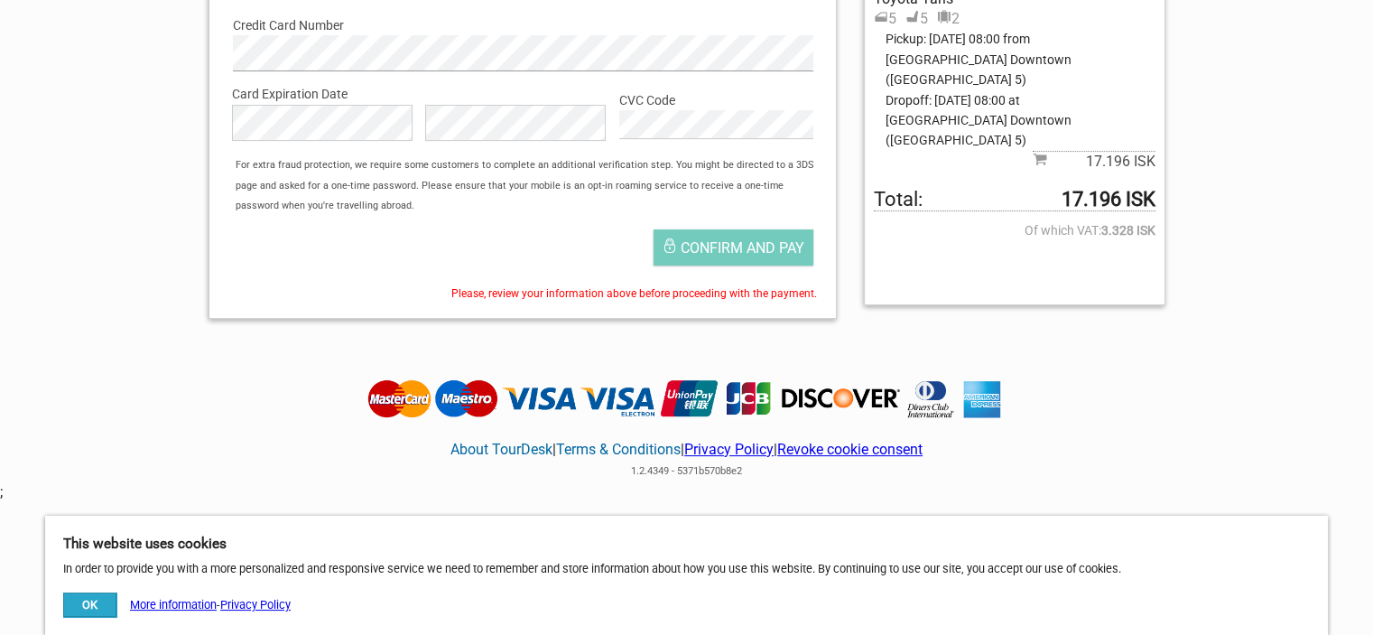
scroll to position [471, 0]
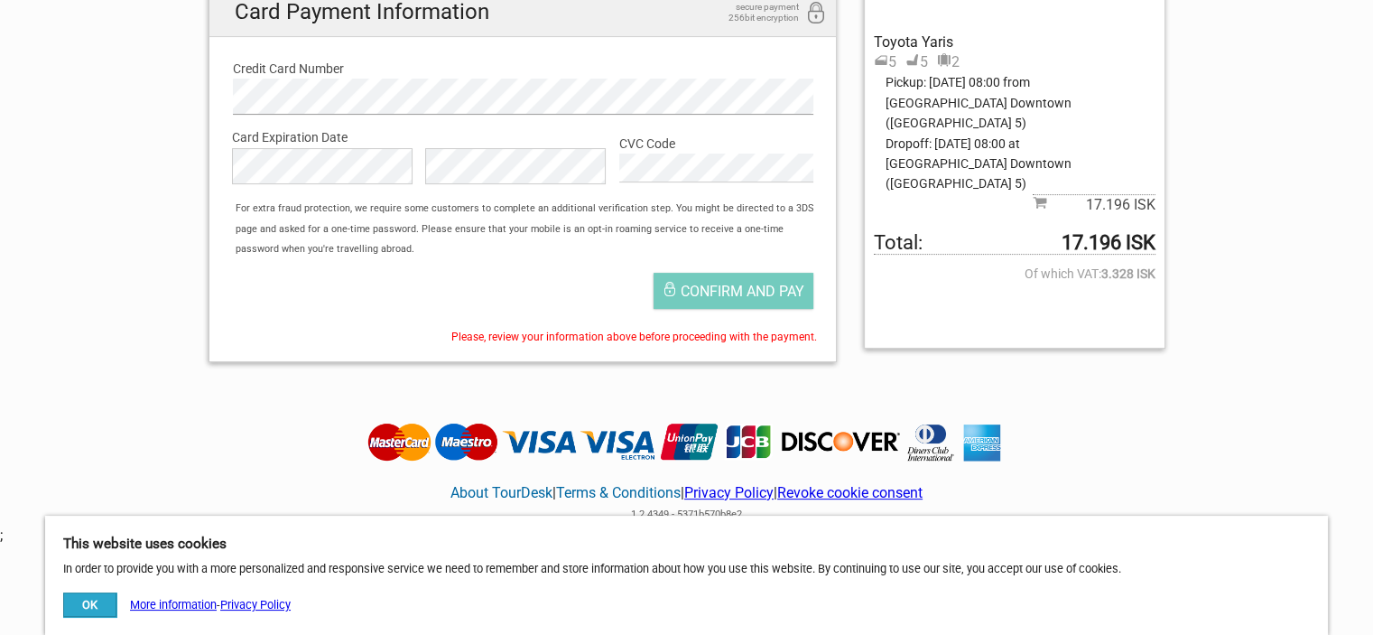
click at [195, 9] on div "Details we protect your privacy First Name Please provide us with your name. La…" at bounding box center [523, 29] width 656 height 694
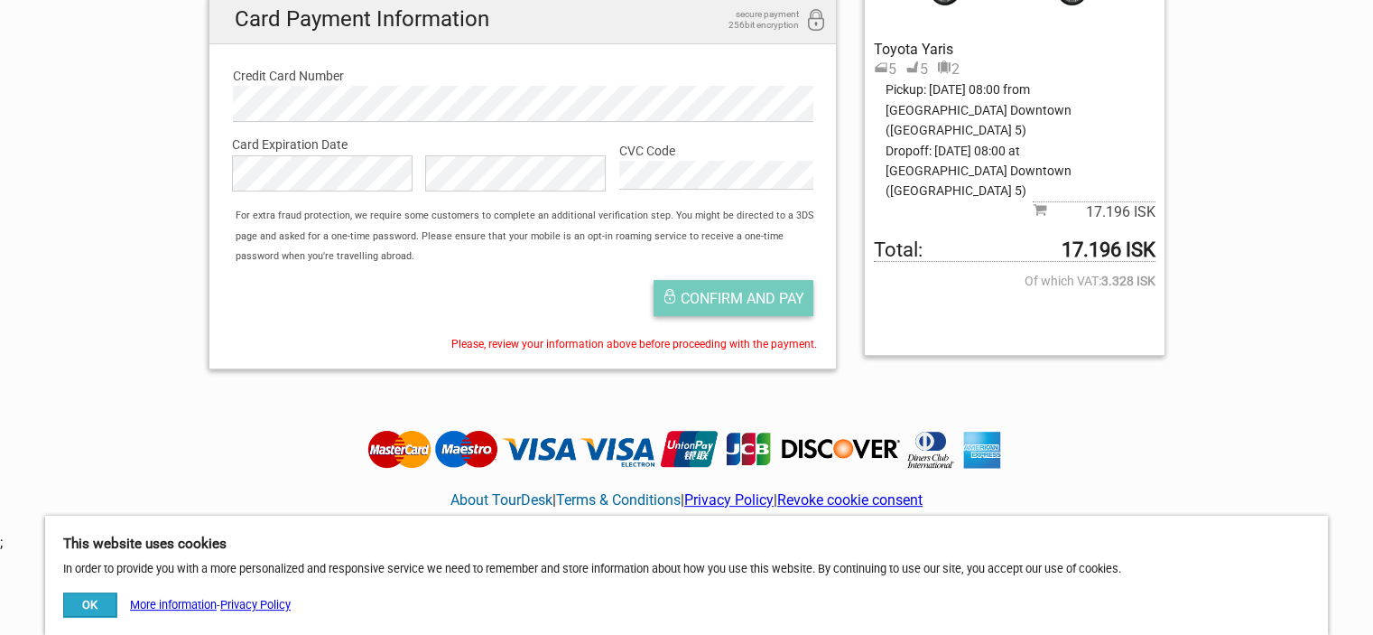
click at [751, 302] on span "Confirm and pay" at bounding box center [743, 298] width 124 height 17
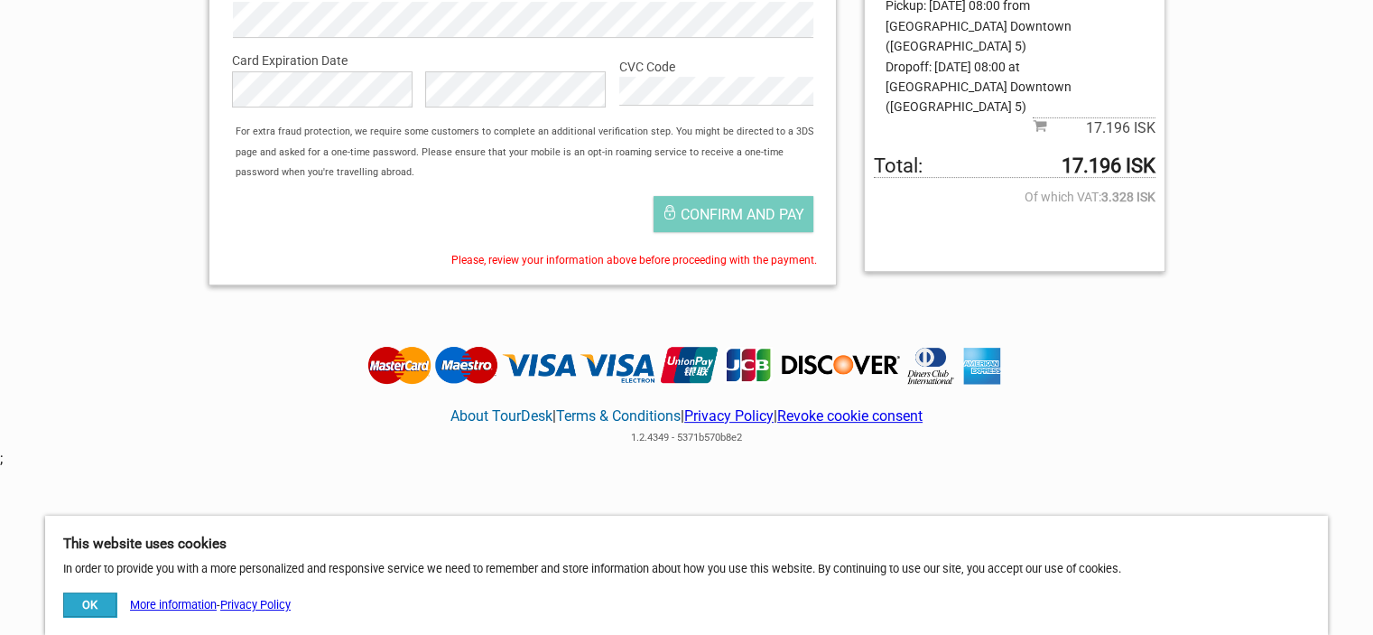
scroll to position [0, 0]
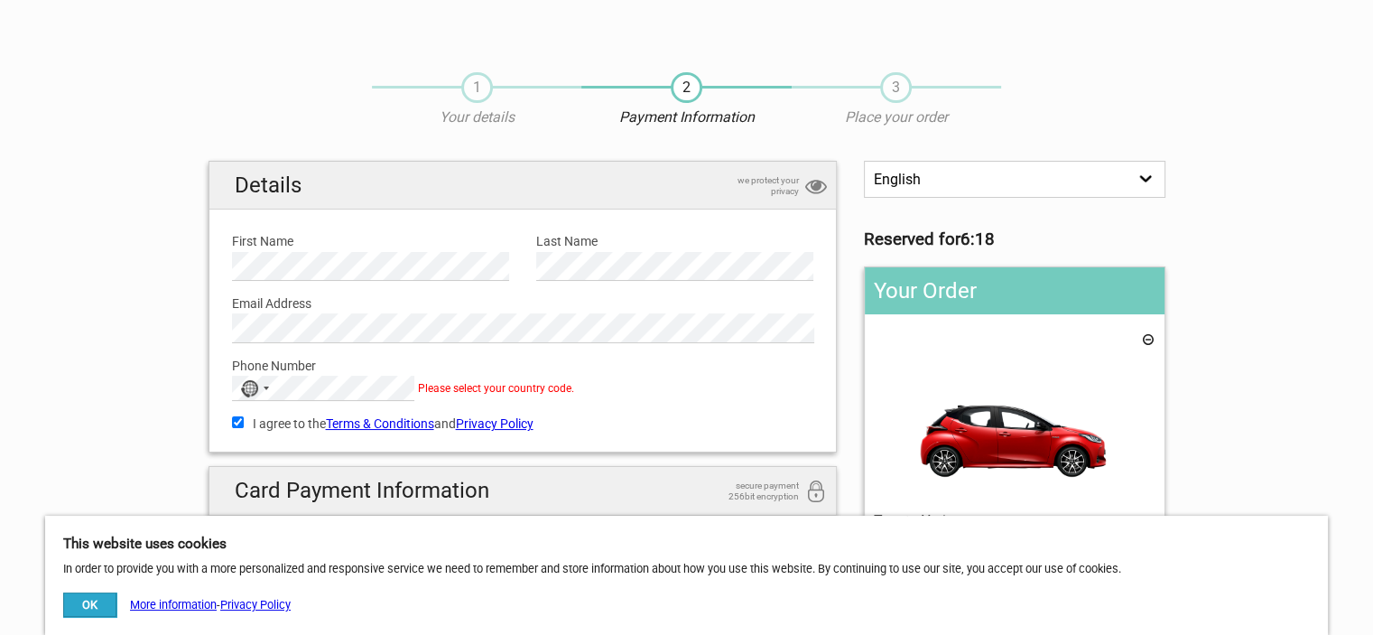
click at [501, 119] on p "Your details" at bounding box center [476, 117] width 209 height 20
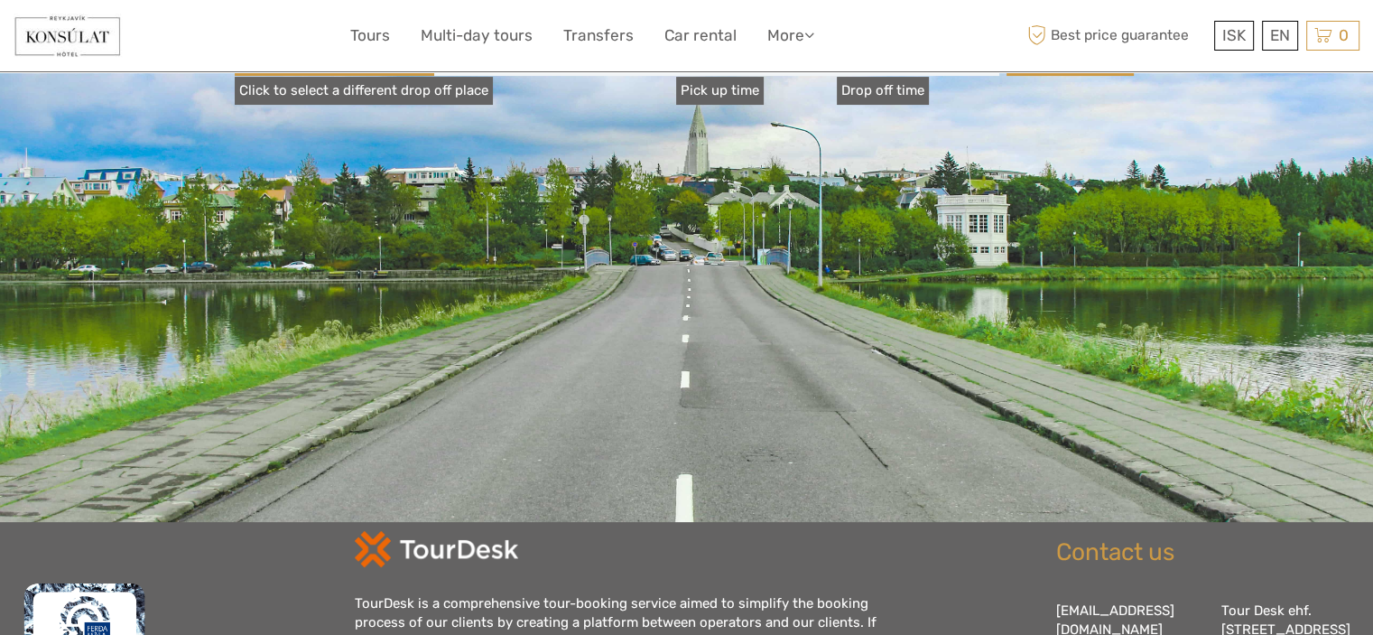
type input "[DATE] - [DATE]"
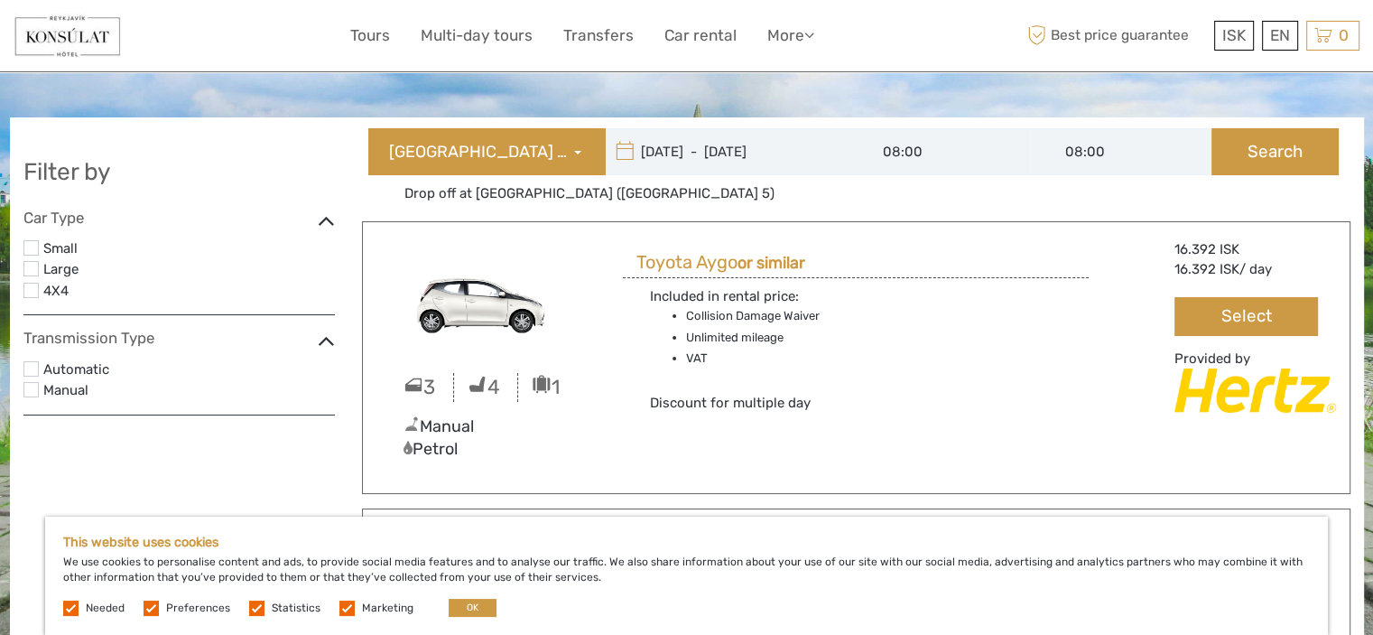
scroll to position [280, 0]
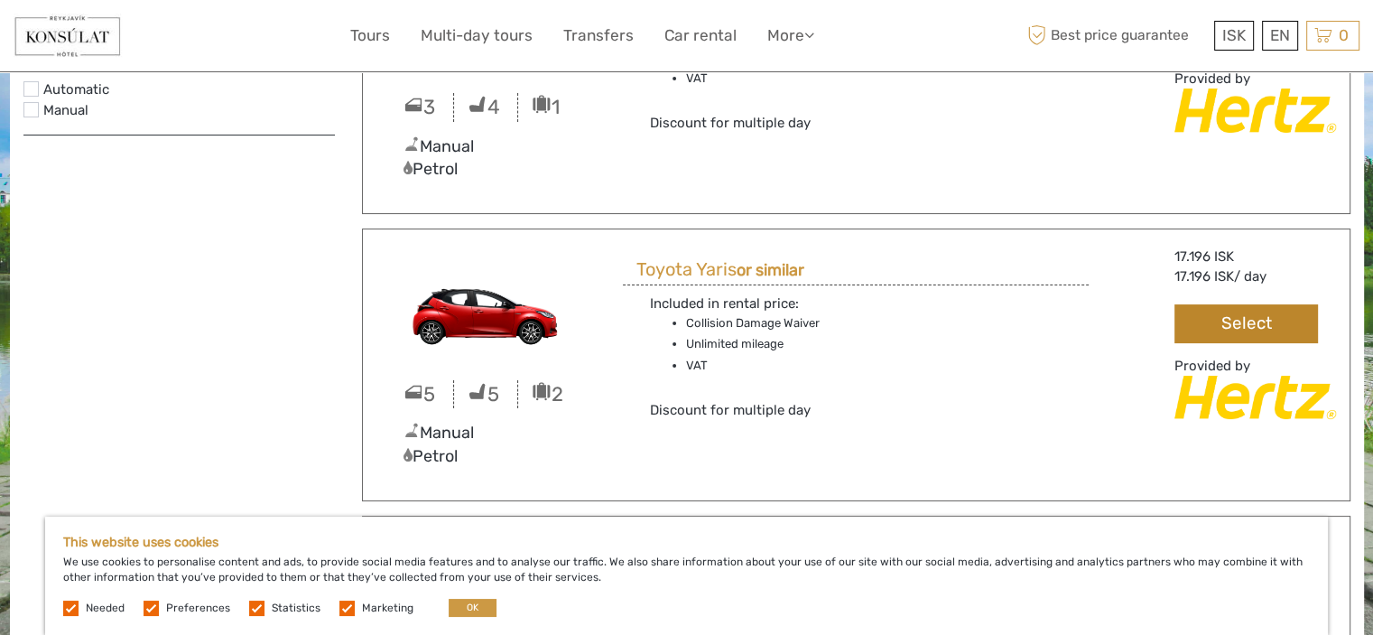
click at [1230, 324] on button "Select" at bounding box center [1246, 323] width 143 height 39
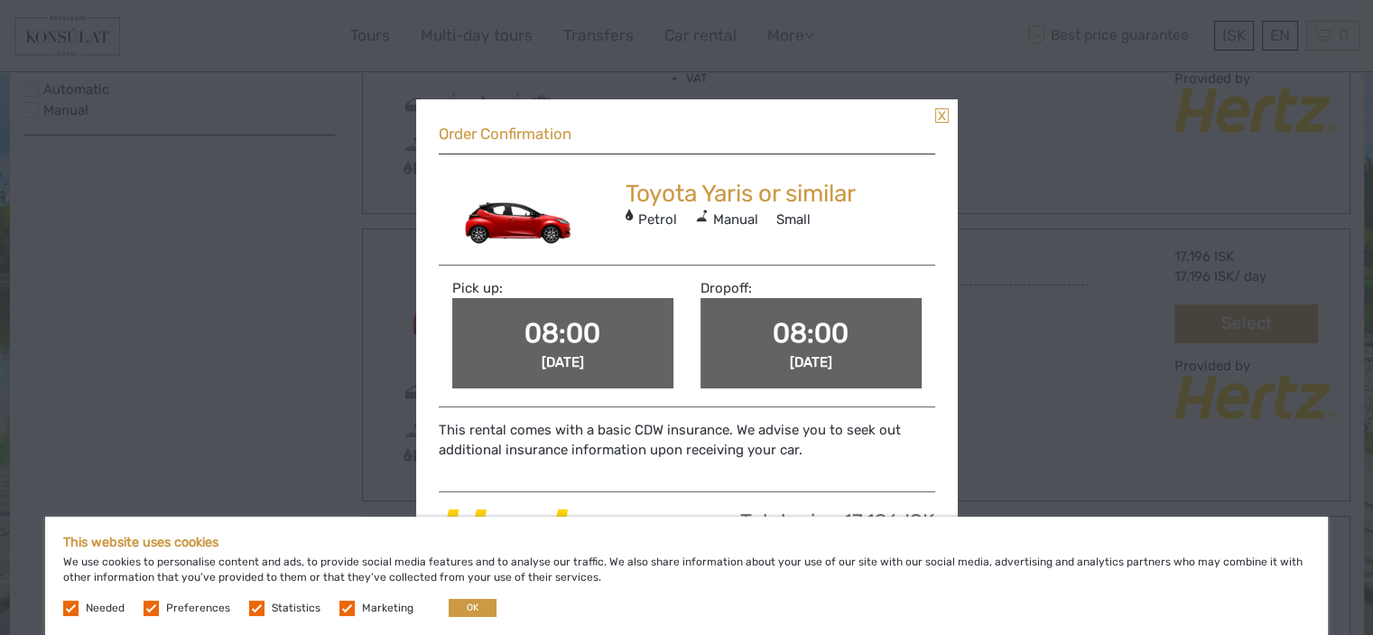
click at [947, 120] on link at bounding box center [942, 115] width 14 height 14
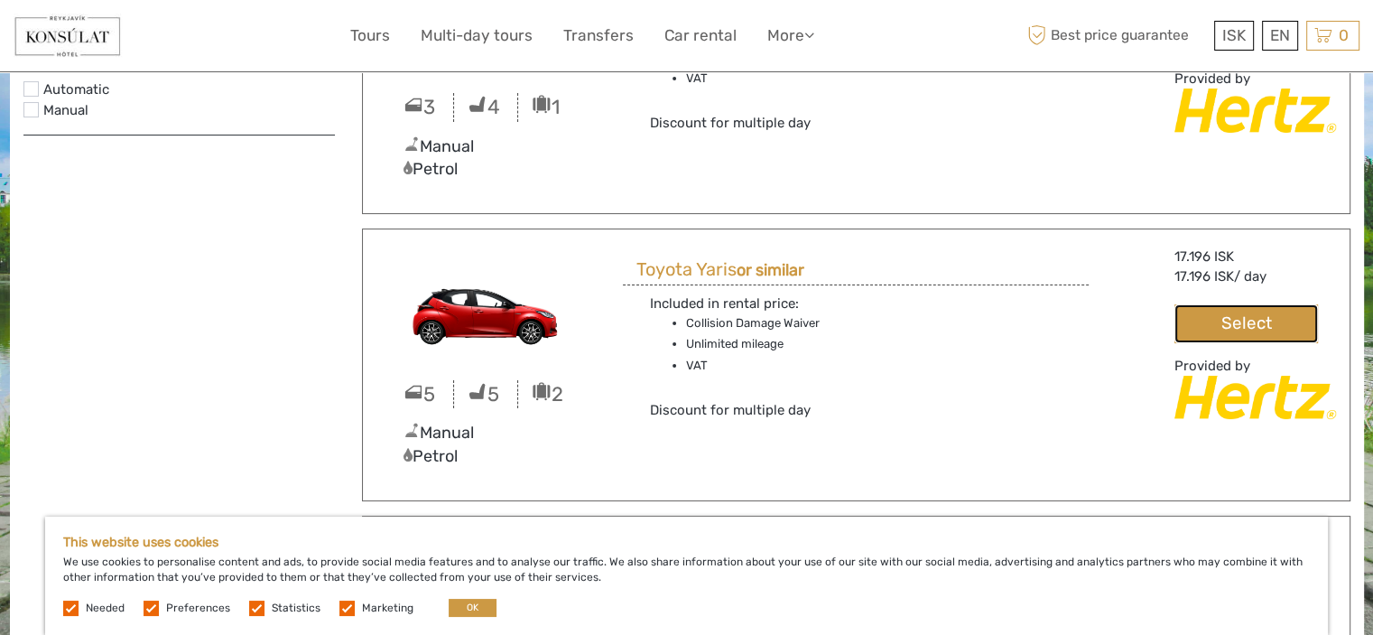
scroll to position [0, 0]
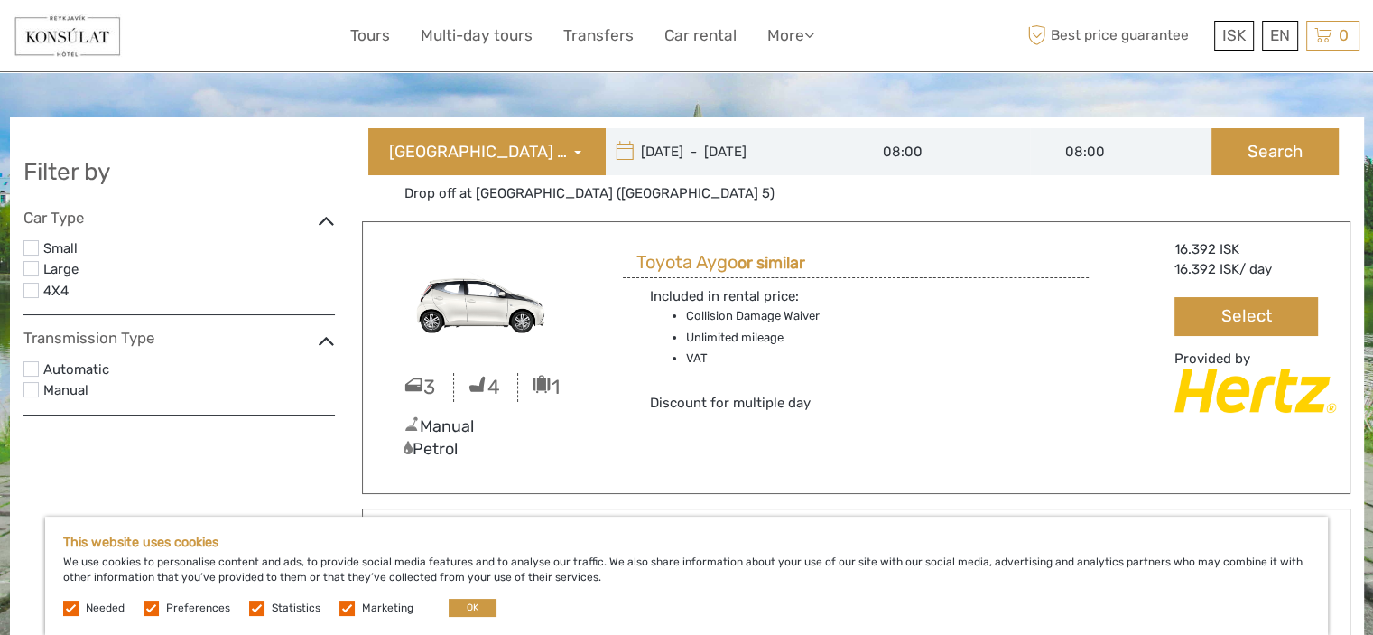
type input "09/09/2025"
type input "10/09/2025"
click at [668, 145] on input "09/09/2025 - 10/09/2025" at bounding box center [728, 151] width 244 height 47
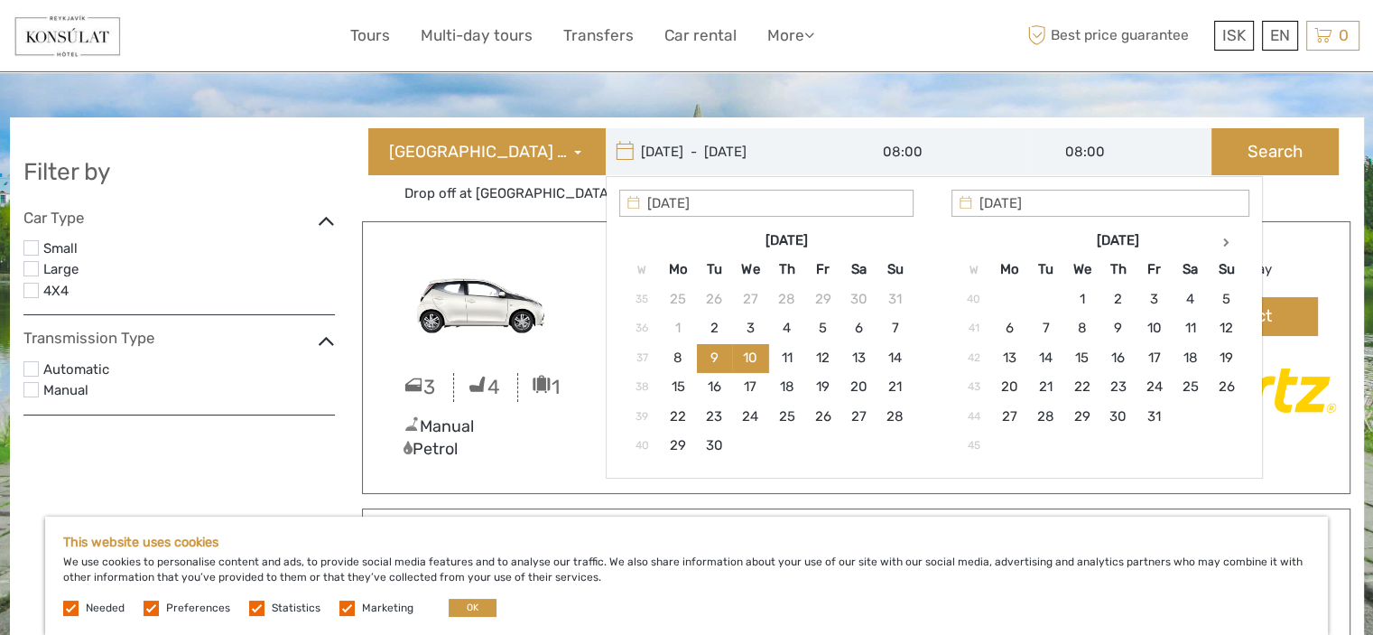
type input "10/09/2025"
type input "11/09/2025"
type input "10/09/2025 - 11/09/2025"
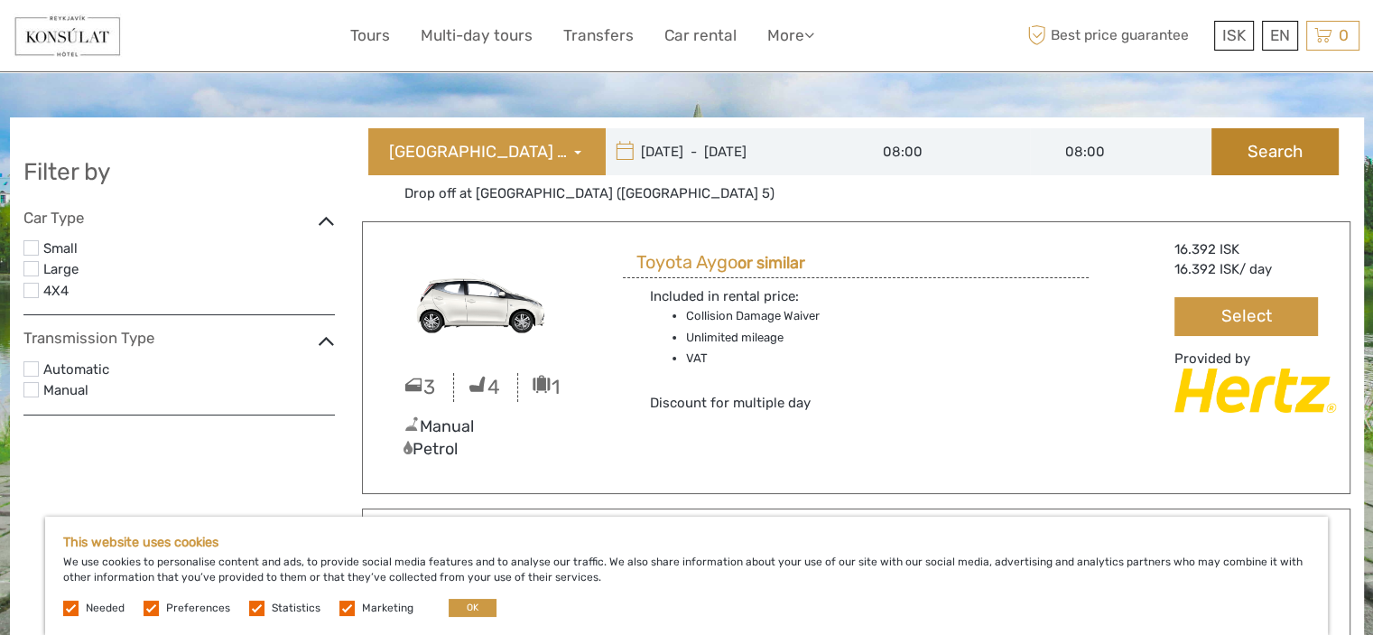
click at [1285, 159] on button "Search" at bounding box center [1275, 151] width 127 height 47
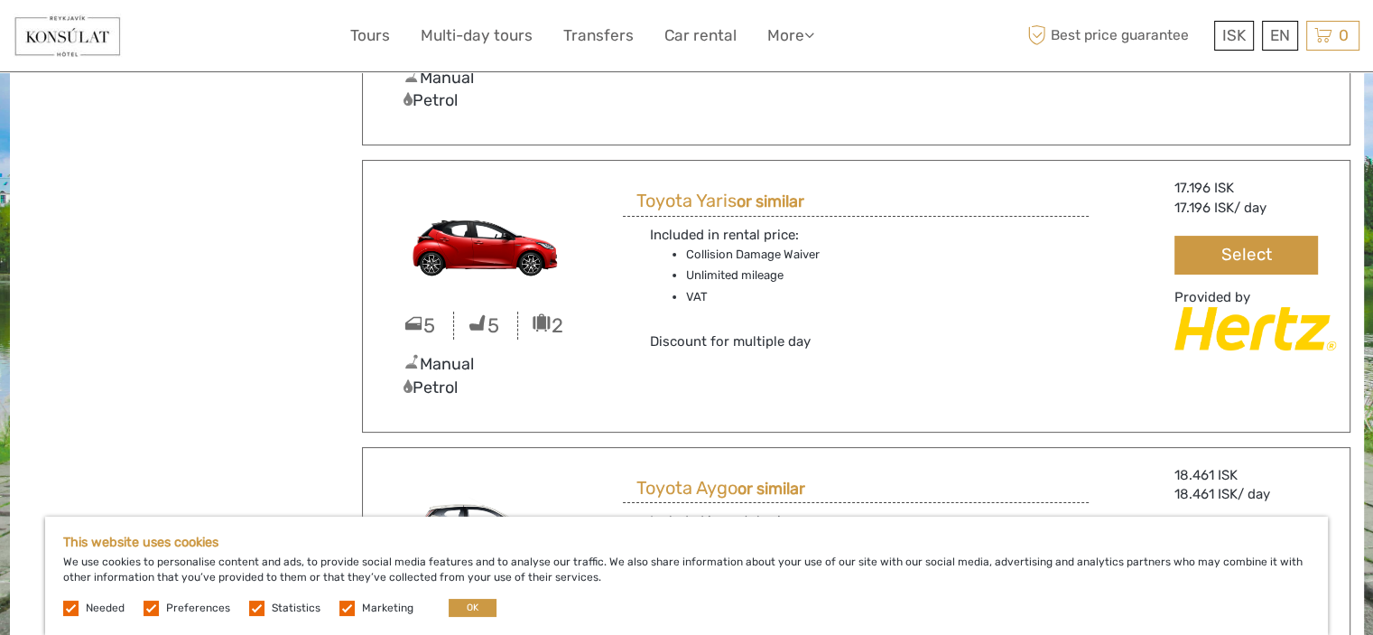
scroll to position [362, 0]
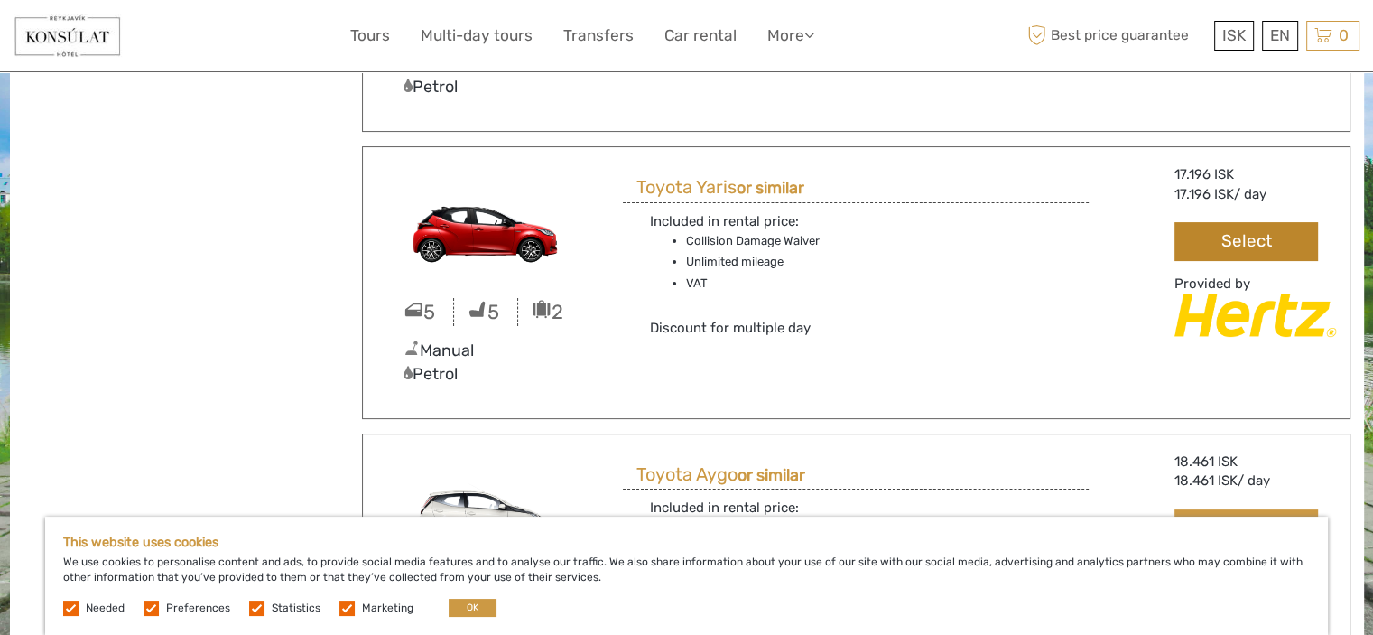
click at [1248, 237] on button "Select" at bounding box center [1246, 241] width 143 height 39
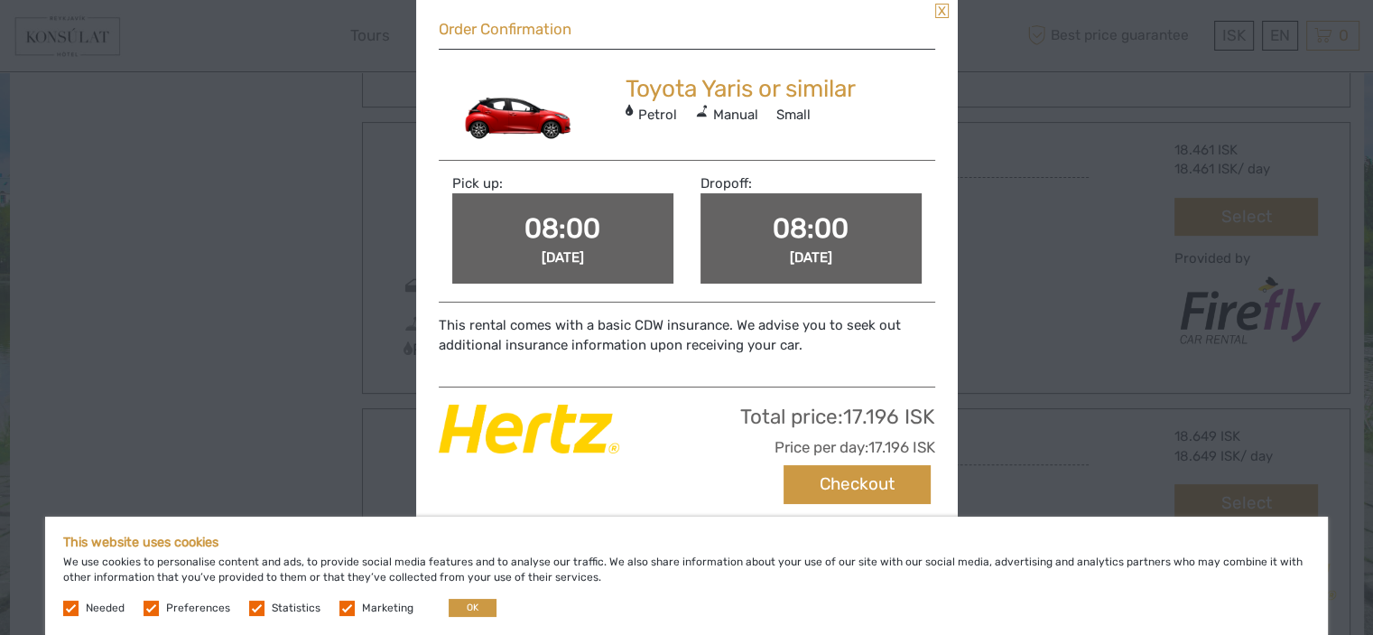
scroll to position [1229, 0]
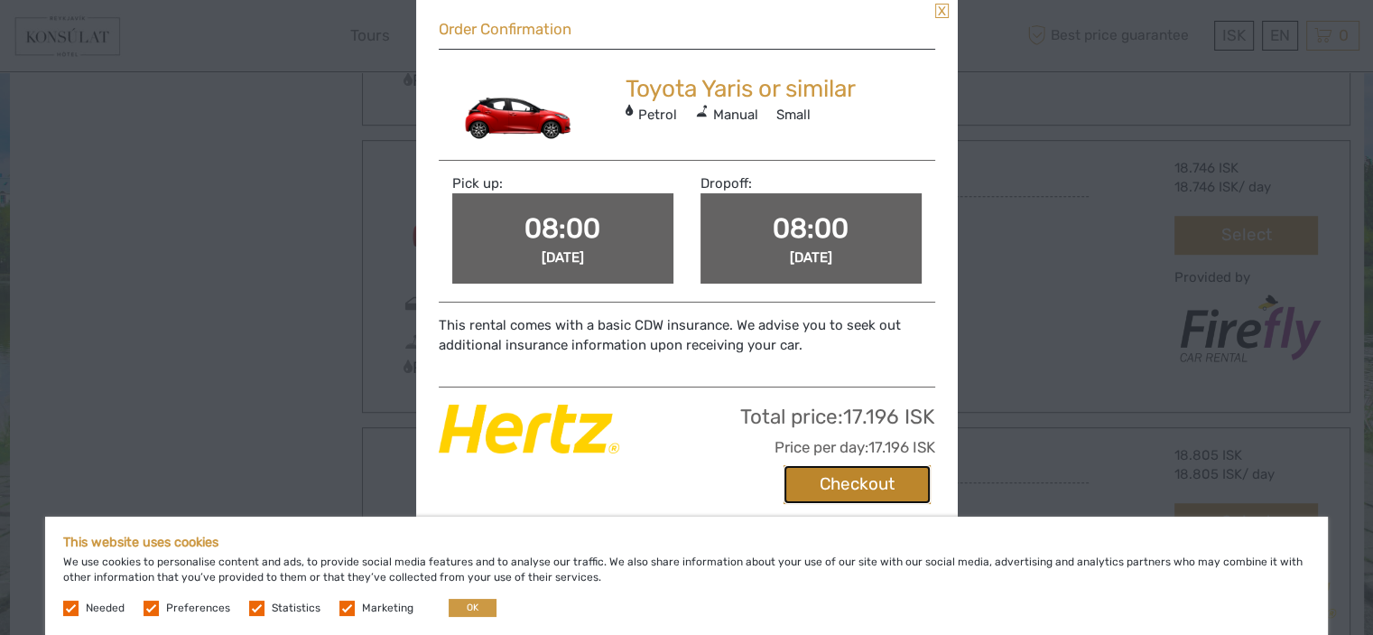
click at [859, 483] on button "Checkout" at bounding box center [857, 484] width 147 height 39
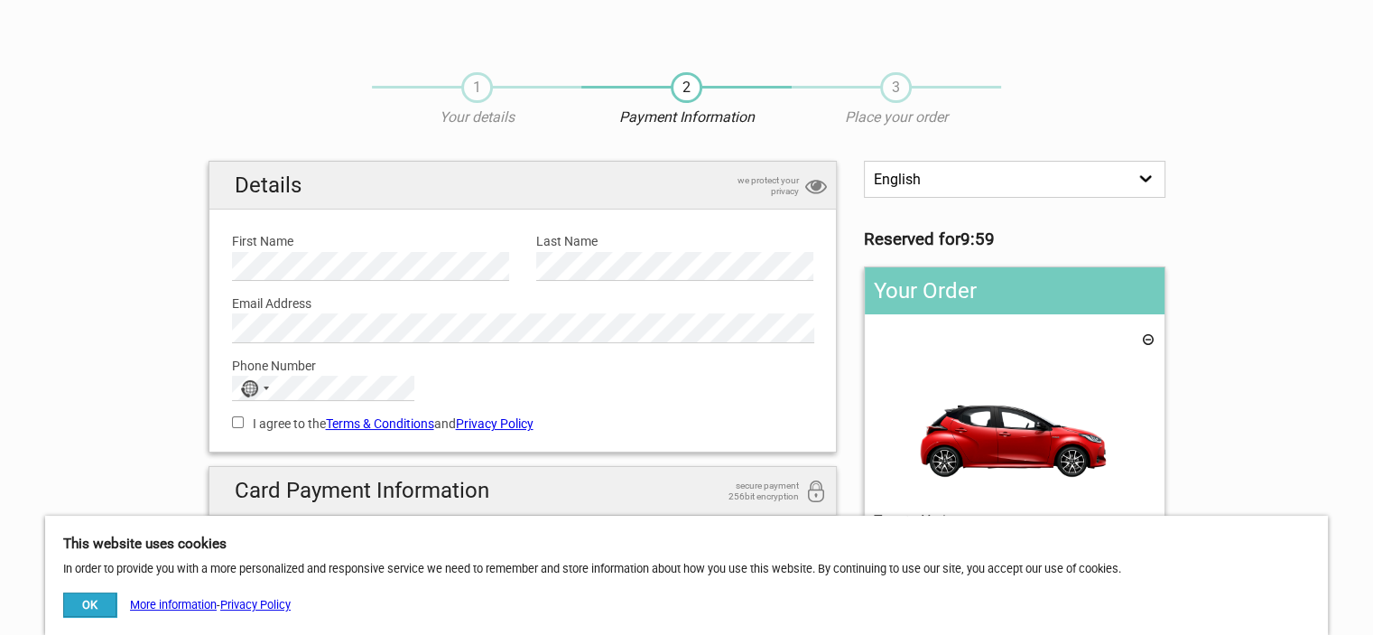
click at [234, 416] on input "I agree to the Terms & Conditions and Privacy Policy" at bounding box center [238, 422] width 12 height 12
click at [236, 422] on input "I agree to the Terms & Conditions and Privacy Policy" at bounding box center [238, 422] width 12 height 12
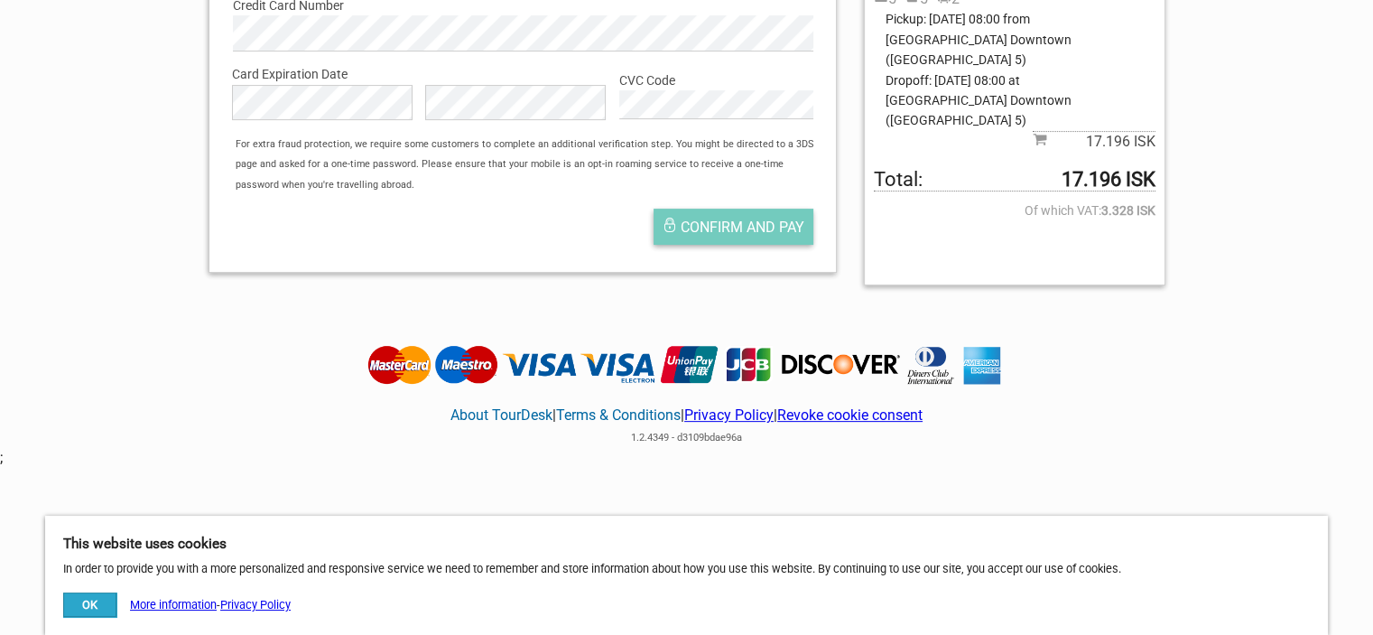
click at [719, 224] on span "Confirm and pay" at bounding box center [743, 226] width 124 height 17
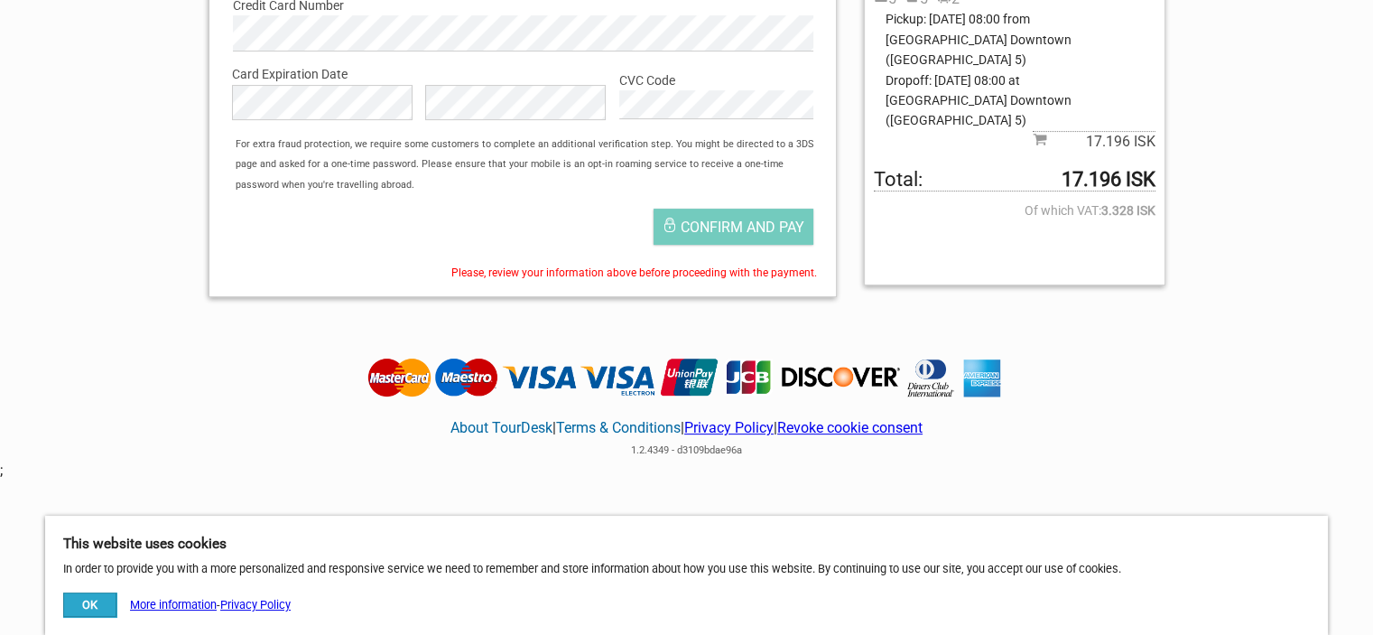
scroll to position [0, 0]
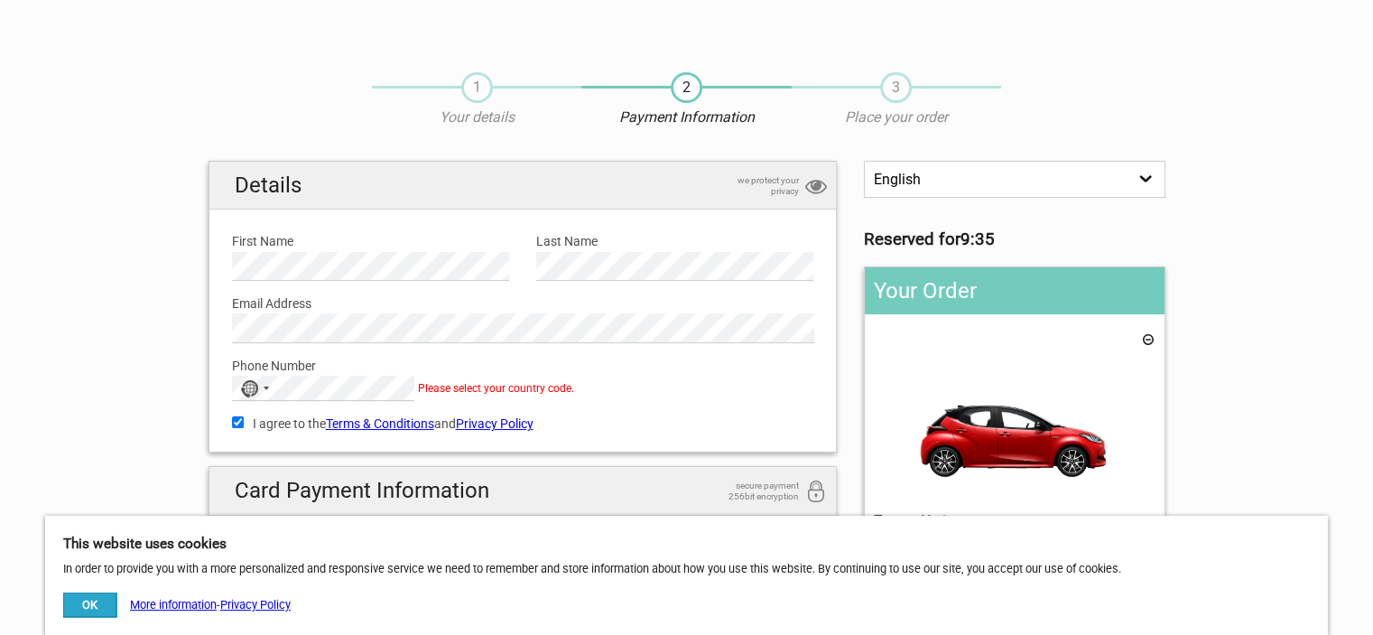
click at [230, 421] on div "I agree to the Terms & Conditions and Privacy Policy You need to accept terms a…" at bounding box center [522, 422] width 609 height 42
click at [232, 420] on input "I agree to the Terms & Conditions and Privacy Policy" at bounding box center [238, 422] width 12 height 12
checkbox input "false"
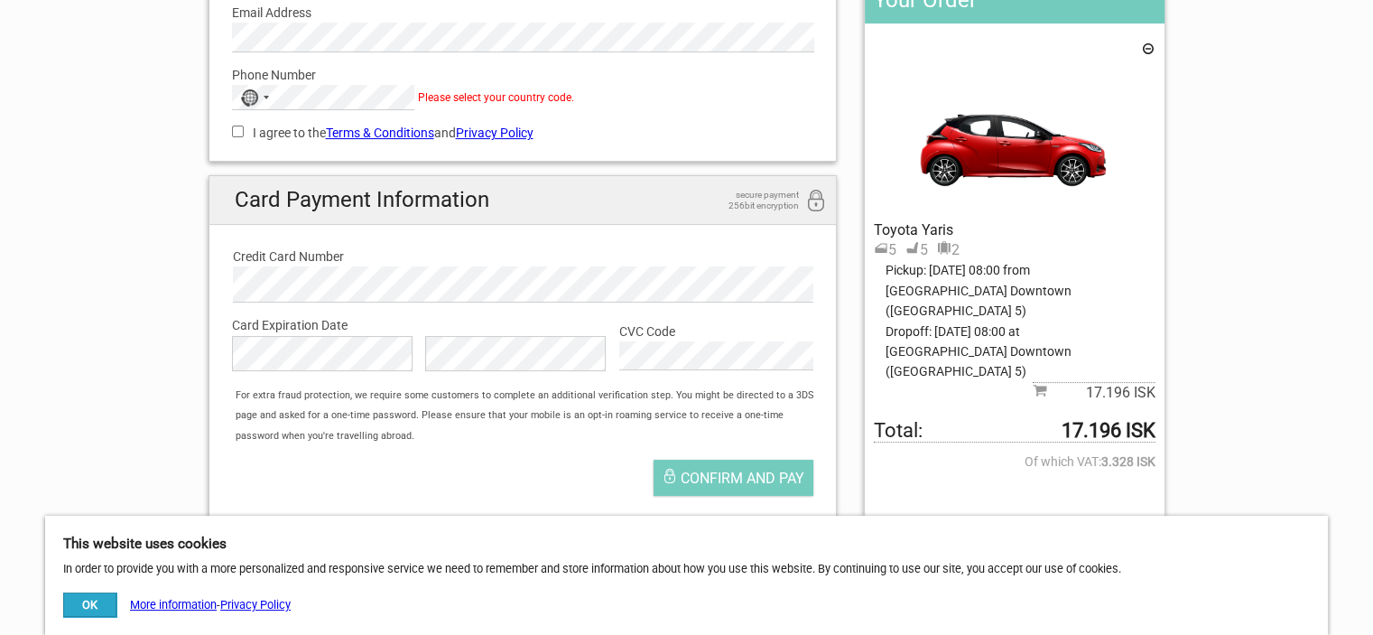
scroll to position [292, 0]
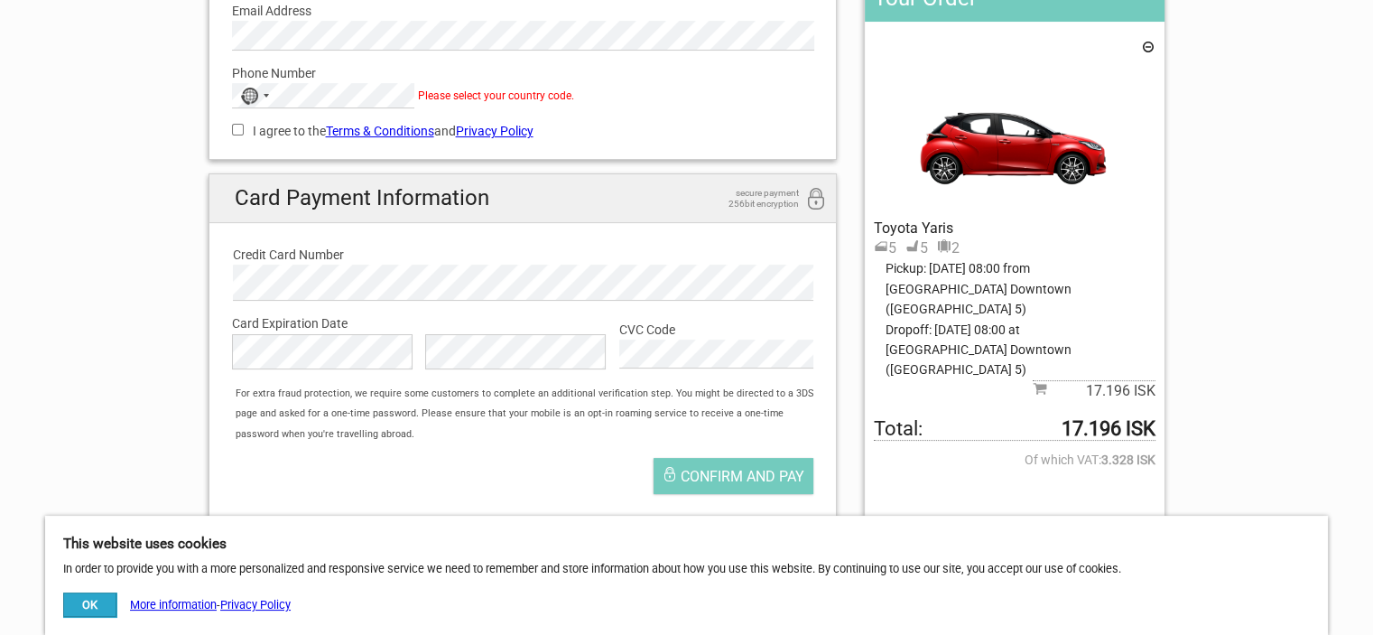
click at [1148, 46] on icon at bounding box center [1148, 50] width 14 height 20
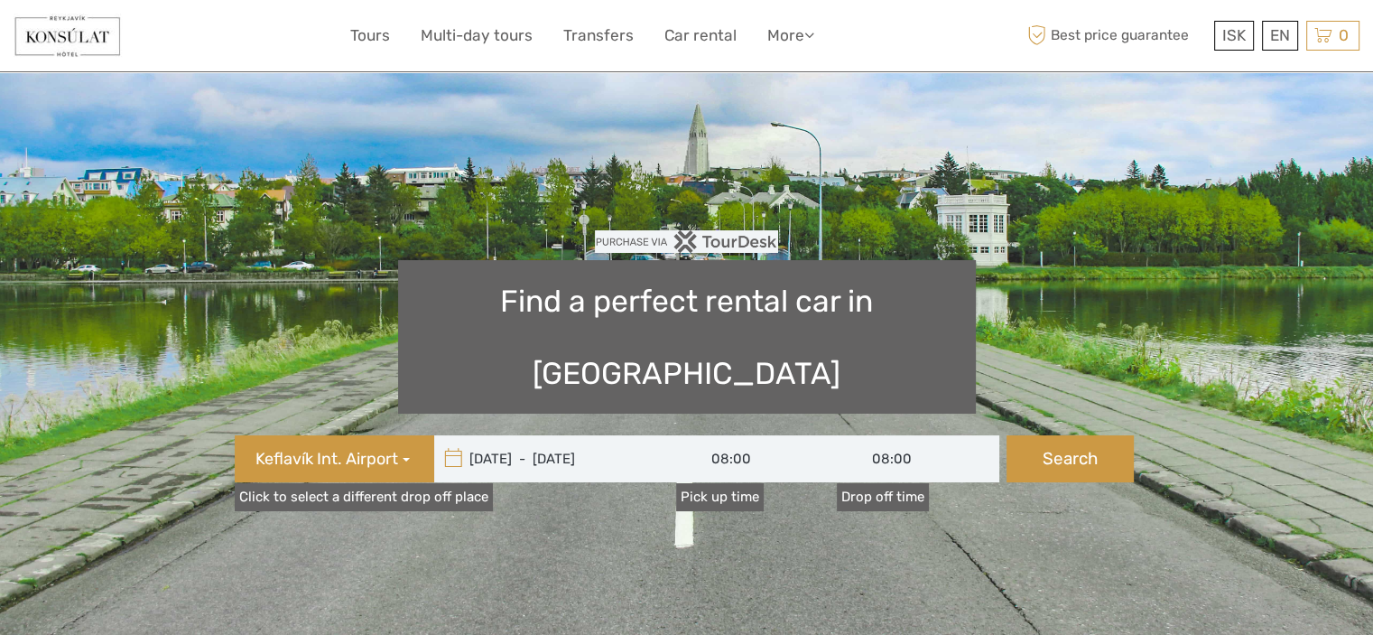
type input "[DATE] - [DATE]"
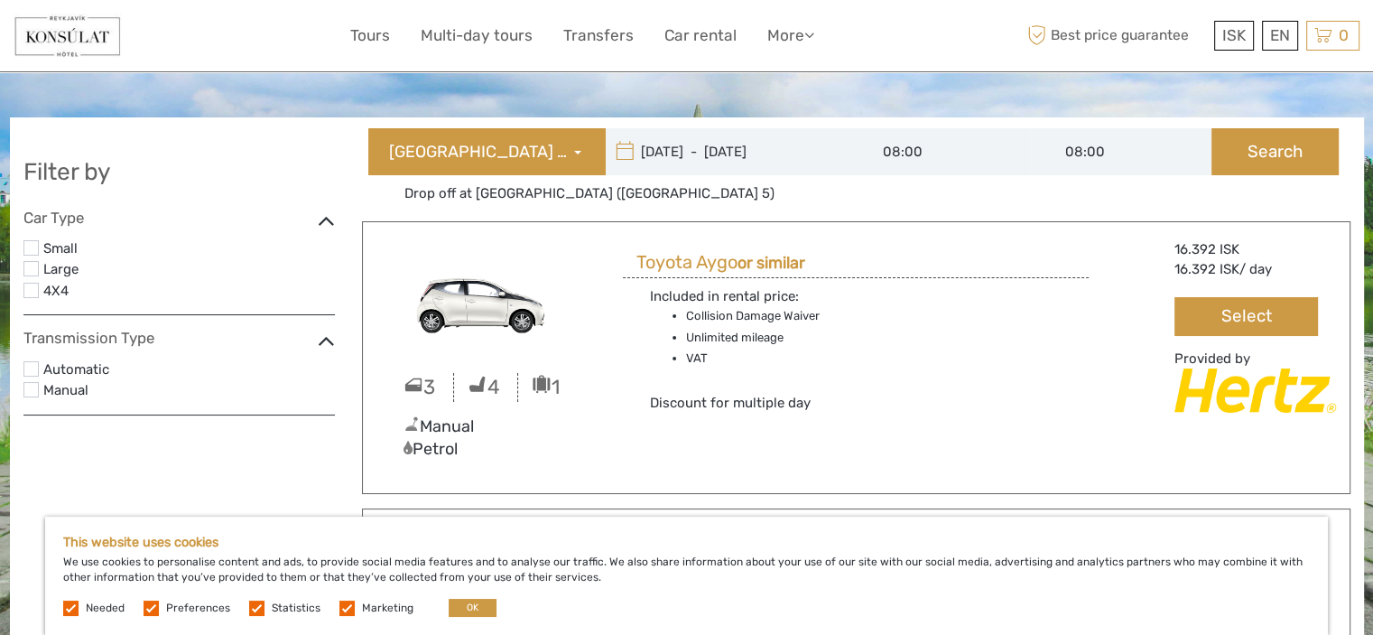
type input "[DATE]"
click at [676, 156] on input "[DATE] - [DATE]" at bounding box center [728, 151] width 244 height 47
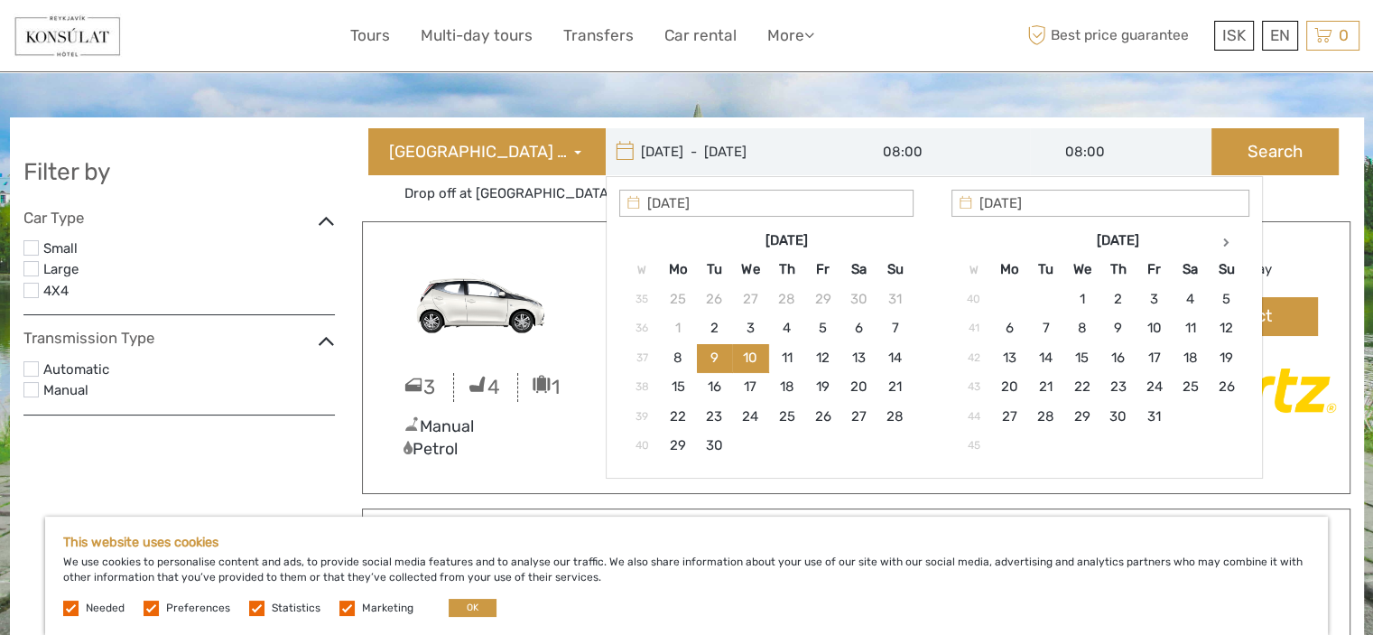
type input "[DATE]"
click at [1293, 151] on button "Search" at bounding box center [1275, 151] width 127 height 47
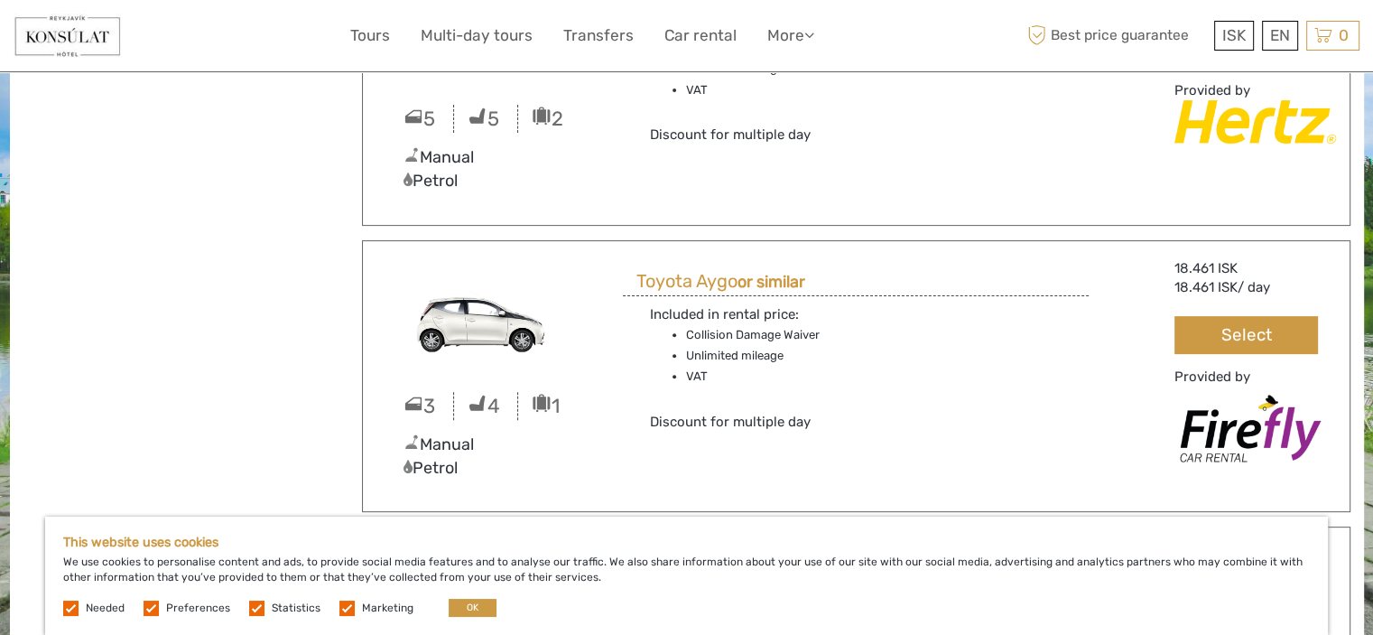
scroll to position [476, 0]
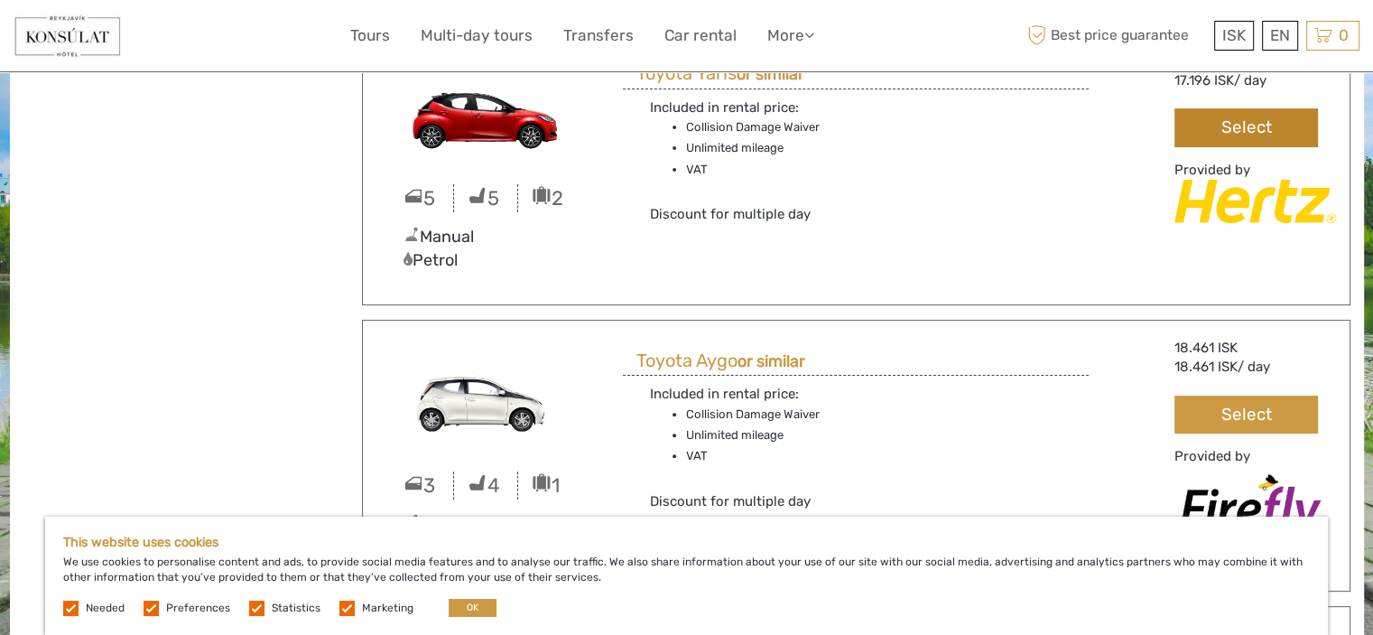
click at [1244, 133] on button "Select" at bounding box center [1246, 127] width 143 height 39
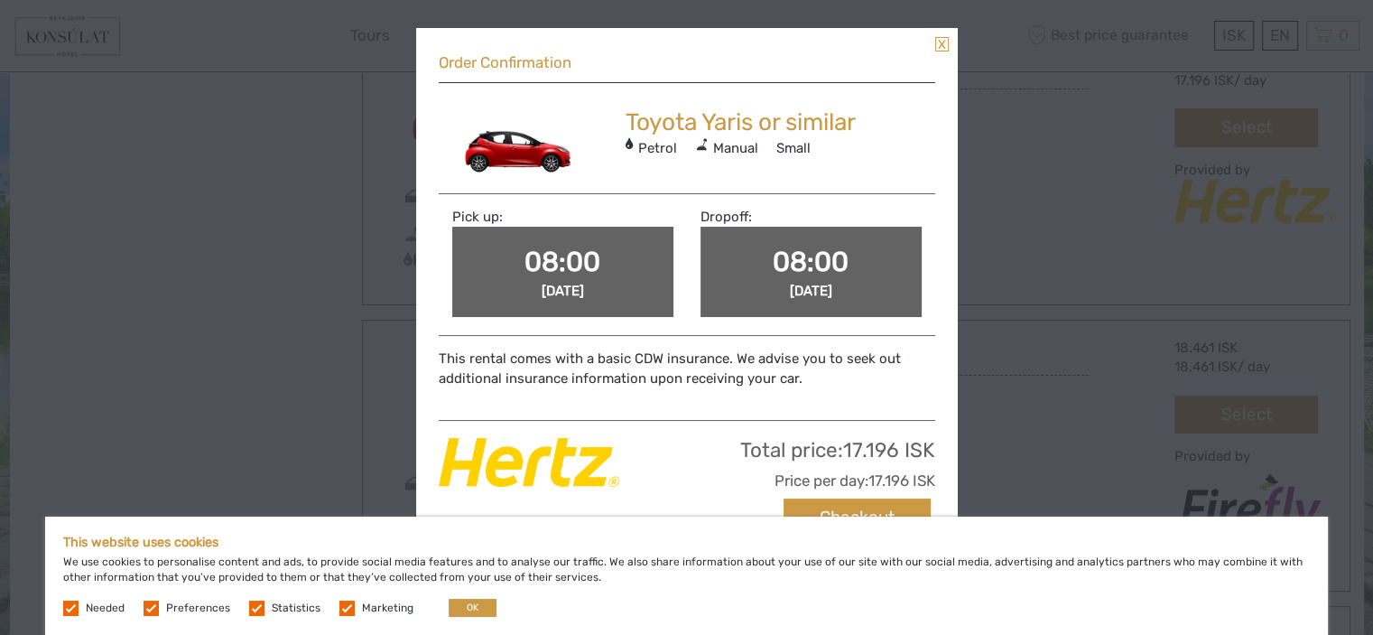
scroll to position [105, 0]
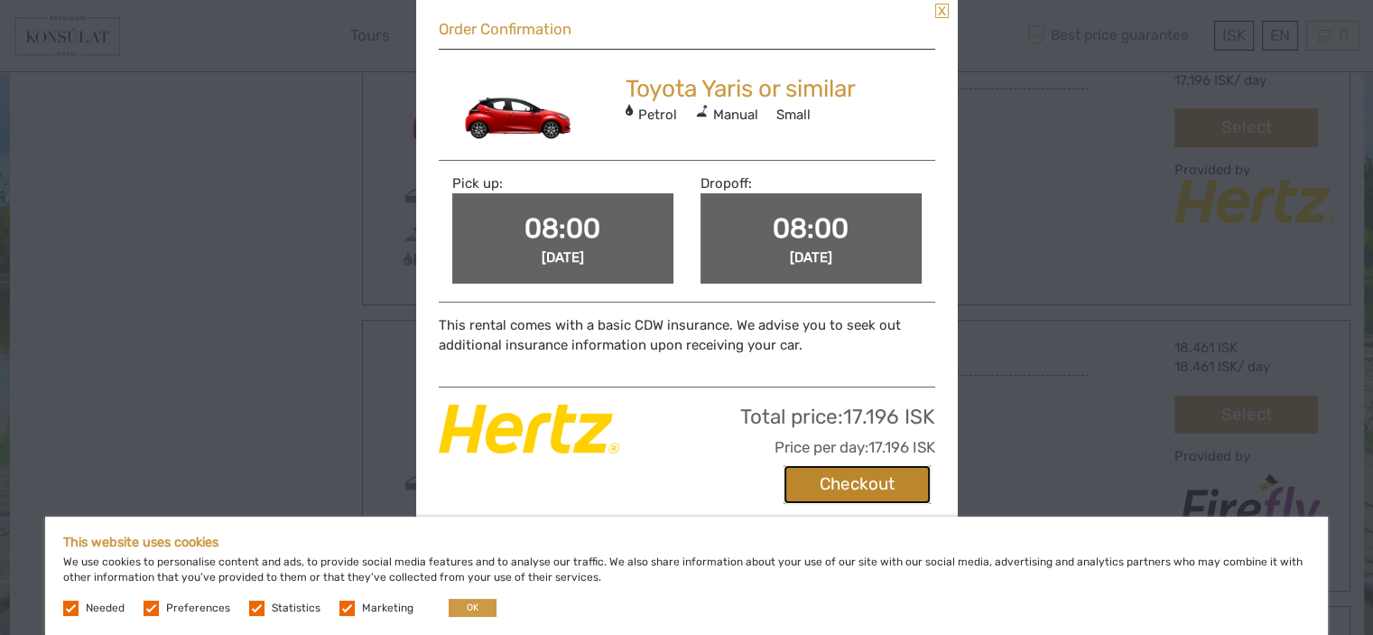
click at [835, 479] on button "Checkout" at bounding box center [857, 484] width 147 height 39
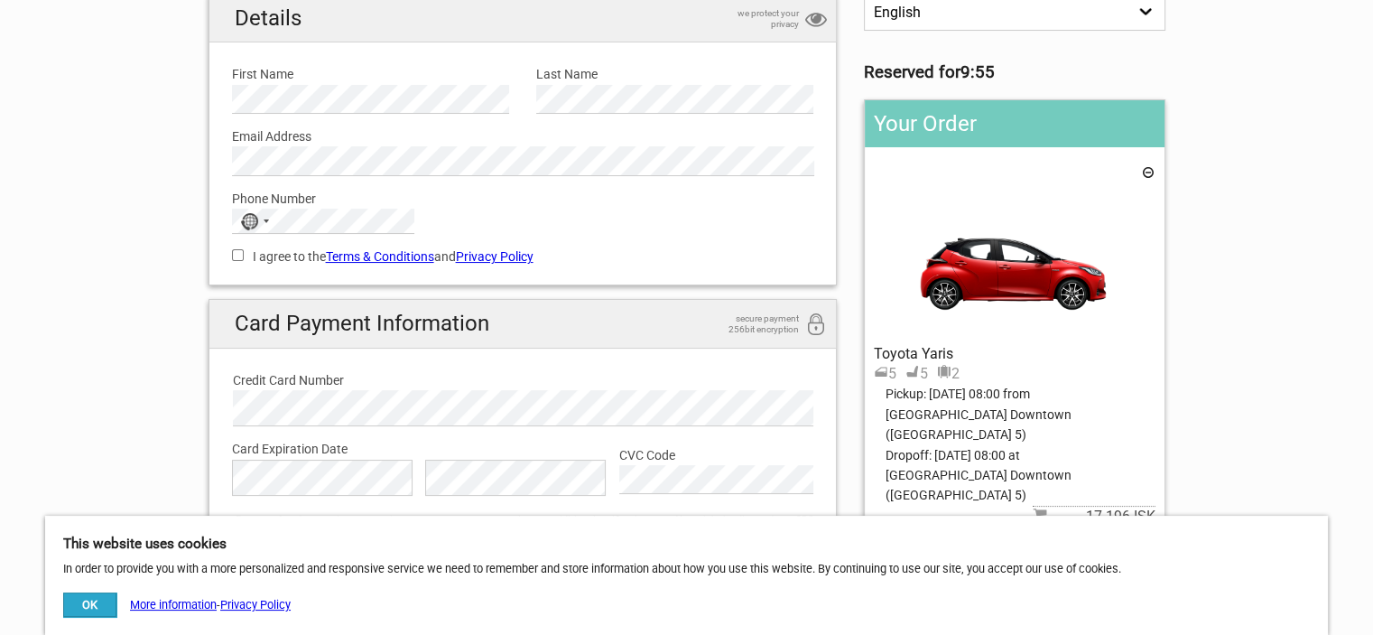
scroll to position [164, 0]
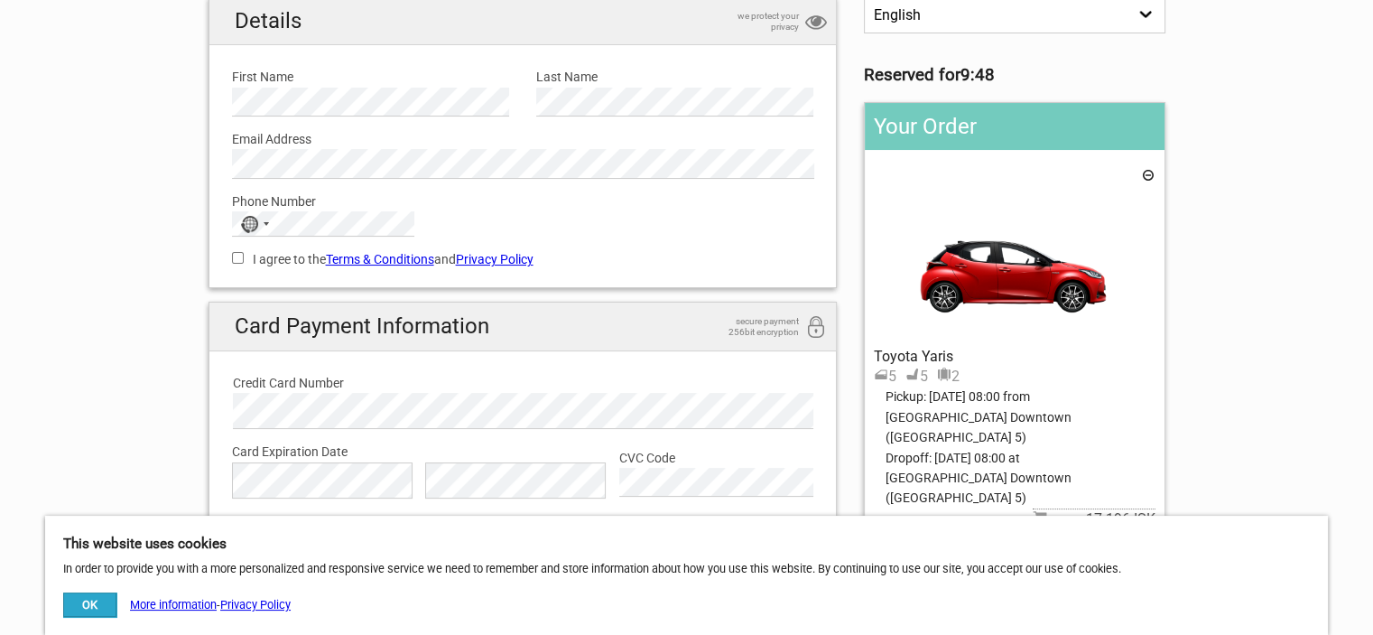
click at [236, 255] on input "I agree to the Terms & Conditions and Privacy Policy" at bounding box center [238, 258] width 12 height 12
checkbox input "true"
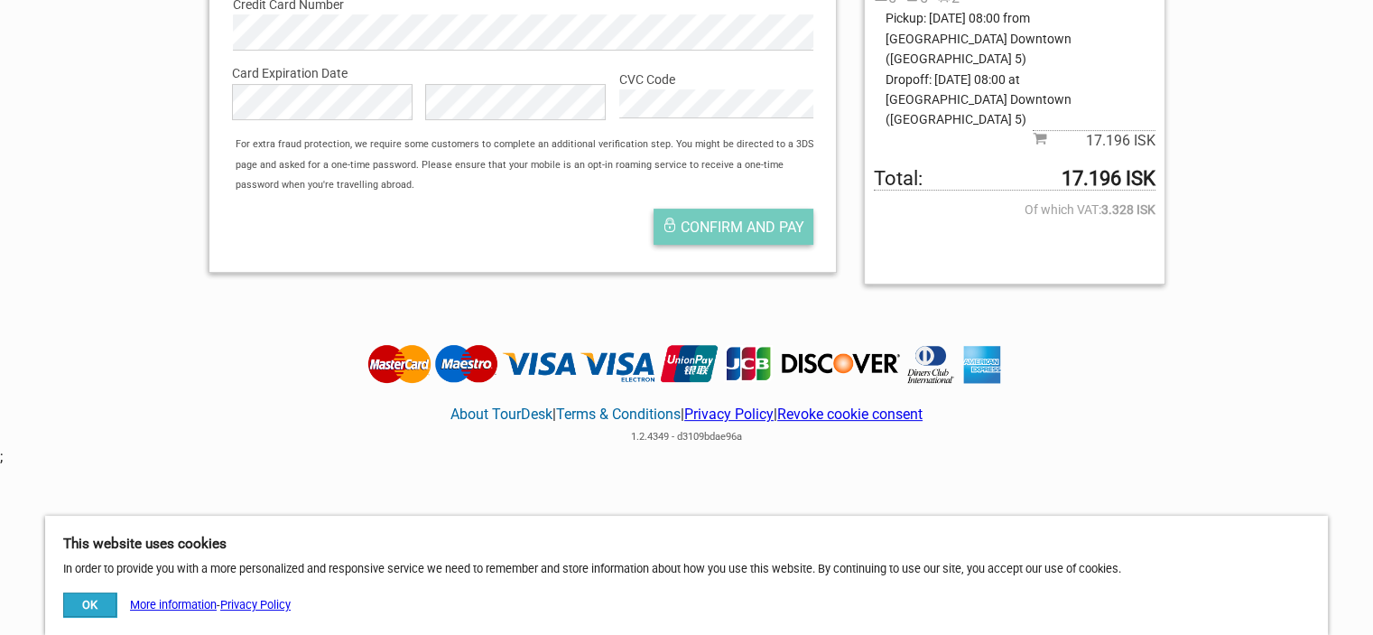
click at [761, 234] on button "Confirm and pay" at bounding box center [734, 227] width 160 height 36
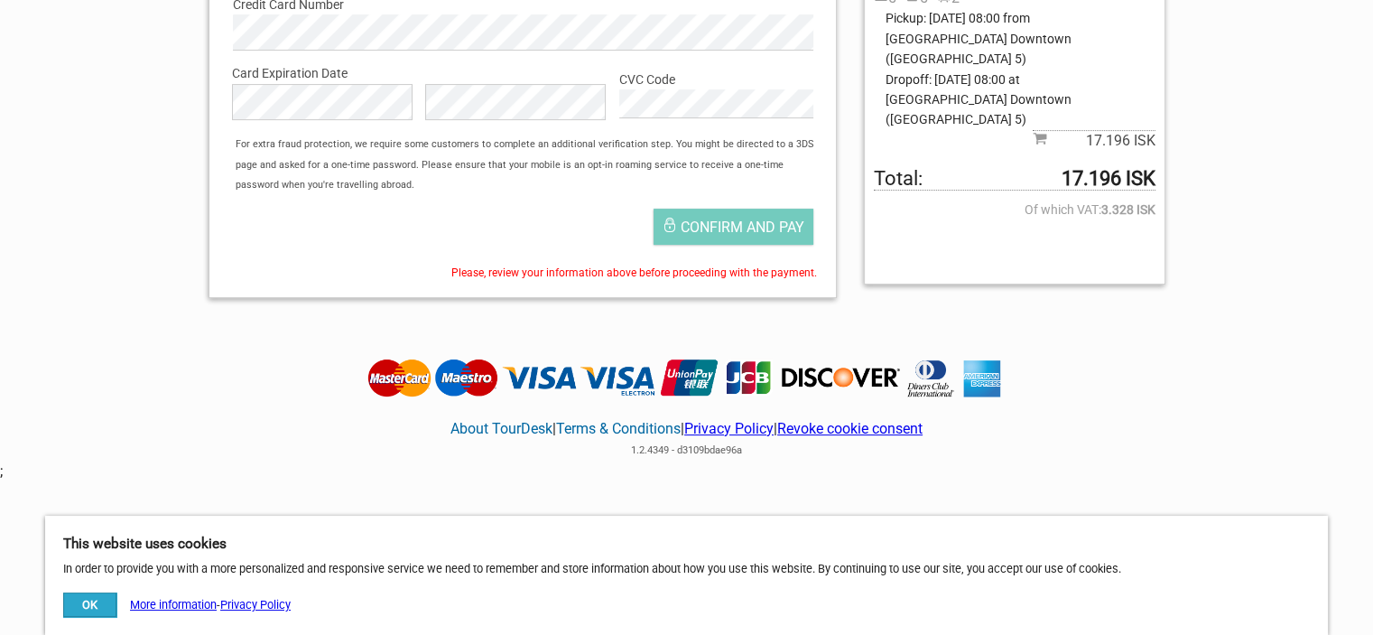
click at [1060, 200] on span "Of which VAT: 3.328 ISK" at bounding box center [1014, 210] width 281 height 20
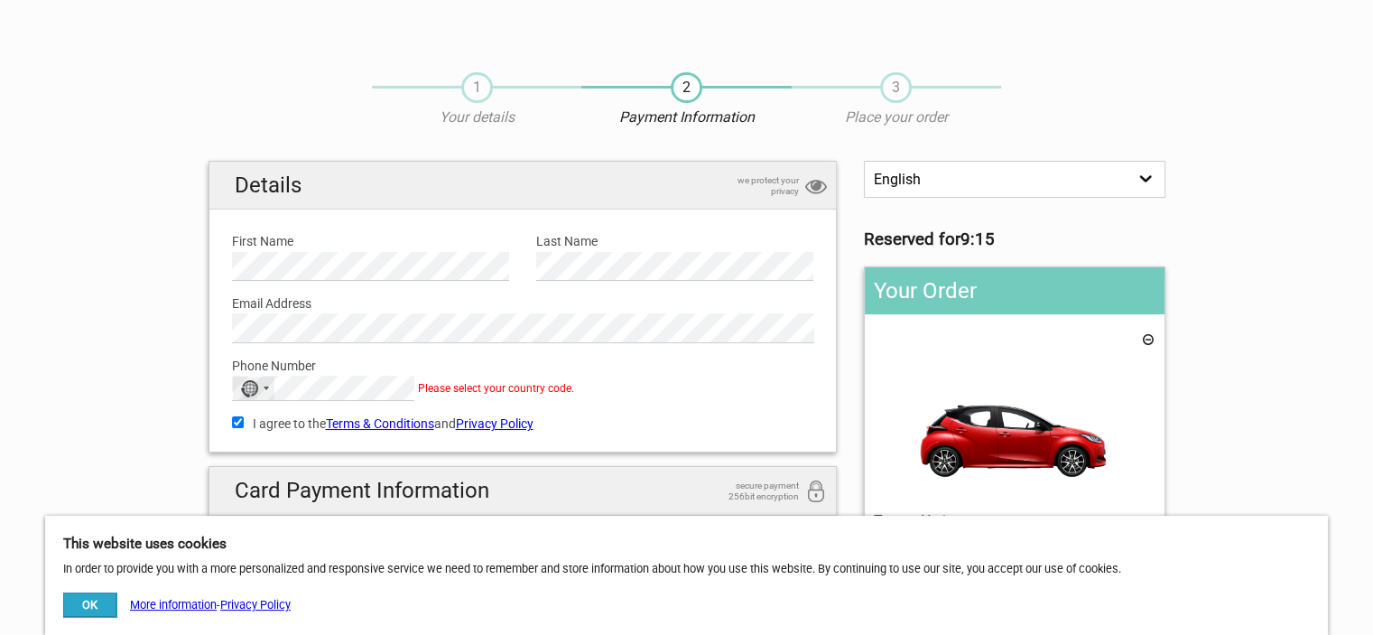
click at [254, 389] on div "No country selected" at bounding box center [249, 388] width 18 height 17
type input "united sta"
click at [300, 440] on span "United States" at bounding box center [326, 447] width 122 height 20
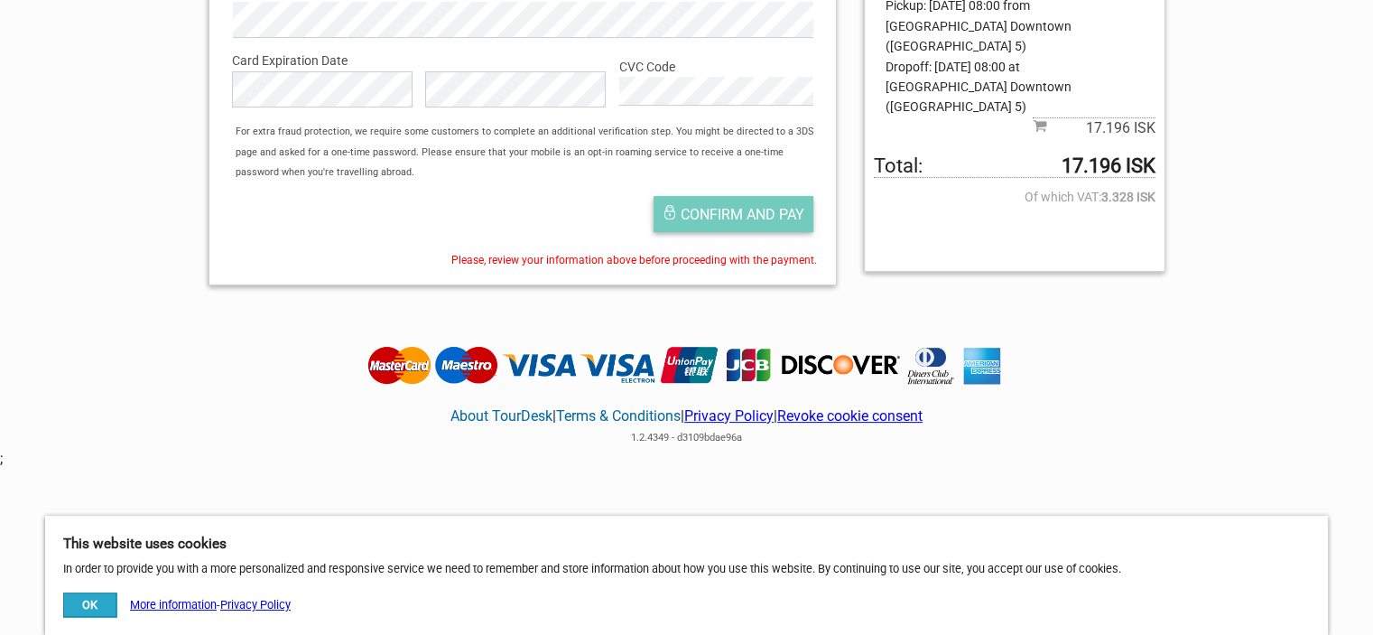
click at [724, 215] on span "Confirm and pay" at bounding box center [743, 214] width 124 height 17
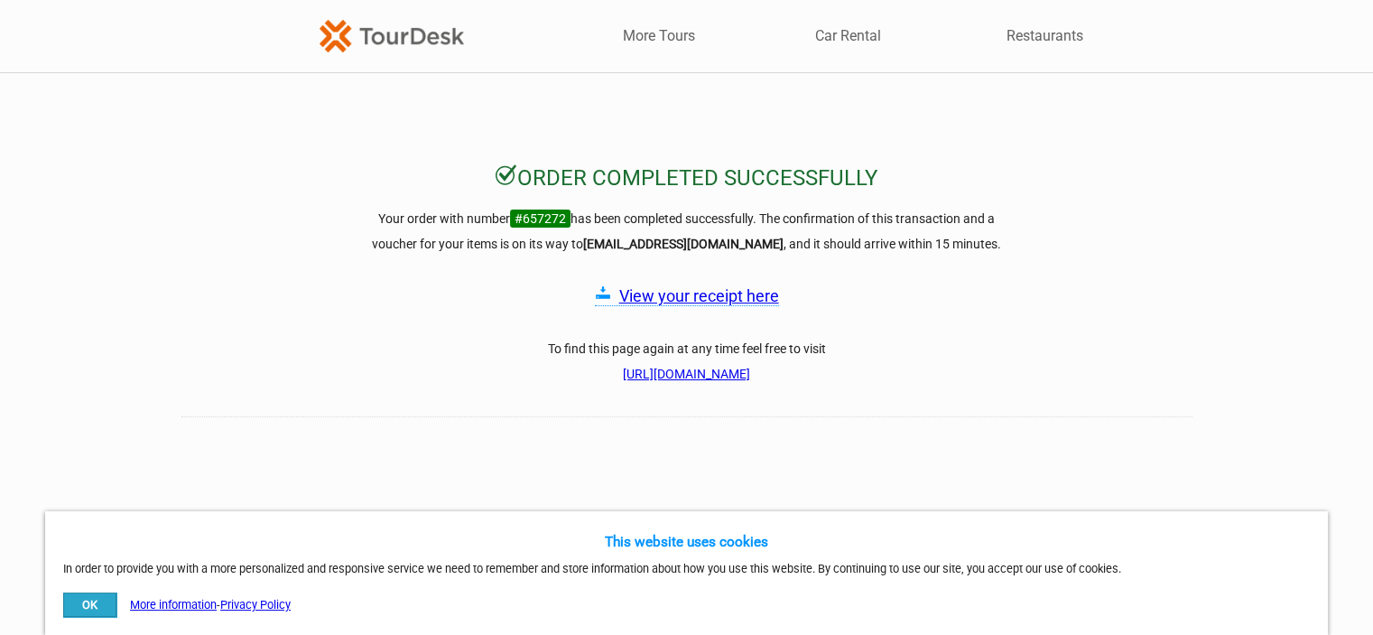
click at [744, 299] on link "View your receipt here" at bounding box center [699, 295] width 160 height 19
